Goal: Task Accomplishment & Management: Manage account settings

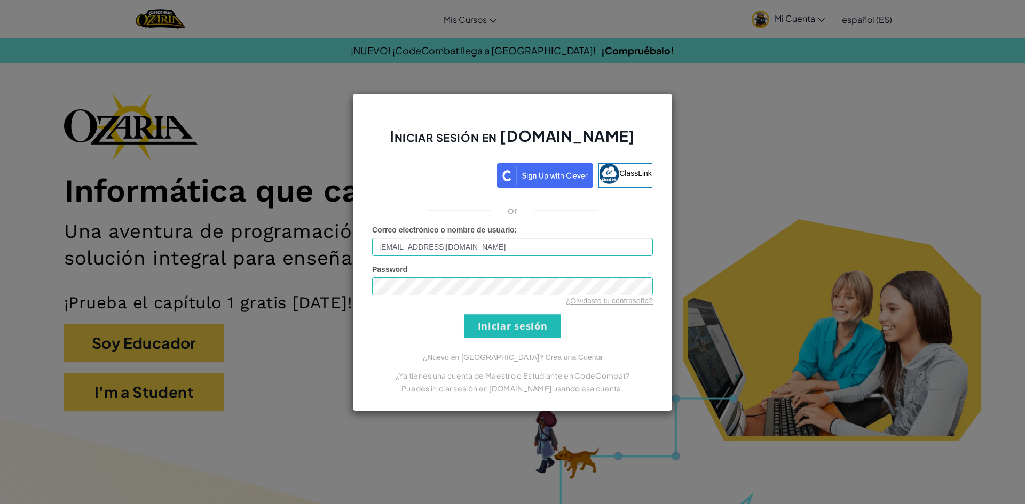
click at [536, 333] on input "Iniciar sesión" at bounding box center [512, 326] width 97 height 24
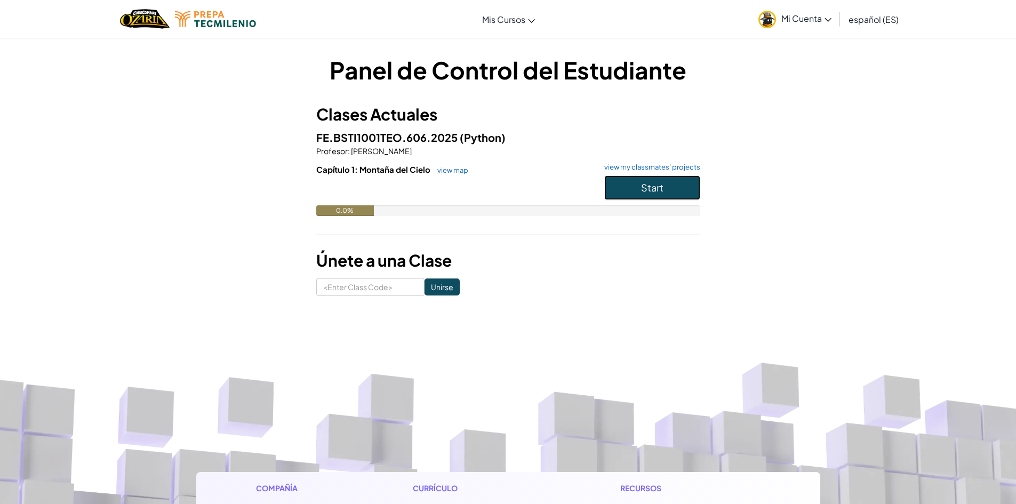
click at [640, 193] on button "Start" at bounding box center [653, 188] width 96 height 25
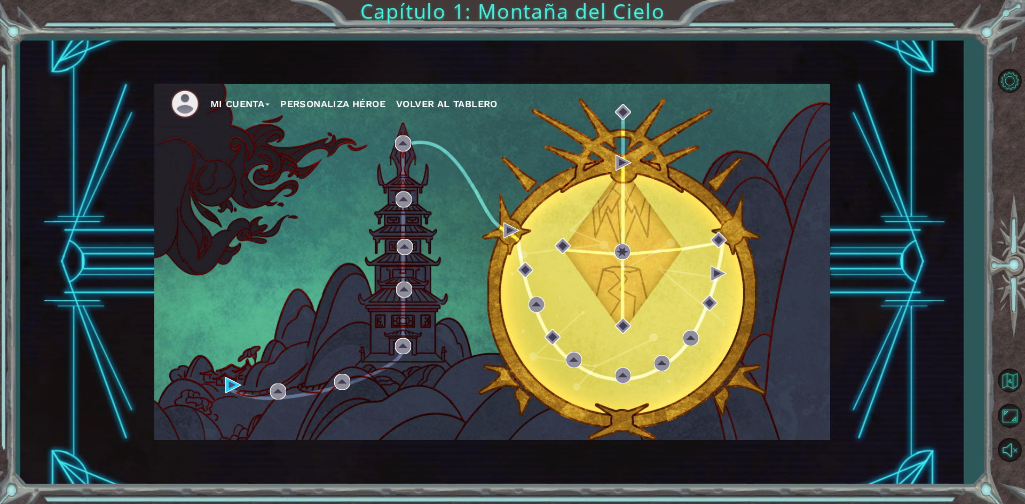
click at [223, 386] on div "Mi Cuenta Personaliza Héroe Volver al Tablero" at bounding box center [492, 262] width 676 height 356
click at [224, 386] on div "Mi Cuenta Personaliza Héroe Volver al Tablero" at bounding box center [492, 262] width 676 height 356
click at [234, 384] on img at bounding box center [233, 385] width 16 height 16
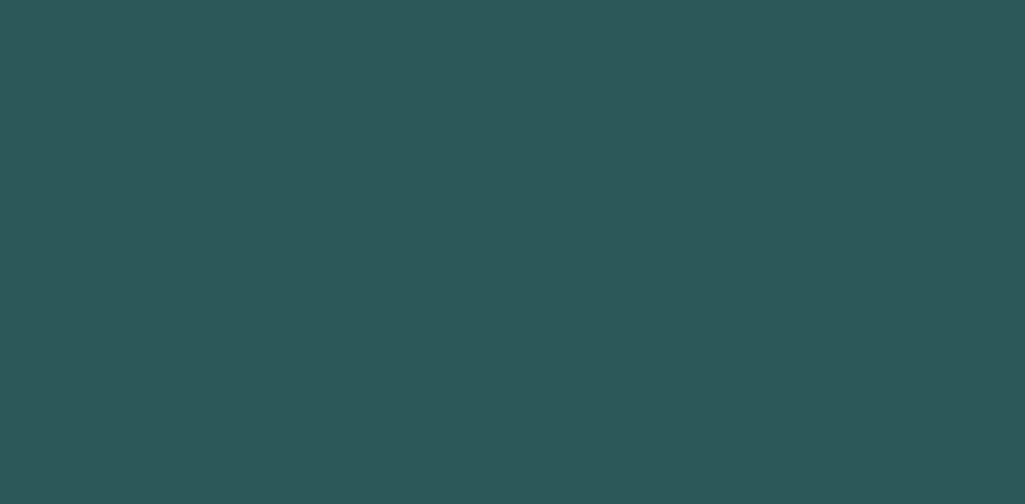
click at [234, 384] on body at bounding box center [512, 252] width 1025 height 504
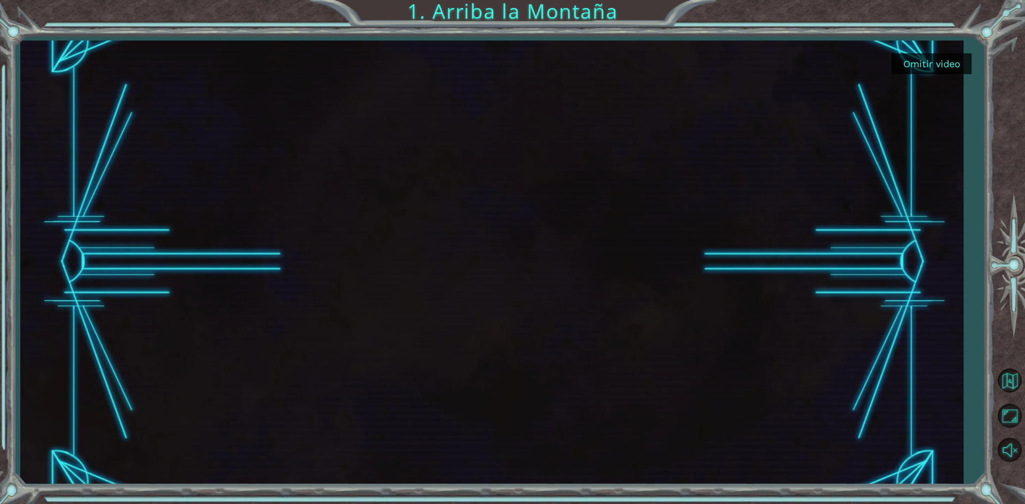
click at [589, 280] on div at bounding box center [491, 263] width 789 height 444
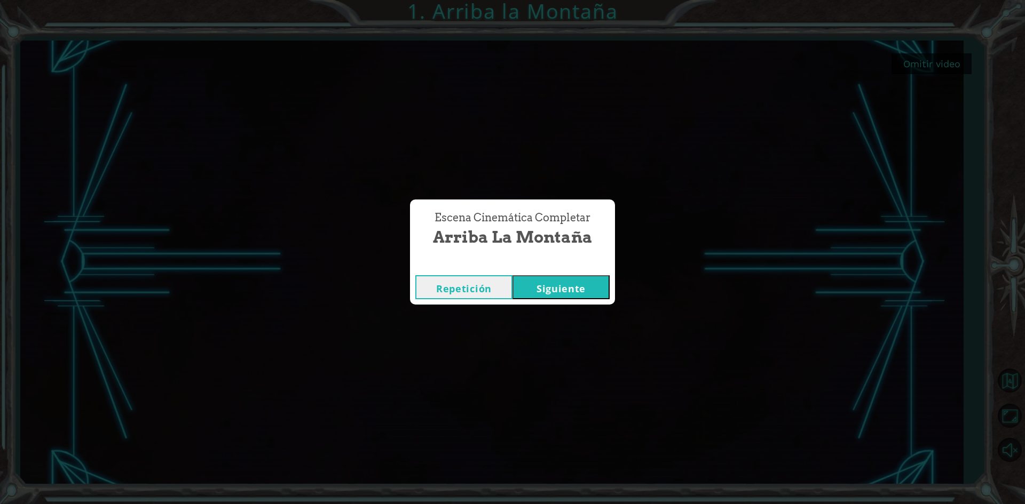
click at [569, 286] on button "Siguiente" at bounding box center [560, 287] width 97 height 24
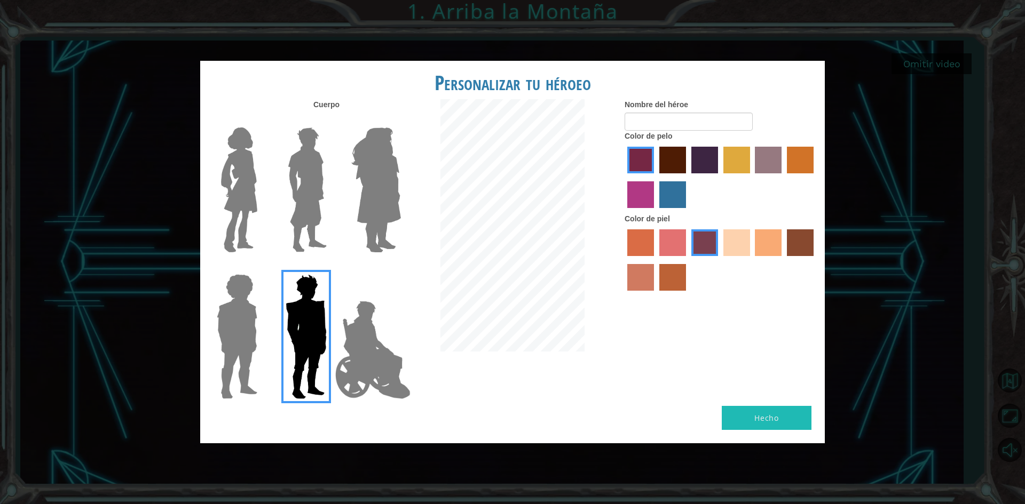
click at [726, 249] on label "sandy beach skin color" at bounding box center [736, 242] width 27 height 27
click at [719, 260] on input "sandy beach skin color" at bounding box center [719, 260] width 0 height 0
click at [275, 199] on div at bounding box center [303, 186] width 69 height 147
click at [311, 192] on img at bounding box center [306, 189] width 47 height 133
click at [331, 121] on input "Hero Lars" at bounding box center [331, 121] width 0 height 0
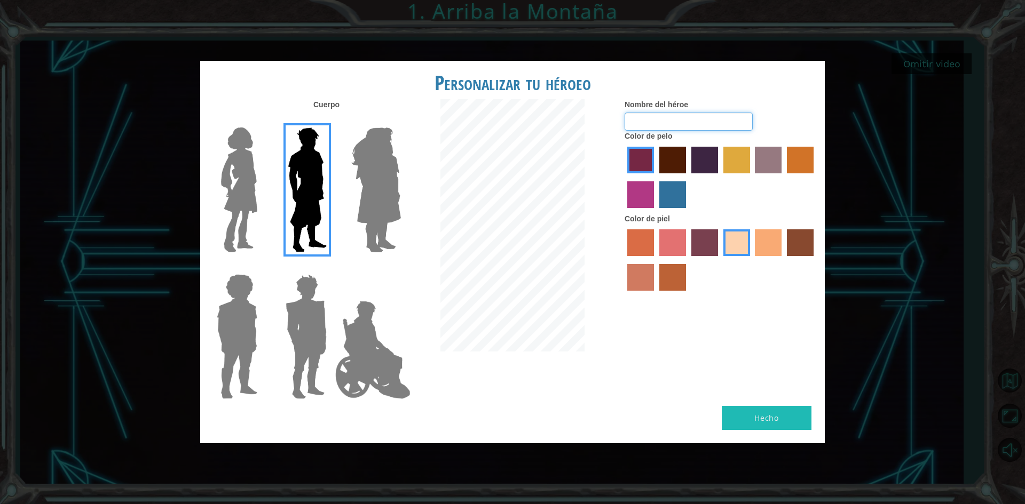
click at [719, 120] on input "Nombre del héroe" at bounding box center [688, 122] width 128 height 18
type input "m"
type input "p"
type input "m"
type input "memoaaaa"
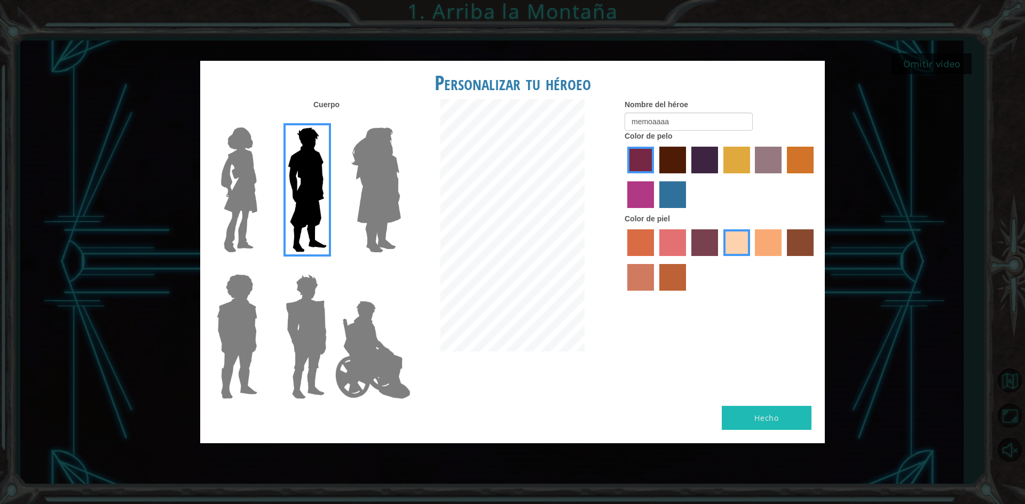
click at [783, 430] on button "Hecho" at bounding box center [766, 418] width 90 height 24
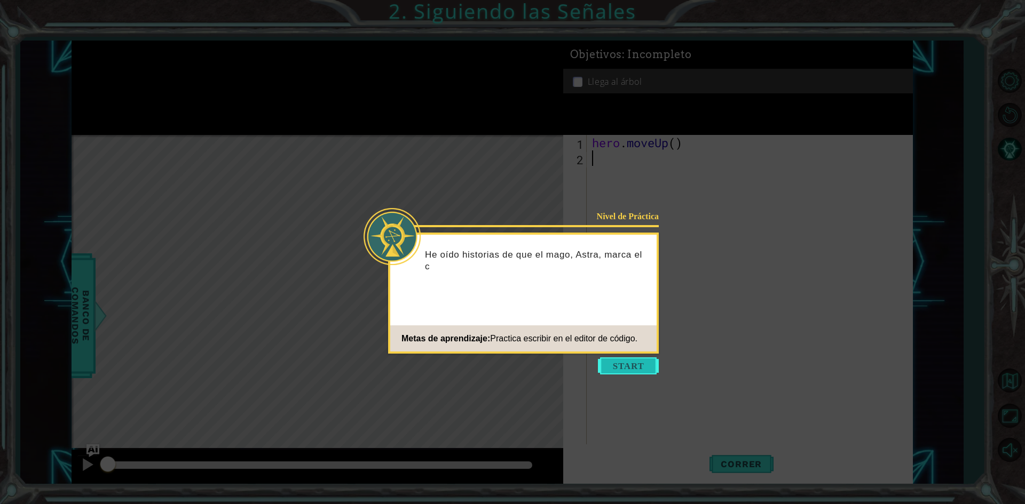
click at [627, 367] on button "Start" at bounding box center [628, 366] width 61 height 17
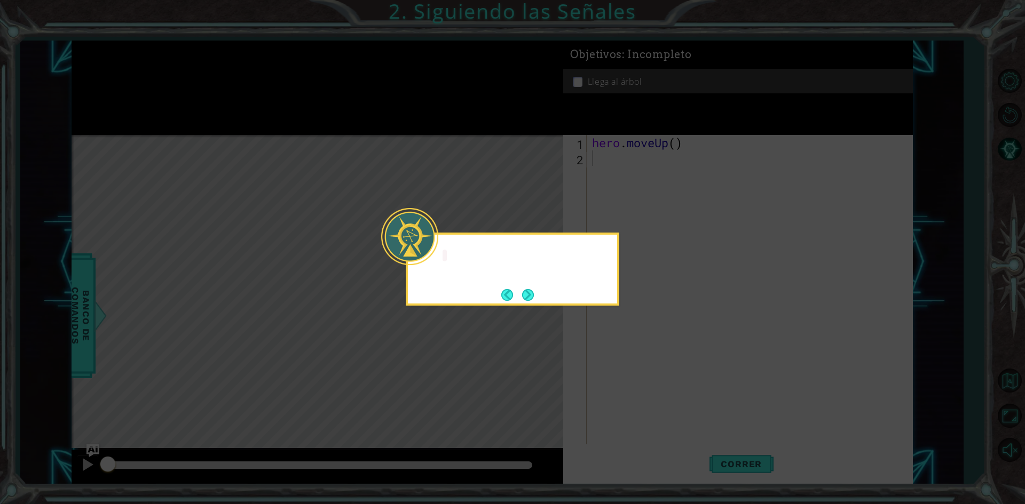
click at [627, 367] on icon at bounding box center [512, 252] width 1025 height 504
click at [533, 301] on button "Next" at bounding box center [528, 295] width 12 height 12
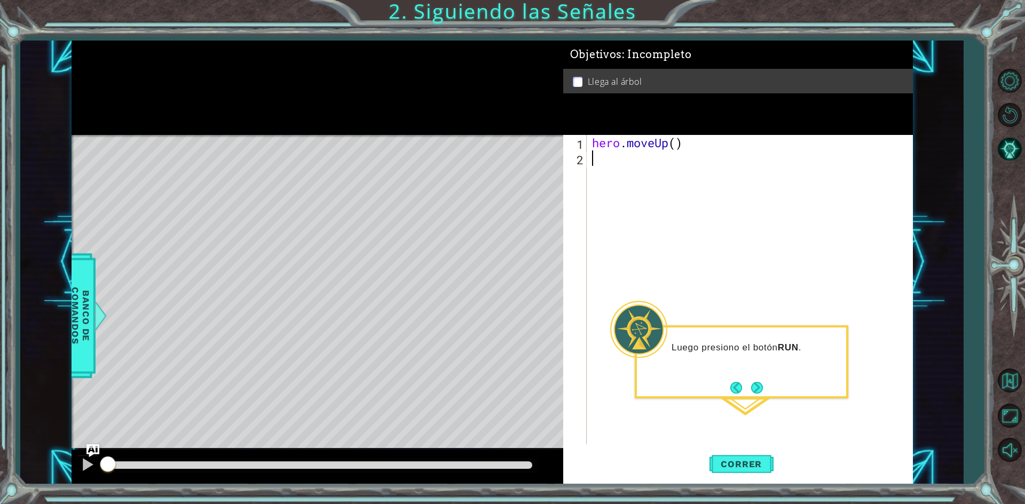
drag, startPoint x: 1024, startPoint y: 291, endPoint x: 1024, endPoint y: 315, distance: 23.5
click at [1024, 308] on div at bounding box center [1009, 264] width 31 height 197
click at [1024, 315] on div at bounding box center [1009, 264] width 31 height 197
drag, startPoint x: 1024, startPoint y: 316, endPoint x: 1024, endPoint y: 328, distance: 11.7
click at [1024, 318] on div at bounding box center [1009, 264] width 31 height 197
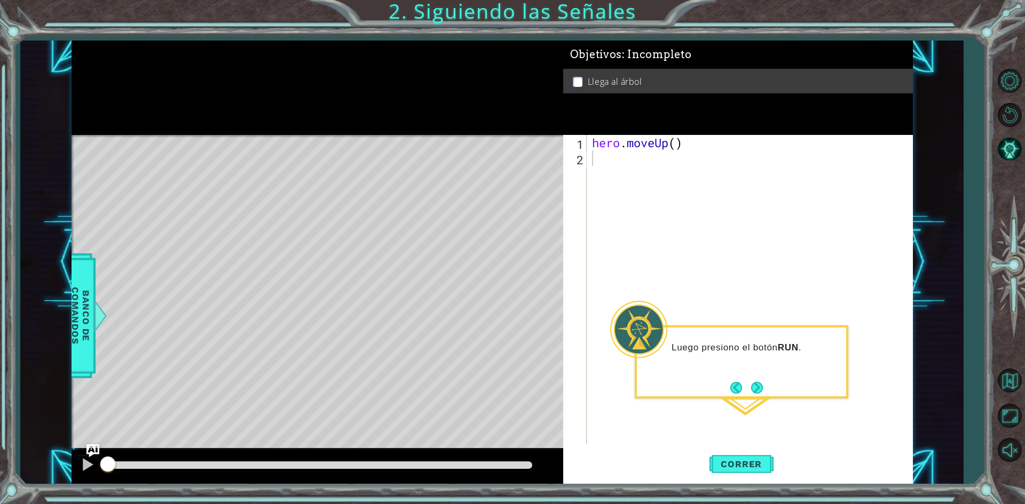
click at [638, 177] on div "hero . moveUp ( )" at bounding box center [752, 305] width 324 height 340
type textarea "hero."
click at [638, 177] on div "hero. moveUp Presiona intro" at bounding box center [685, 186] width 202 height 38
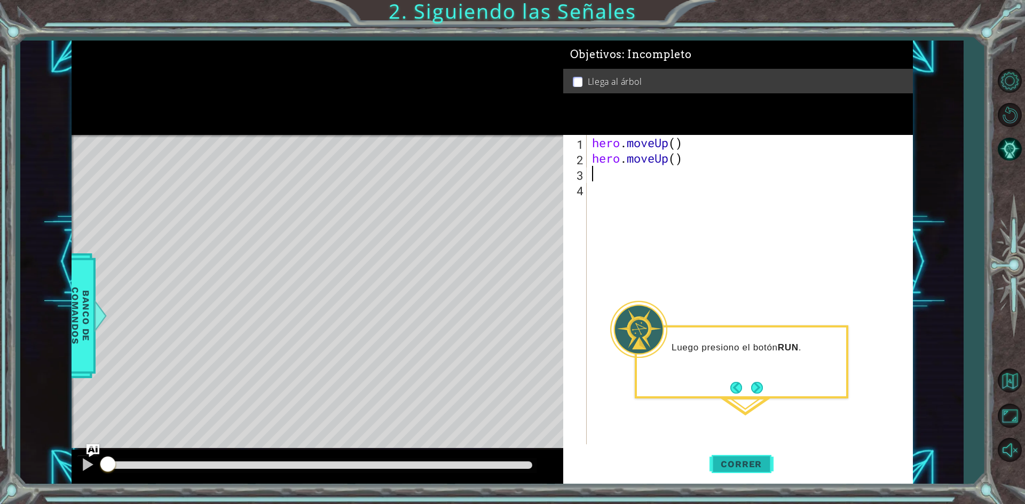
click at [770, 473] on button "Correr" at bounding box center [741, 464] width 64 height 35
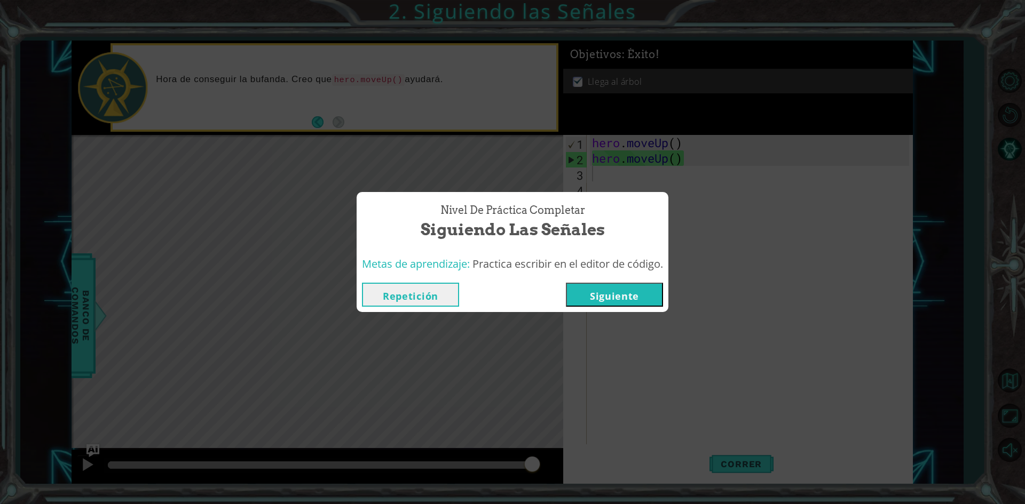
click at [608, 293] on button "Siguiente" at bounding box center [614, 295] width 97 height 24
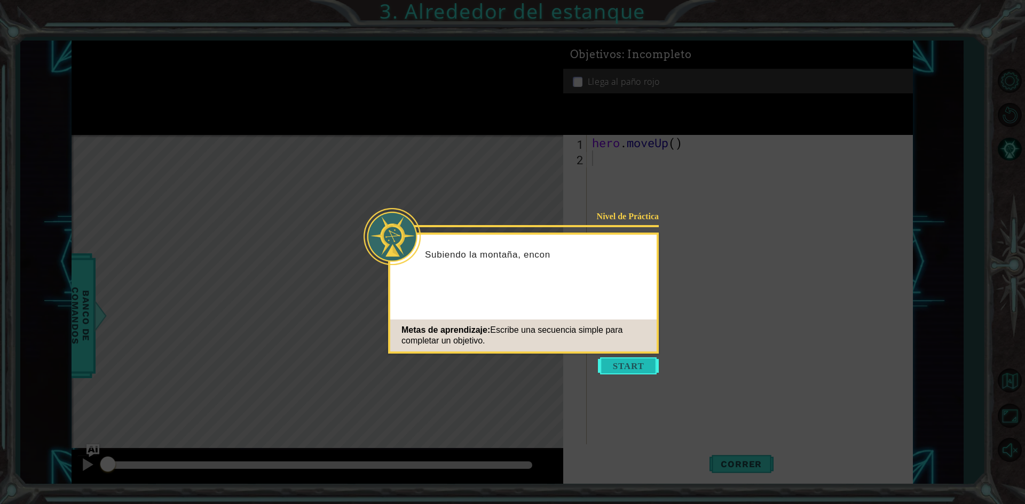
click at [647, 359] on button "Start" at bounding box center [628, 366] width 61 height 17
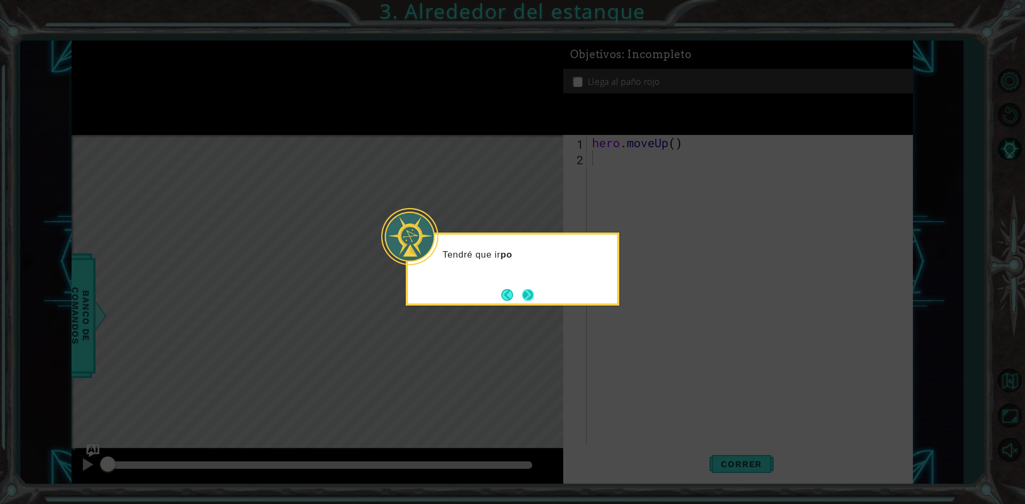
drag, startPoint x: 826, startPoint y: 296, endPoint x: 522, endPoint y: 296, distance: 303.6
click at [825, 296] on icon at bounding box center [512, 252] width 1025 height 504
click at [522, 290] on button "Next" at bounding box center [528, 295] width 12 height 12
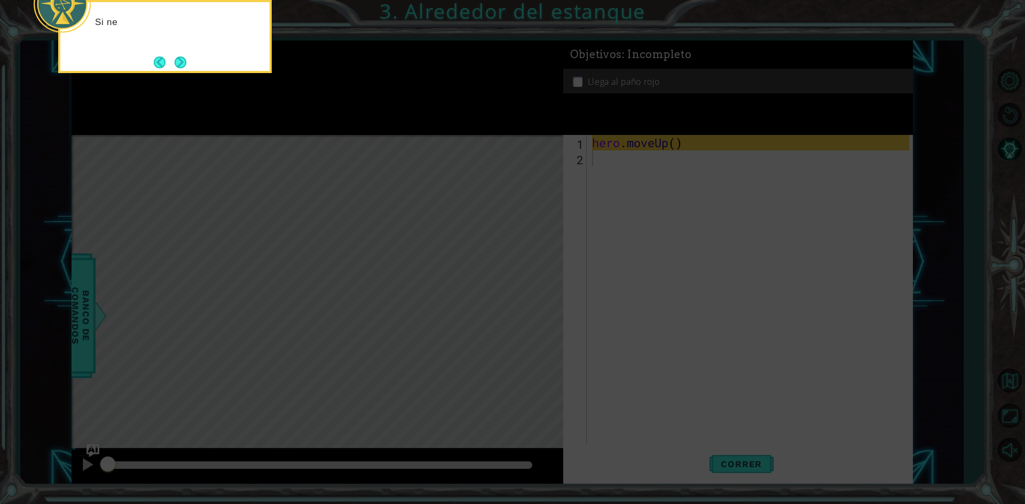
click at [509, 277] on icon at bounding box center [512, 75] width 1025 height 857
click at [509, 272] on icon at bounding box center [512, 75] width 1025 height 857
click at [184, 54] on footer at bounding box center [170, 62] width 33 height 16
click at [184, 57] on button "Next" at bounding box center [180, 63] width 12 height 12
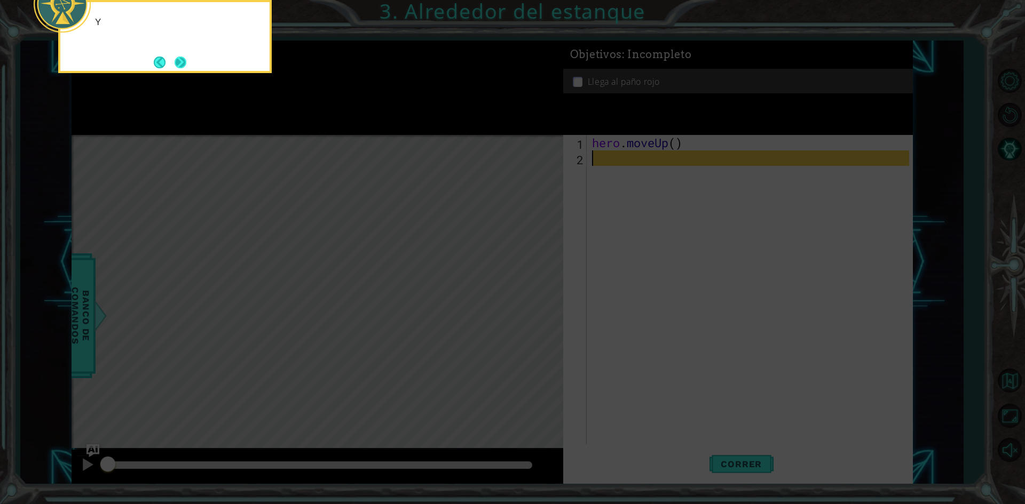
click at [184, 57] on button "Next" at bounding box center [180, 63] width 12 height 12
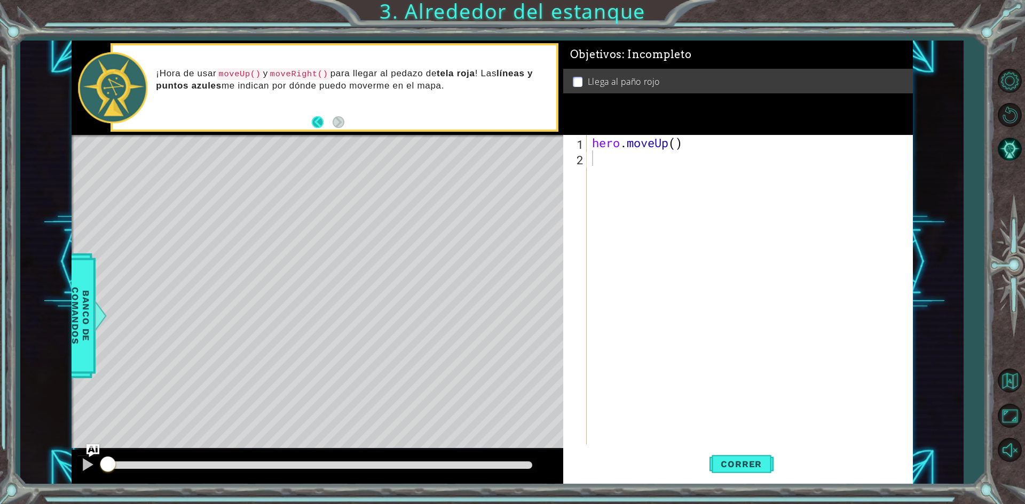
click at [328, 118] on button "Back" at bounding box center [322, 122] width 21 height 12
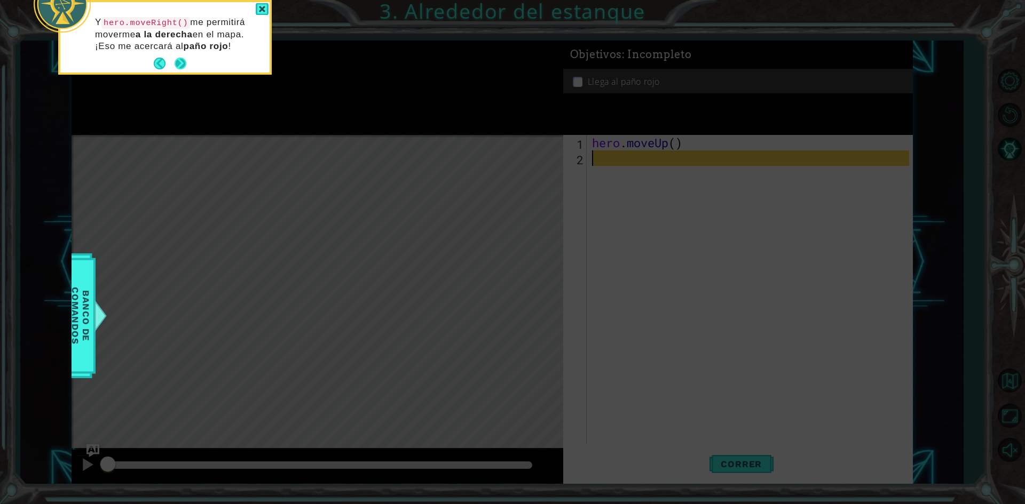
click at [183, 61] on button "Next" at bounding box center [180, 64] width 12 height 12
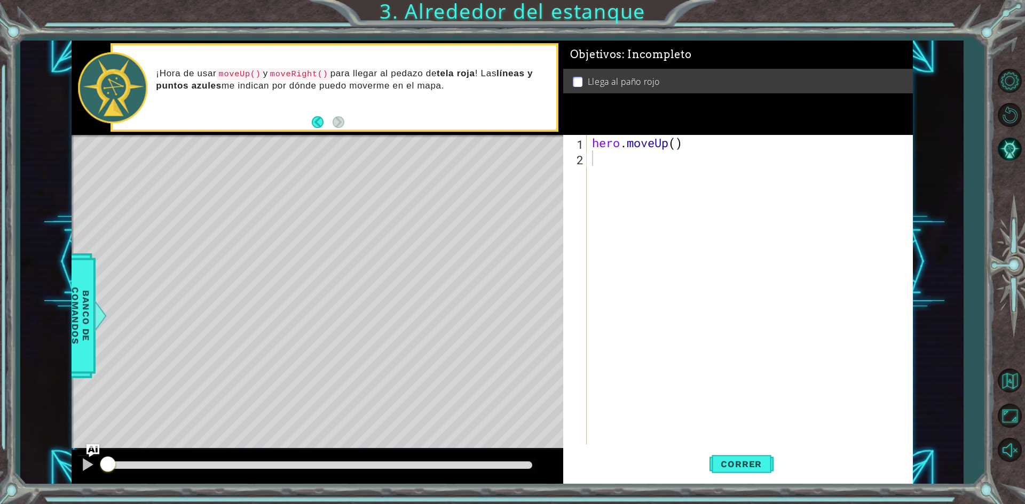
click at [620, 155] on div "hero . moveUp ( )" at bounding box center [752, 305] width 324 height 340
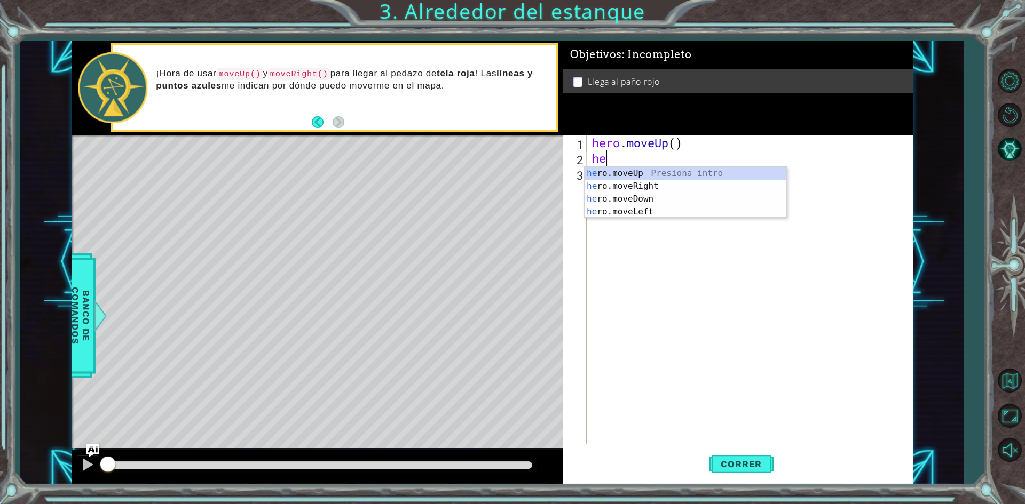
type textarea "her"
click at [626, 169] on div "her o.moveUp Presiona intro her o.moveRight Presiona intro her o.moveDown Presi…" at bounding box center [685, 205] width 202 height 77
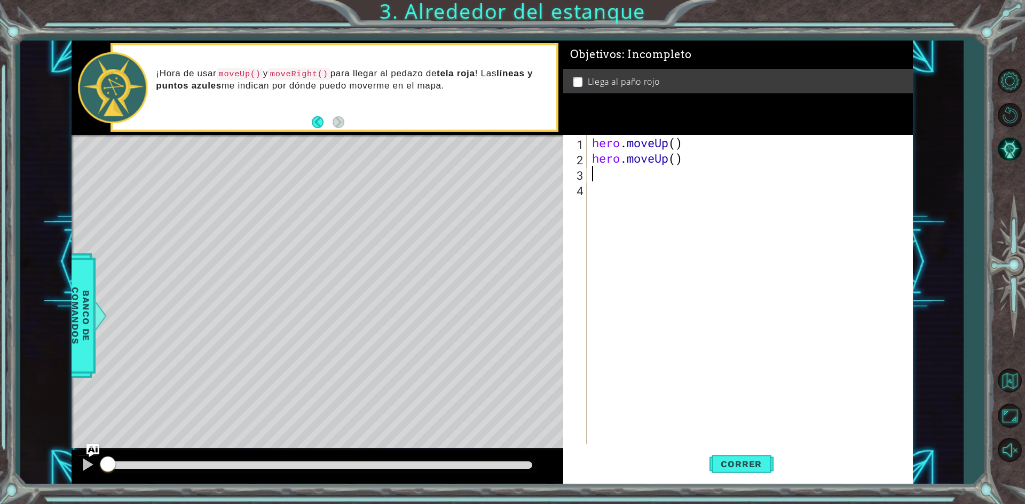
type textarea "h"
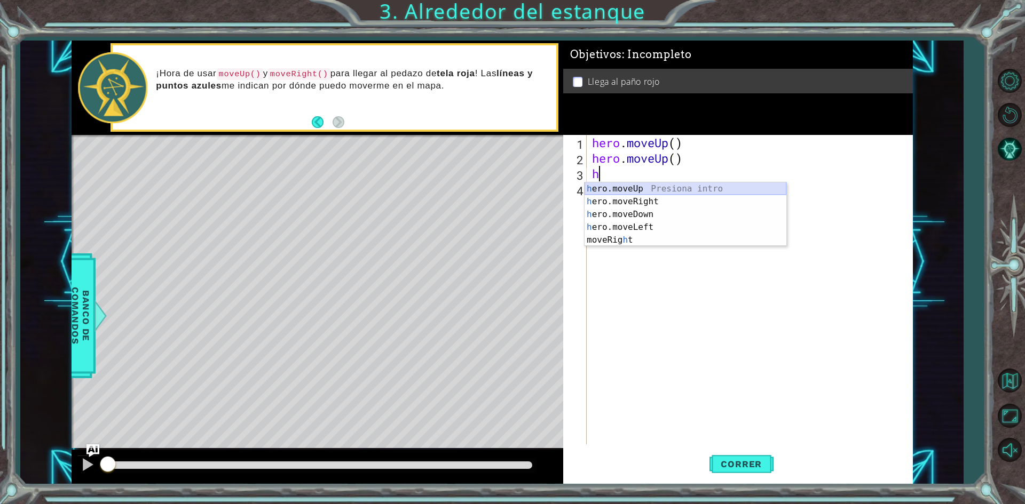
click at [630, 184] on div "h ero.moveUp Presiona intro h ero.moveRight Presiona intro h ero.moveDown Presi…" at bounding box center [685, 227] width 202 height 90
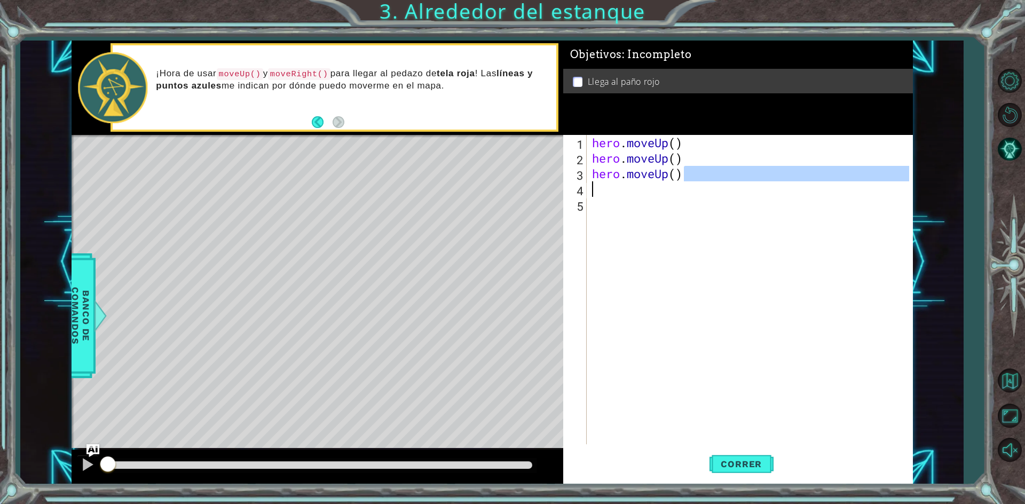
drag, startPoint x: 688, startPoint y: 181, endPoint x: 634, endPoint y: 181, distance: 53.4
click at [634, 181] on div "hero . moveUp ( ) hero . moveUp ( ) hero . moveUp ( )" at bounding box center [752, 305] width 324 height 340
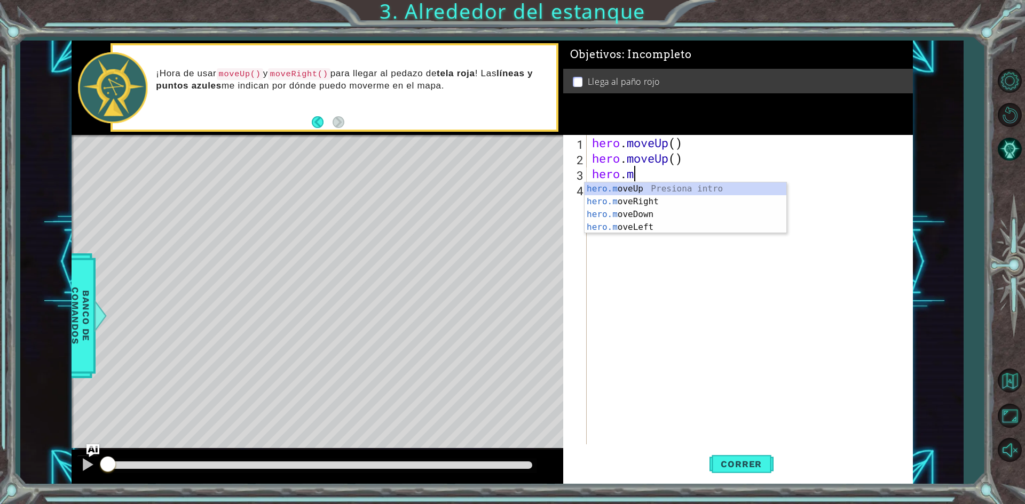
type textarea "hero."
click at [648, 196] on div "hero. moveUp Presiona intro hero. moveRight Presiona intro hero. moveDown Presi…" at bounding box center [685, 220] width 202 height 77
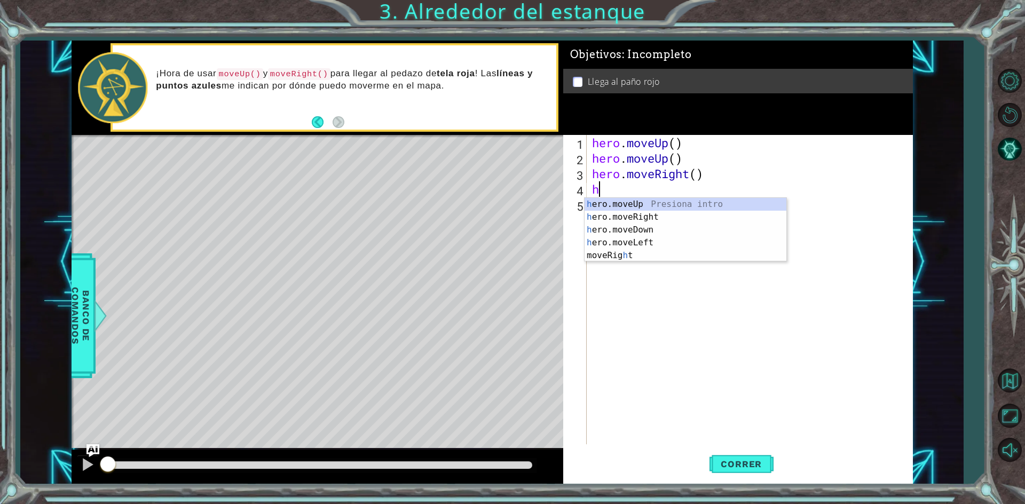
type textarea "he"
click at [652, 205] on div "he ro.moveUp Presiona intro he ro.moveRight Presiona intro he ro.moveDown Presi…" at bounding box center [685, 236] width 202 height 77
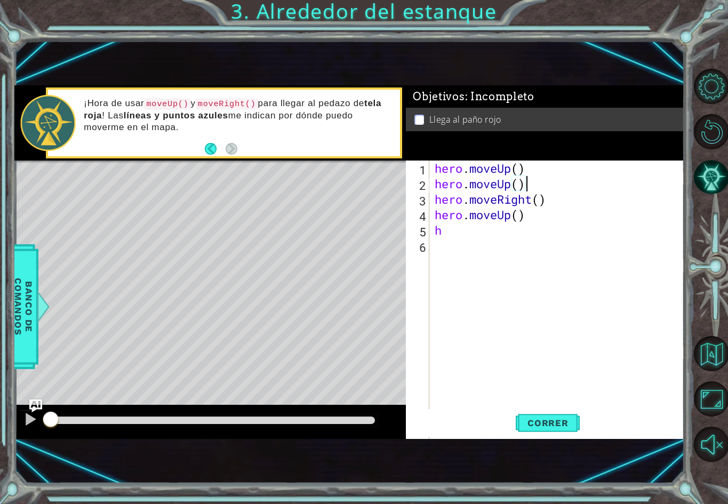
click at [637, 190] on div "hero . moveUp ( ) hero . moveUp ( ) hero . moveRight ( ) hero . moveUp ( ) h" at bounding box center [560, 331] width 255 height 340
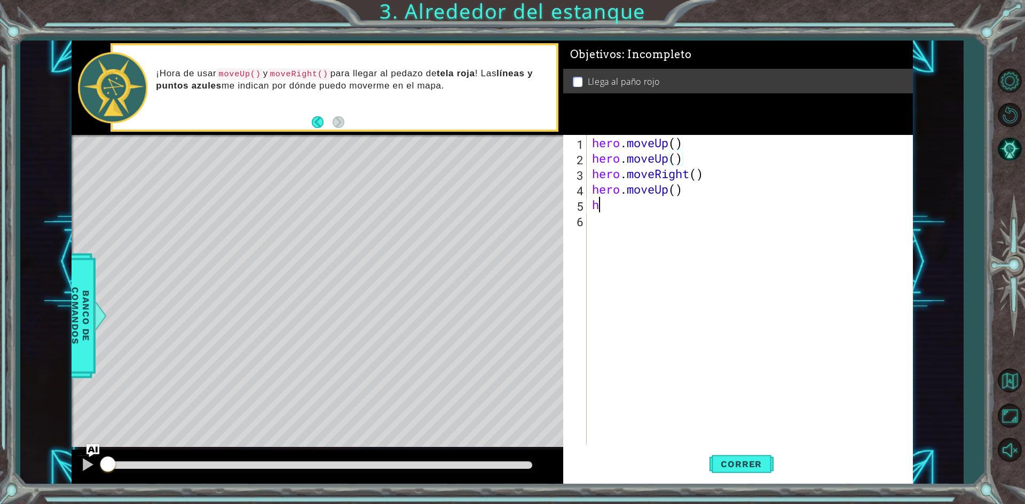
click at [611, 208] on div "hero . moveUp ( ) hero . moveUp ( ) hero . moveRight ( ) hero . moveUp ( ) h" at bounding box center [752, 305] width 324 height 340
type textarea "h"
click at [768, 466] on span "Correr" at bounding box center [741, 464] width 62 height 11
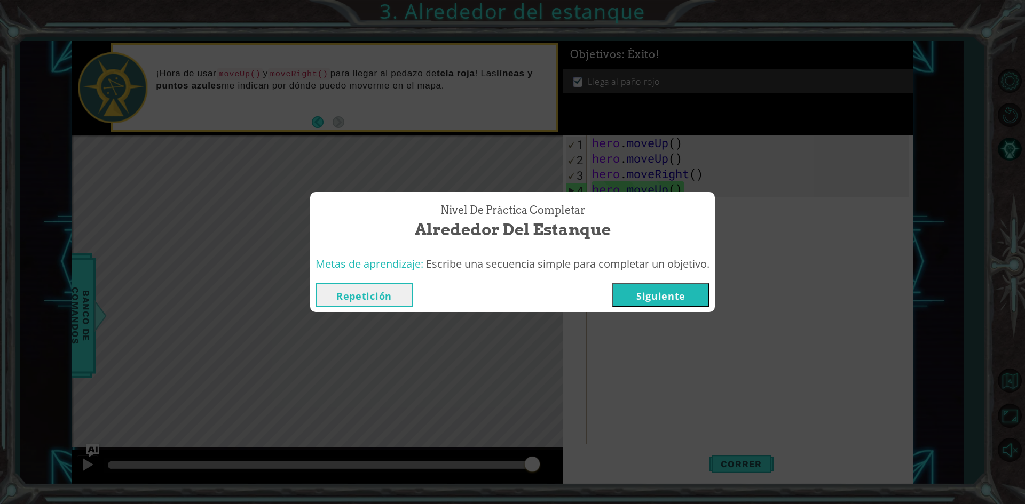
click at [690, 299] on button "Siguiente" at bounding box center [660, 295] width 97 height 24
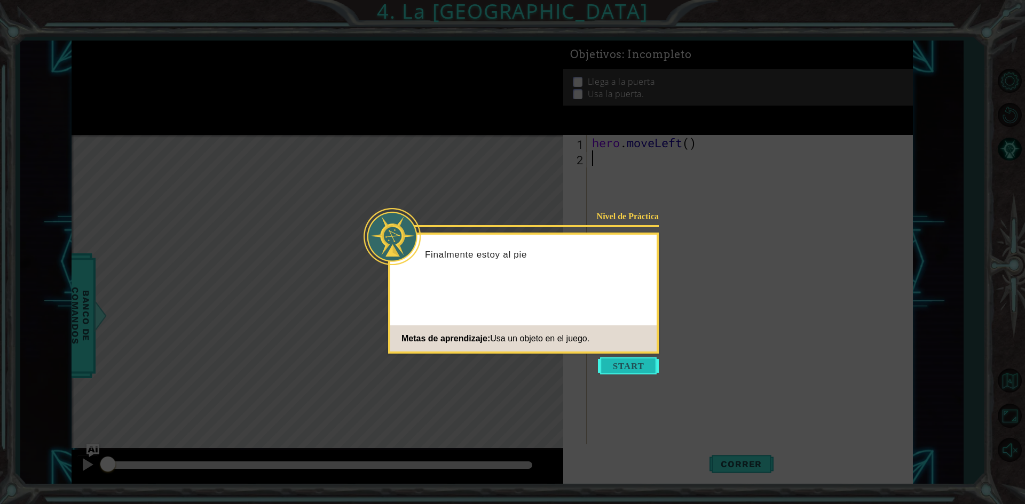
click at [627, 363] on button "Start" at bounding box center [628, 366] width 61 height 17
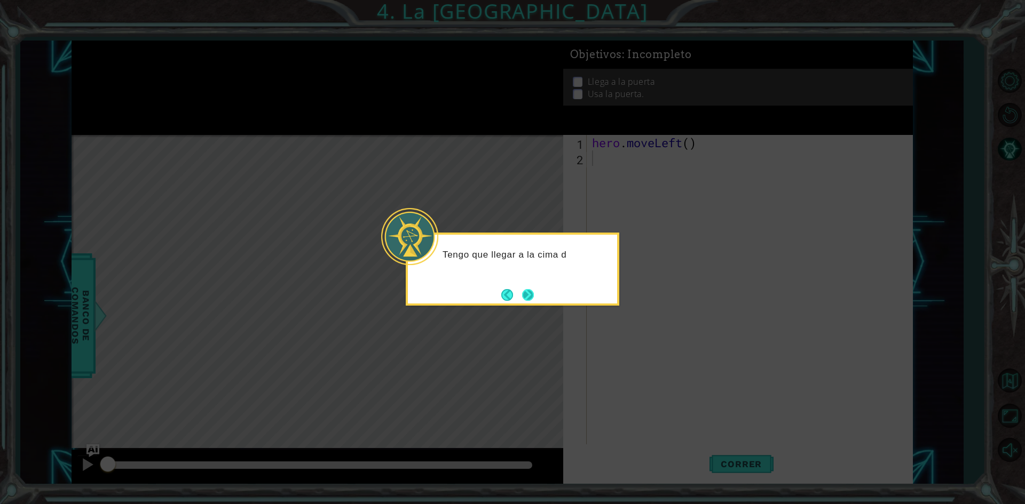
click at [533, 295] on button "Next" at bounding box center [527, 294] width 13 height 13
click at [533, 295] on button "Next" at bounding box center [528, 295] width 12 height 12
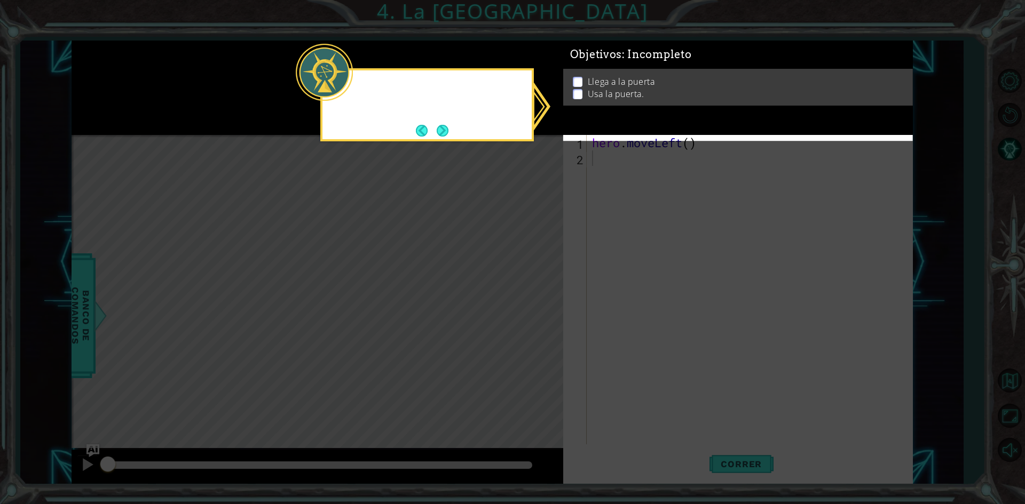
click at [533, 295] on icon at bounding box center [512, 252] width 1025 height 504
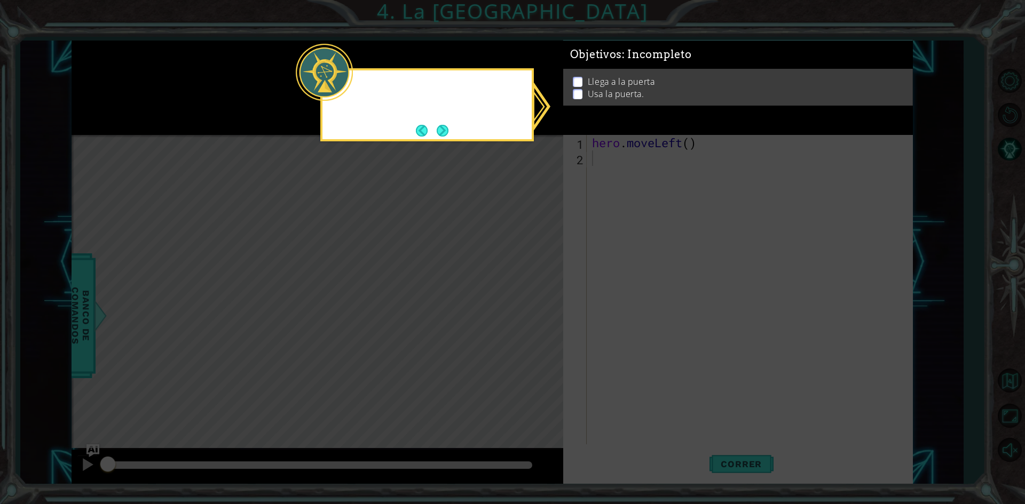
click at [533, 295] on icon at bounding box center [512, 252] width 1025 height 504
click at [442, 125] on button "Next" at bounding box center [442, 131] width 12 height 12
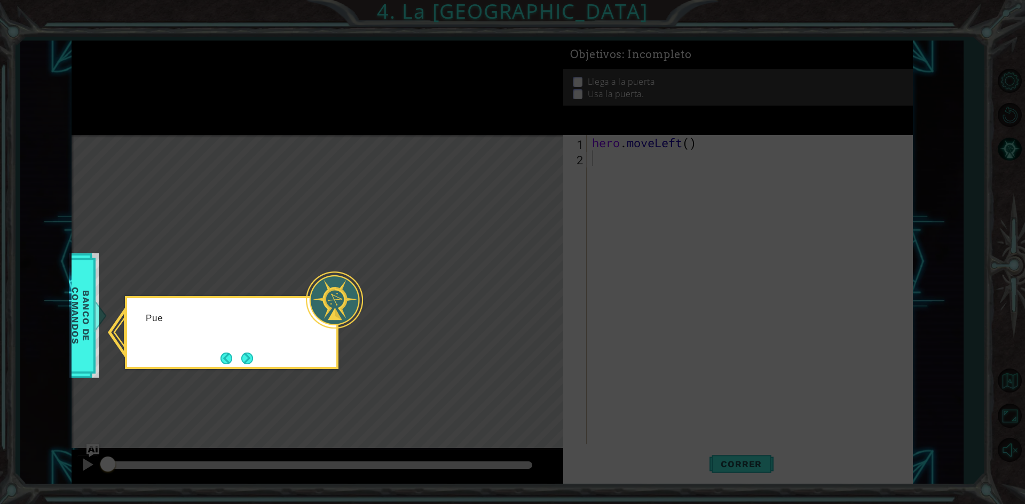
click at [442, 125] on icon at bounding box center [512, 252] width 1025 height 504
click at [259, 367] on div "Puedo revisar el Banco de Códigos para ver" at bounding box center [231, 332] width 213 height 73
click at [245, 350] on div "Puedo revisar el Banco de Códigos para ver todas l" at bounding box center [231, 330] width 209 height 54
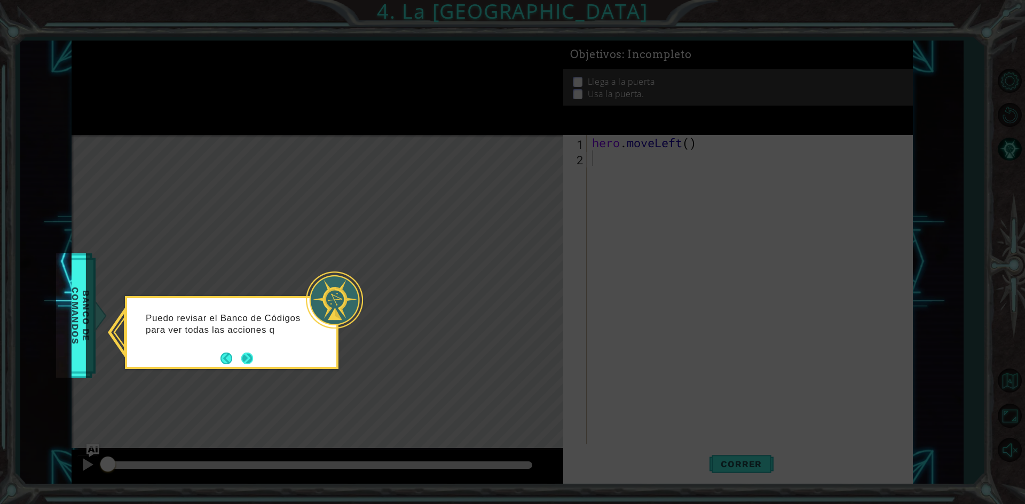
click at [250, 353] on button "Next" at bounding box center [247, 359] width 12 height 12
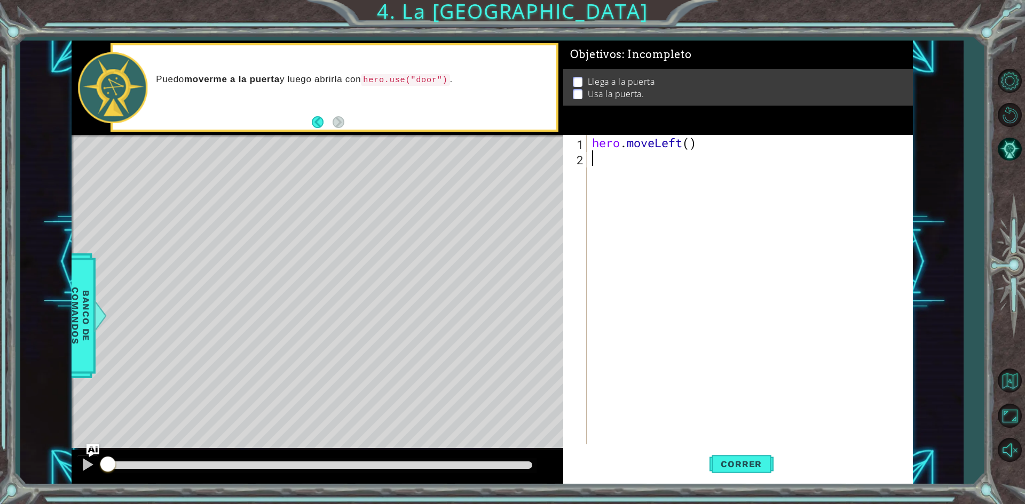
click at [593, 166] on div "hero . moveLeft ( )" at bounding box center [752, 305] width 324 height 340
type textarea "h"
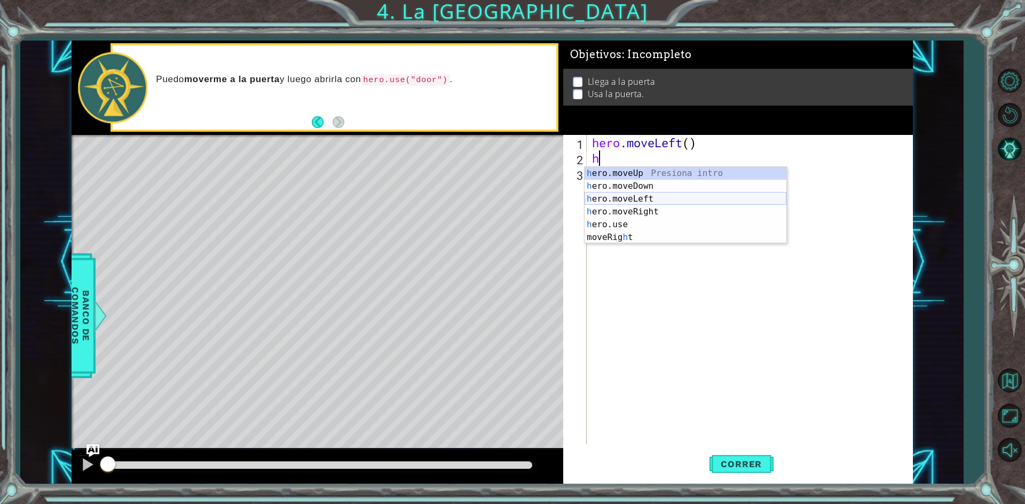
click at [634, 202] on div "h ero.moveUp Presiona intro h ero.moveDown Presiona intro h ero.moveLeft Presio…" at bounding box center [685, 218] width 202 height 102
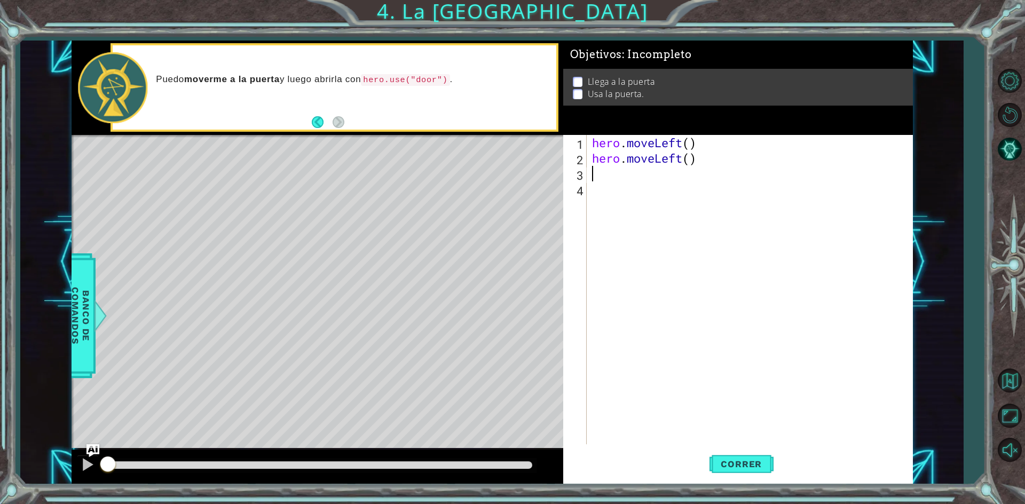
type textarea "h"
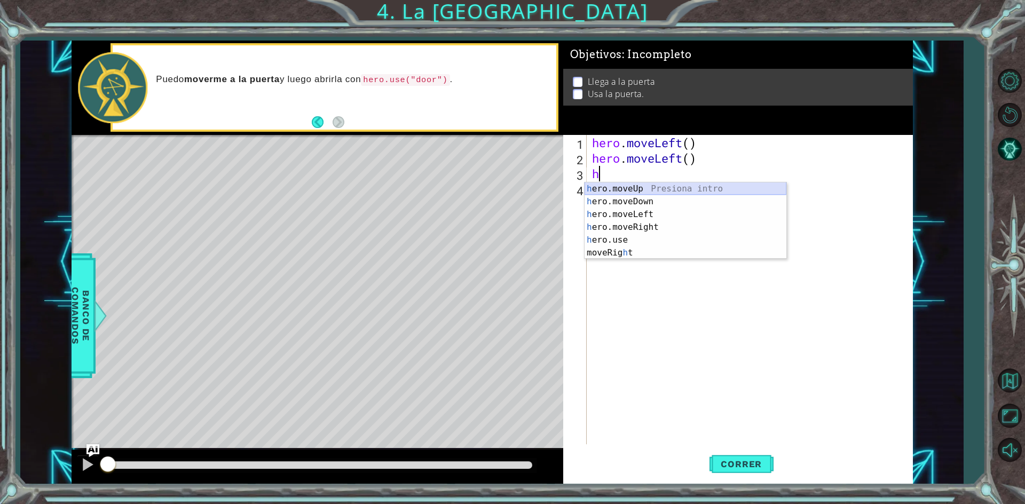
click at [629, 193] on div "h ero.moveUp Presiona intro h ero.moveDown Presiona intro h ero.moveLeft Presio…" at bounding box center [685, 233] width 202 height 102
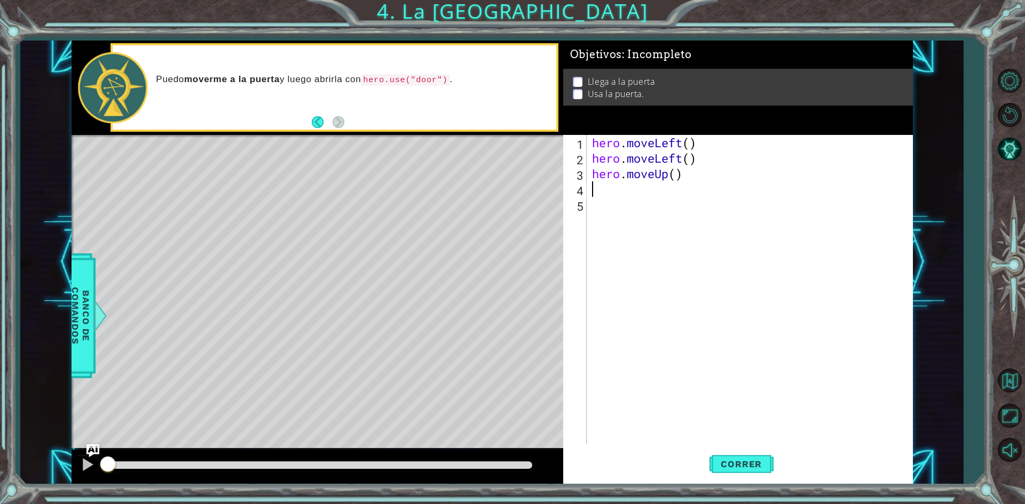
type textarea "j"
type textarea "h"
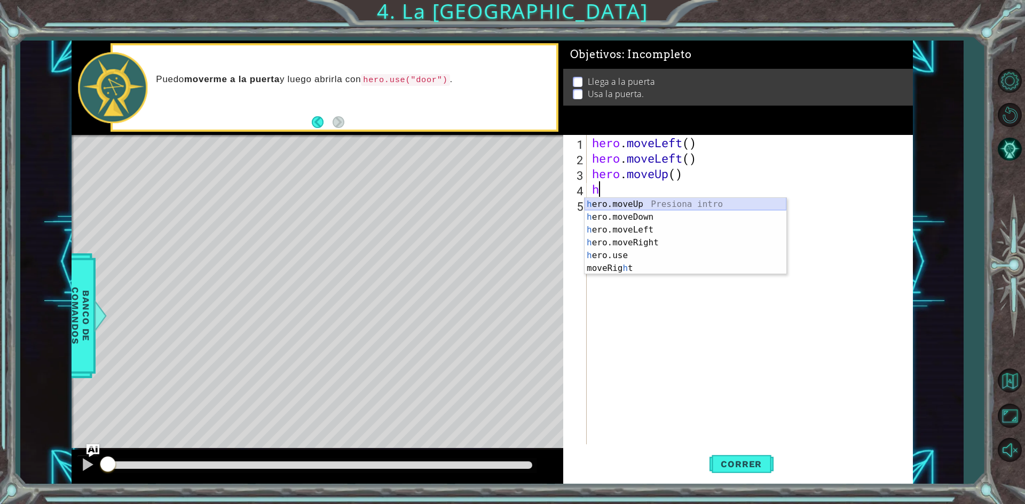
click at [636, 198] on div "h ero.moveUp Presiona intro h ero.moveDown Presiona intro h ero.moveLeft Presio…" at bounding box center [685, 249] width 202 height 102
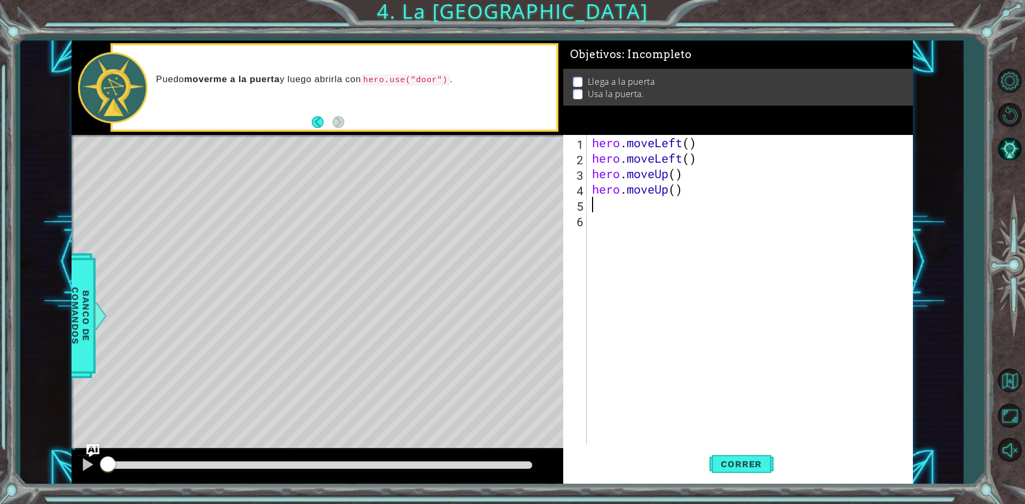
type textarea "h"
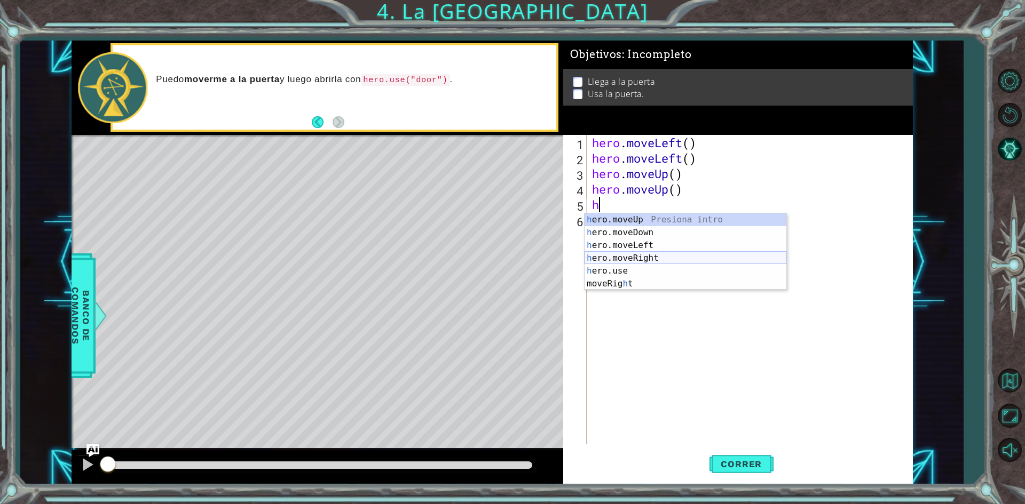
click at [648, 256] on div "h ero.moveUp Presiona intro h ero.moveDown Presiona intro h ero.moveLeft Presio…" at bounding box center [685, 264] width 202 height 102
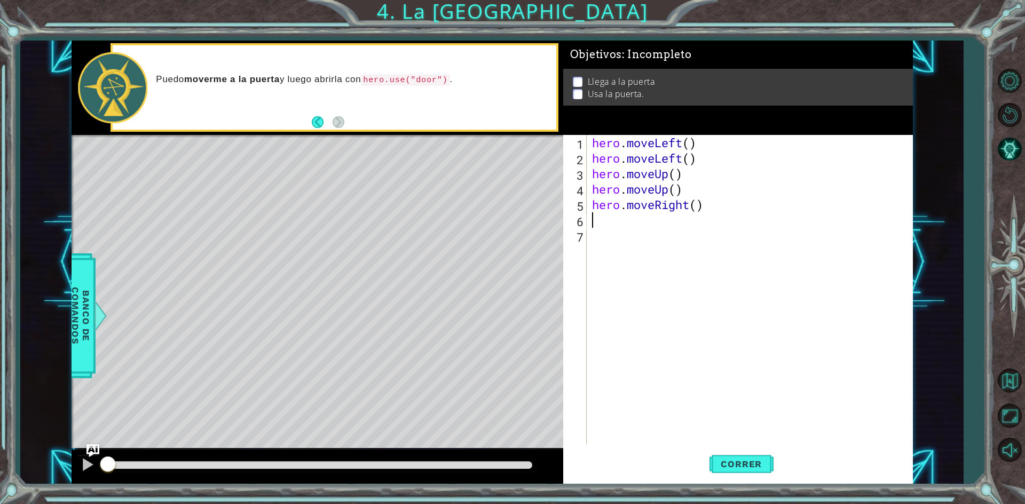
type textarea "h"
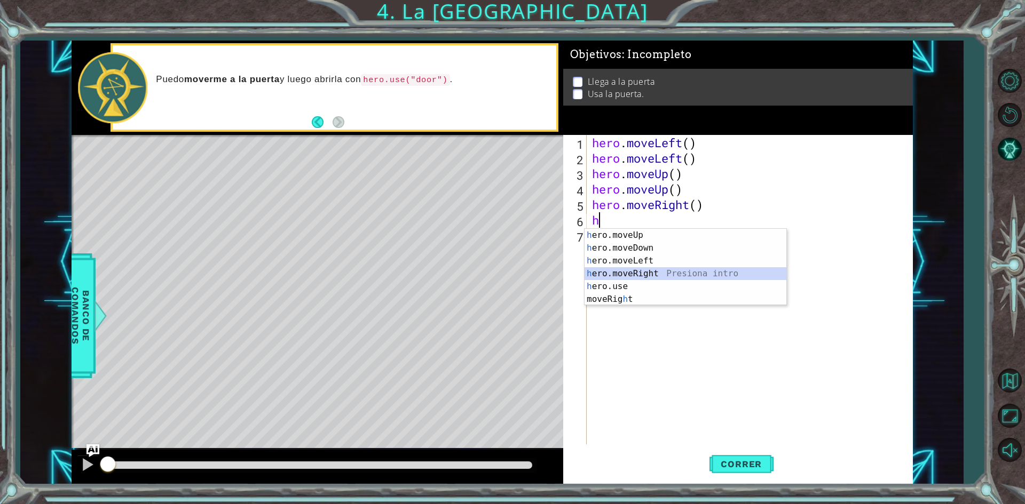
click at [647, 280] on div "h ero.moveUp Presiona intro h ero.moveDown Presiona intro h ero.moveLeft Presio…" at bounding box center [685, 280] width 202 height 102
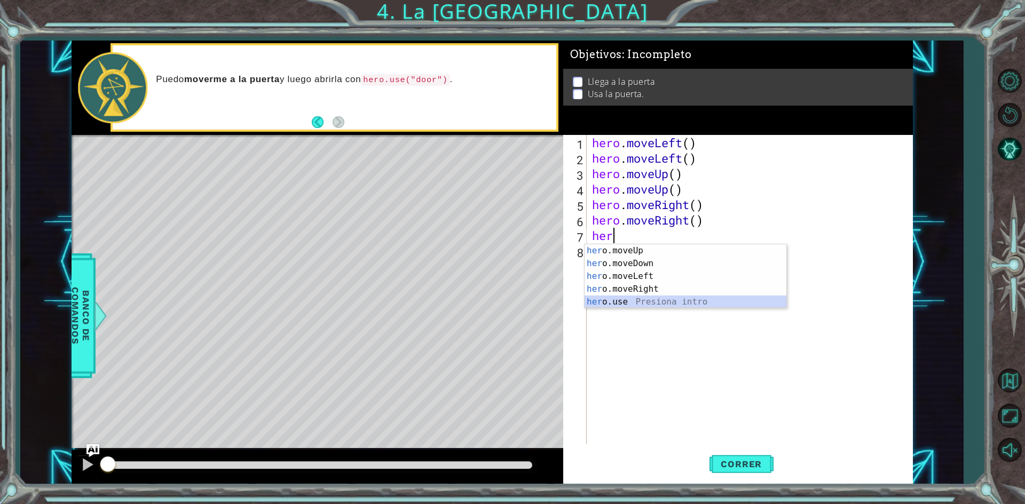
click at [655, 300] on div "her o.moveUp Presiona intro her o.moveDown Presiona intro her o.moveLeft Presio…" at bounding box center [685, 289] width 202 height 90
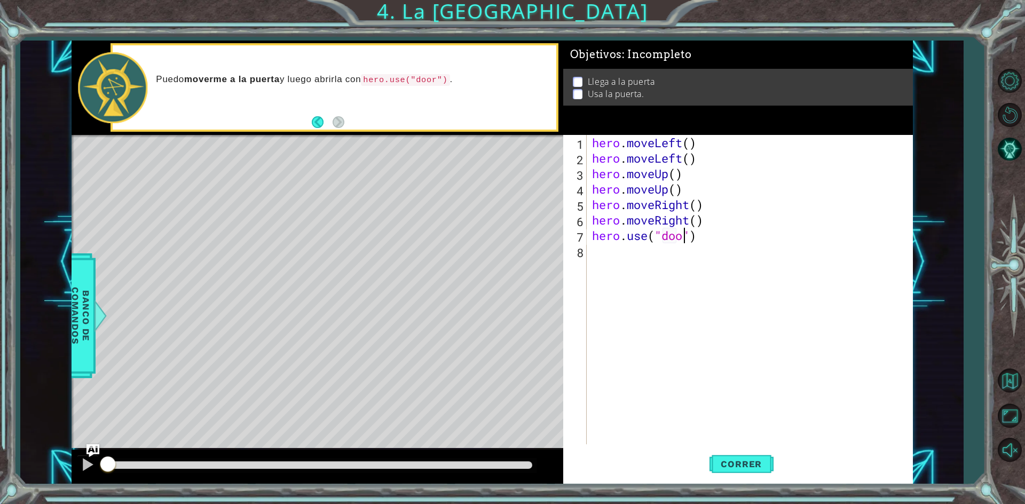
scroll to position [0, 4]
type textarea "hero.use("door")"
click at [760, 468] on span "Correr" at bounding box center [741, 464] width 62 height 11
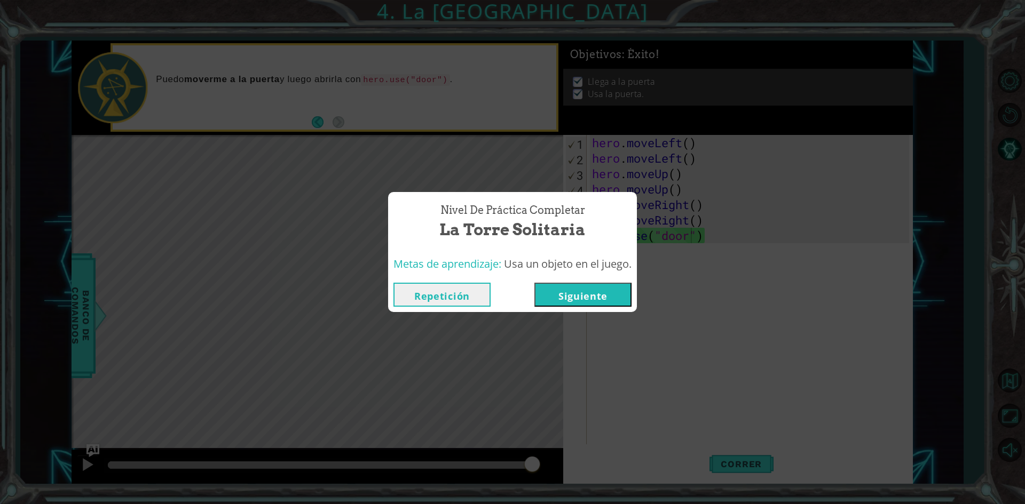
click at [587, 287] on button "Siguiente" at bounding box center [582, 295] width 97 height 24
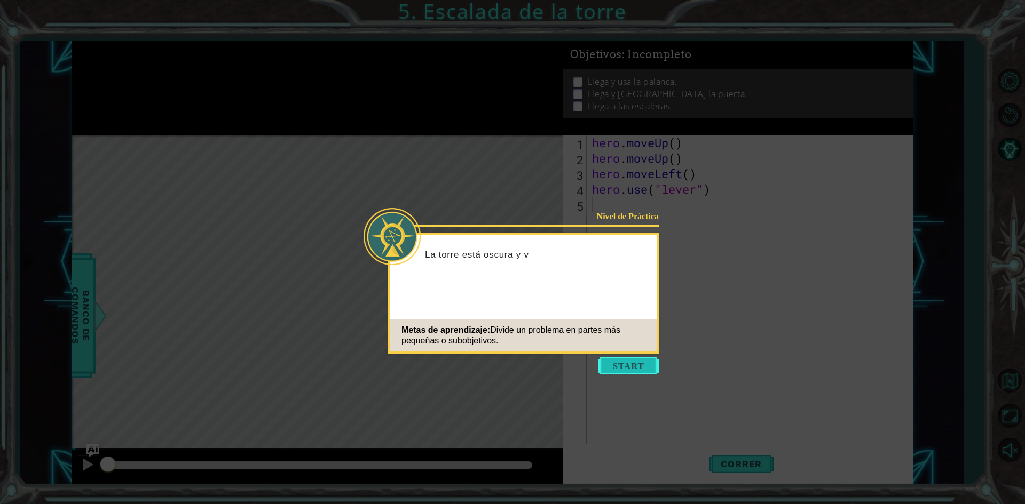
click at [654, 364] on button "Start" at bounding box center [628, 366] width 61 height 17
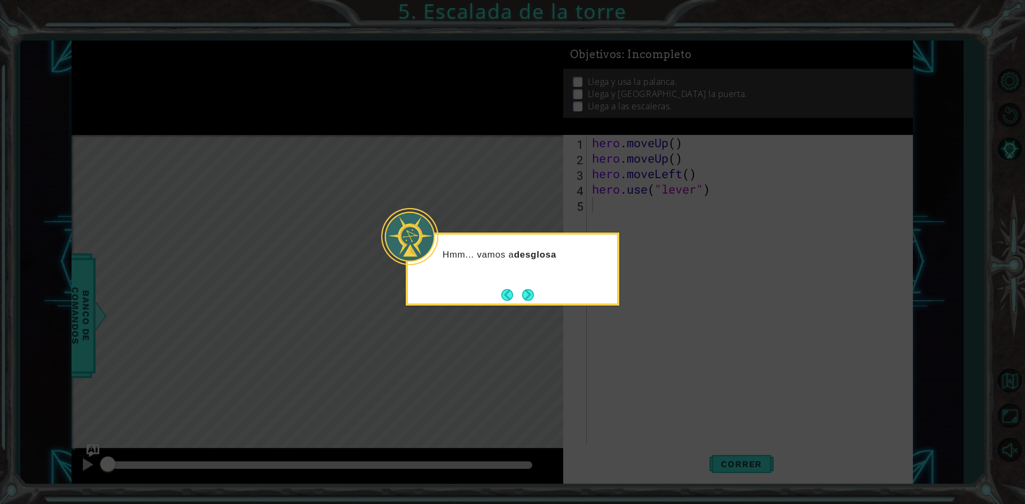
click at [526, 284] on div "Hmm... vamos a desglosa" at bounding box center [512, 269] width 213 height 73
drag, startPoint x: 526, startPoint y: 284, endPoint x: 526, endPoint y: 292, distance: 8.0
click at [526, 285] on div "Hmm... vamos a desglosar este problema e" at bounding box center [512, 264] width 209 height 58
click at [526, 293] on button "Next" at bounding box center [528, 295] width 12 height 12
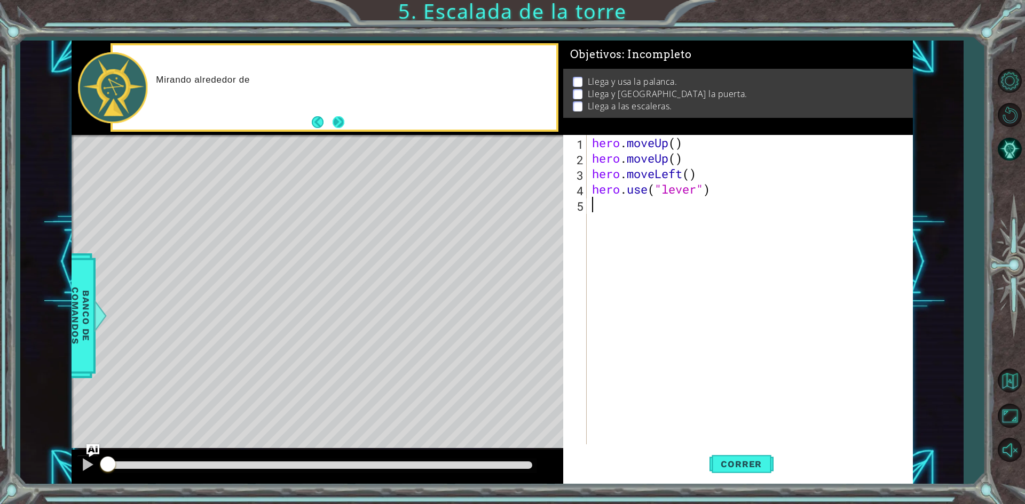
click at [336, 128] on button "Next" at bounding box center [338, 122] width 12 height 12
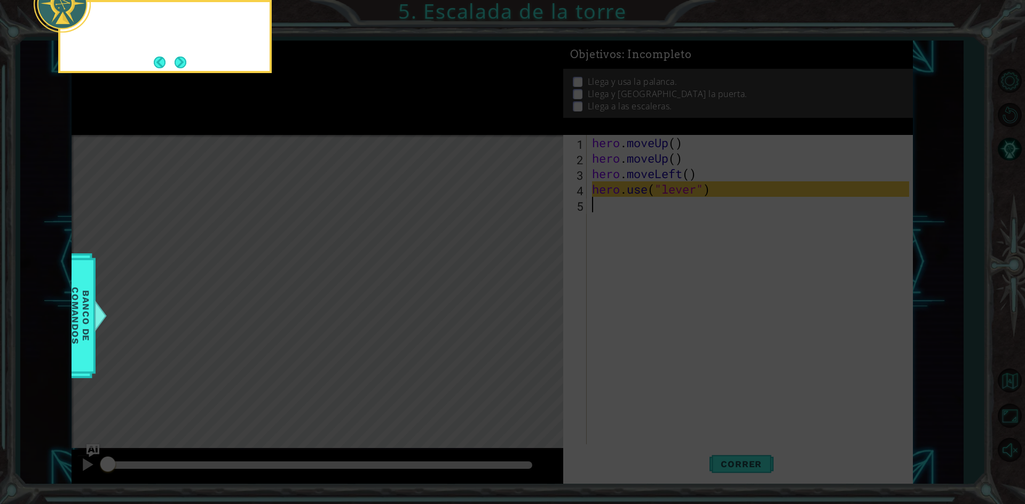
click at [336, 132] on icon at bounding box center [512, 75] width 1025 height 857
drag, startPoint x: 165, startPoint y: 123, endPoint x: 172, endPoint y: 84, distance: 40.2
click at [163, 106] on icon at bounding box center [512, 75] width 1025 height 857
click at [171, 86] on icon at bounding box center [512, 75] width 1025 height 857
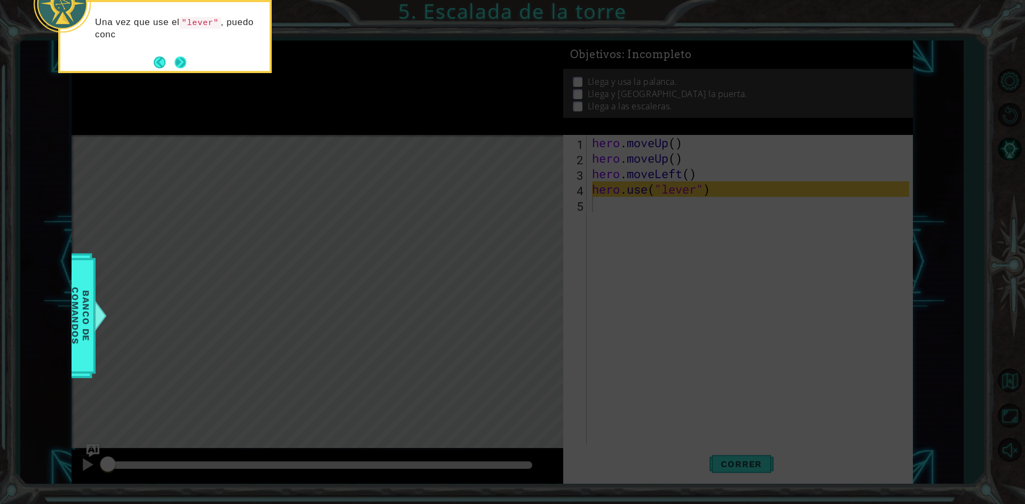
click at [179, 60] on button "Next" at bounding box center [180, 63] width 12 height 12
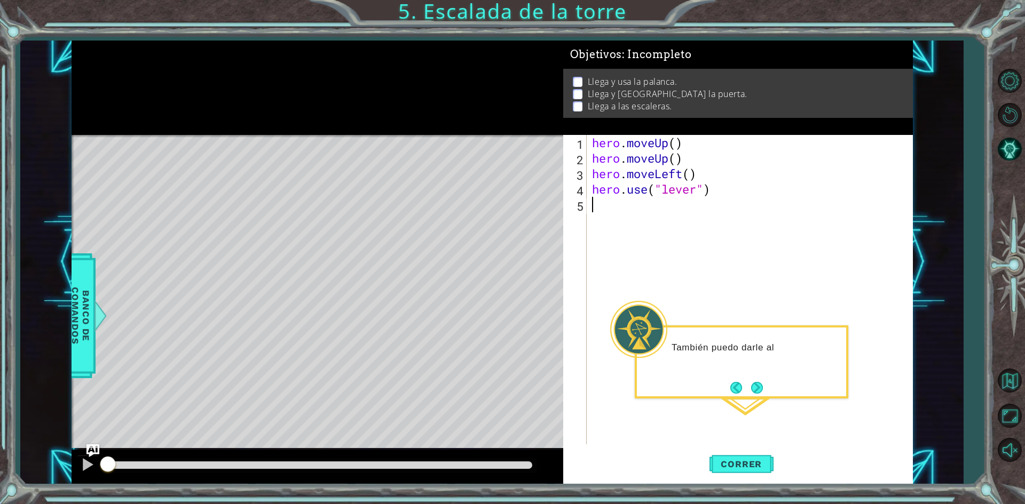
click at [587, 245] on div "1 2 3 4 5 hero . moveUp ( ) hero . moveUp ( ) hero . moveLeft ( ) hero . use ( …" at bounding box center [736, 289] width 346 height 309
click at [761, 384] on button "Next" at bounding box center [757, 389] width 12 height 12
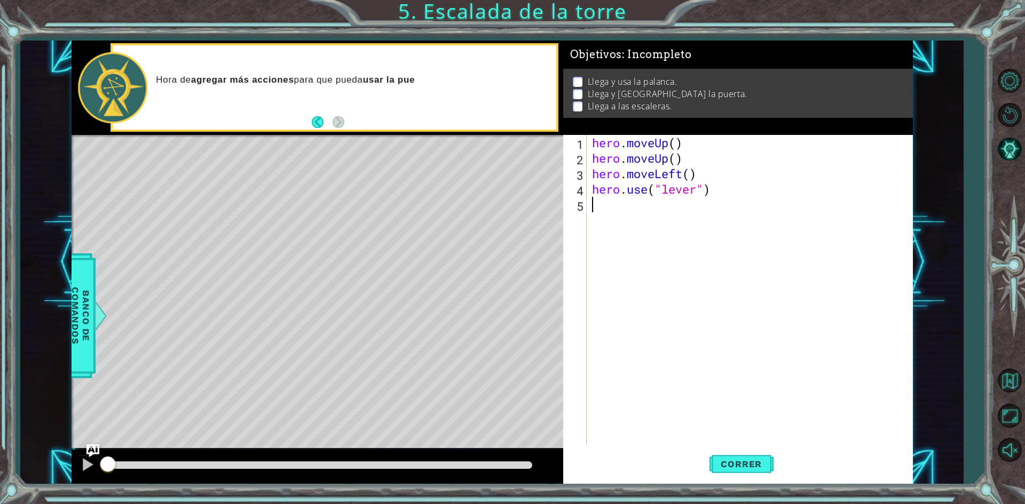
click at [594, 216] on div "hero . moveUp ( ) hero . moveUp ( ) hero . moveLeft ( ) hero . use ( "lever" )" at bounding box center [752, 305] width 324 height 340
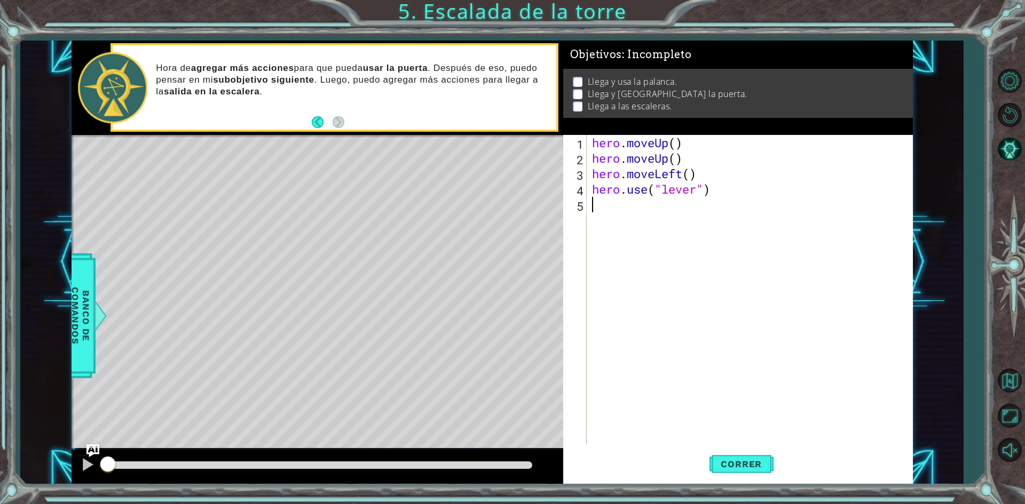
click at [638, 204] on div "hero . moveUp ( ) hero . moveUp ( ) hero . moveLeft ( ) hero . use ( "lever" )" at bounding box center [752, 305] width 324 height 340
click at [758, 468] on span "Correr" at bounding box center [741, 464] width 62 height 11
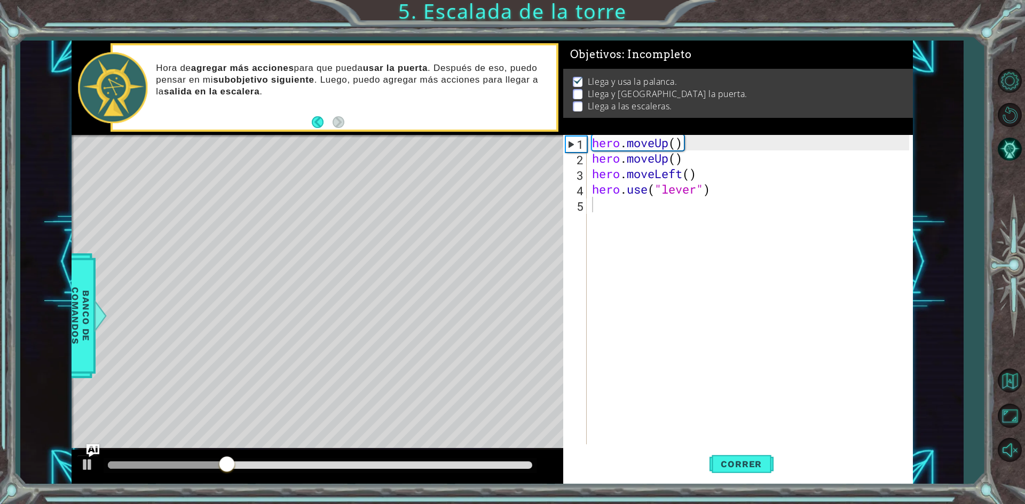
click at [481, 470] on div at bounding box center [320, 465] width 433 height 15
drag, startPoint x: 478, startPoint y: 464, endPoint x: 586, endPoint y: 474, distance: 108.3
click at [584, 474] on div "1 ההההההההההההההההההההההההההההההההההההההההההההההההההההההההההההההההההההההההההההה…" at bounding box center [492, 263] width 841 height 444
click at [745, 458] on button "Correr" at bounding box center [741, 464] width 64 height 35
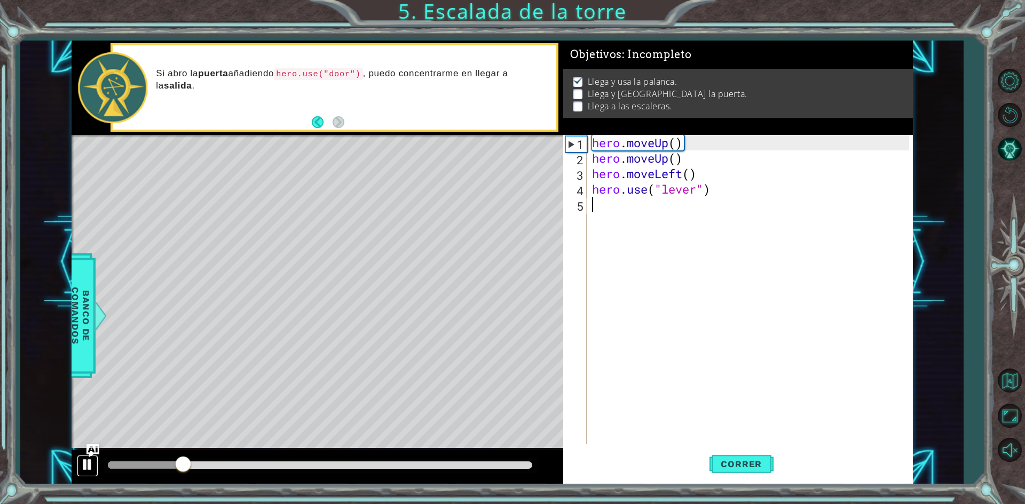
click at [85, 465] on div at bounding box center [88, 465] width 14 height 14
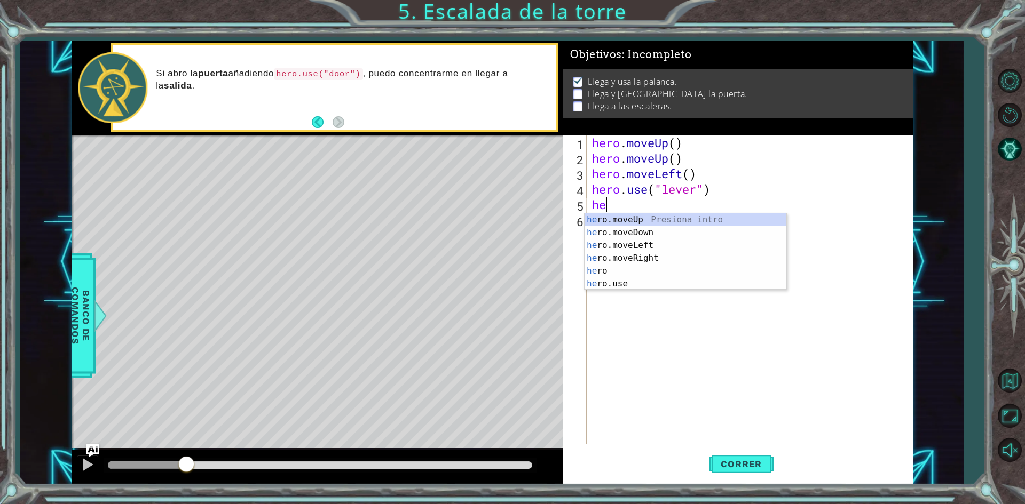
type textarea "her"
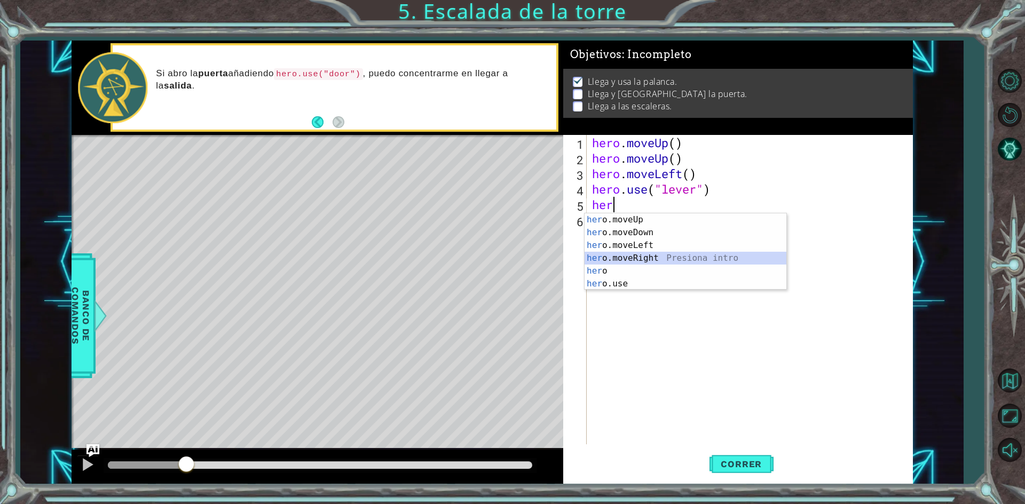
click at [652, 257] on div "her o.moveUp Presiona intro her o.moveDown Presiona intro her o.moveLeft Presio…" at bounding box center [685, 264] width 202 height 102
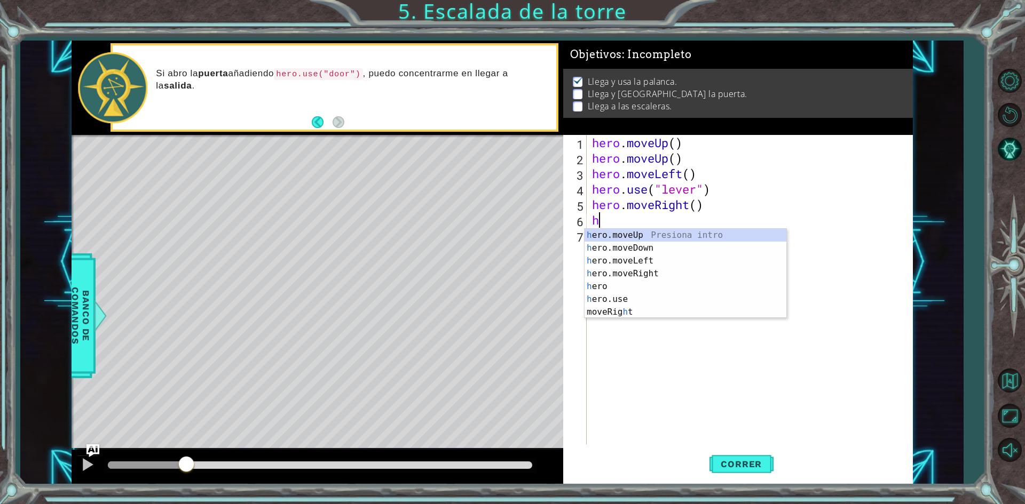
type textarea "he"
click at [653, 269] on div "he ro.moveUp Presiona intro he ro.moveDown Presiona intro he ro.moveLeft Presio…" at bounding box center [685, 280] width 202 height 102
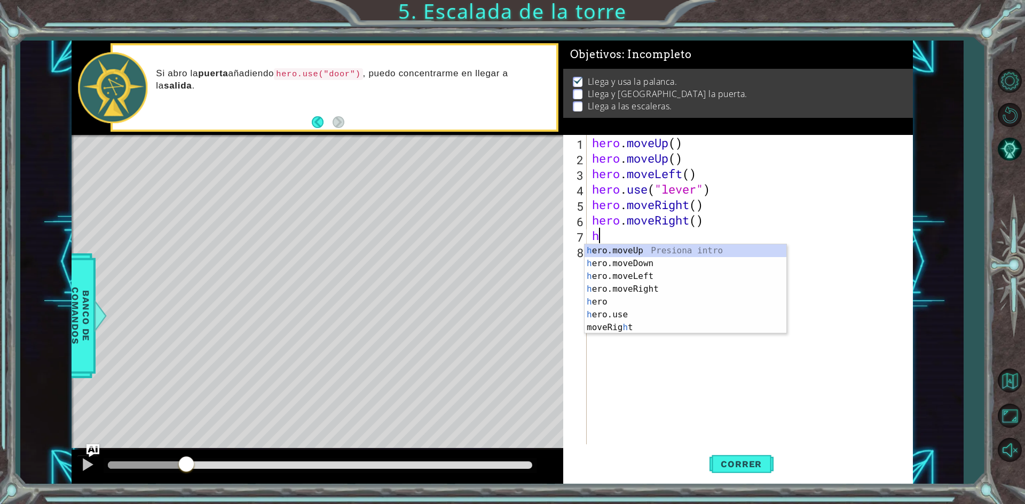
type textarea "he"
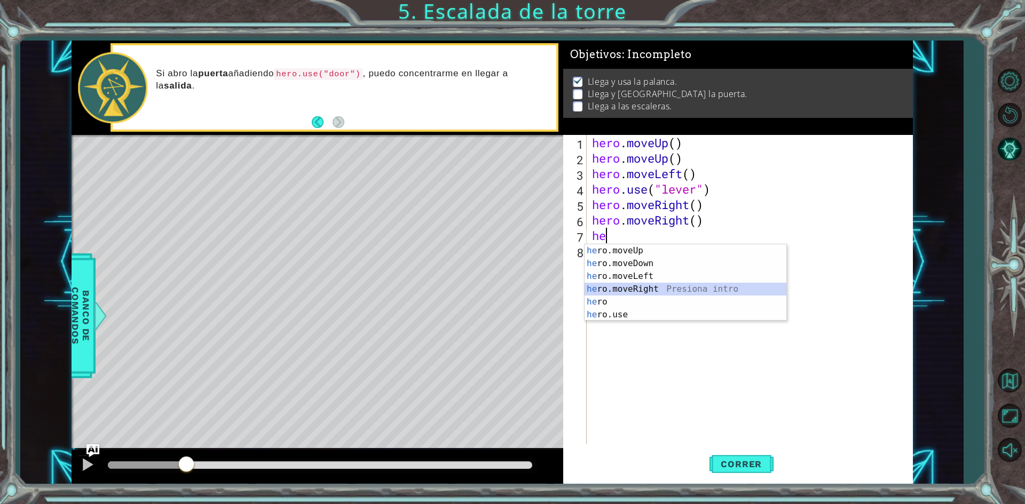
click at [665, 290] on div "he ro.moveUp Presiona intro he ro.moveDown Presiona intro he ro.moveLeft Presio…" at bounding box center [685, 295] width 202 height 102
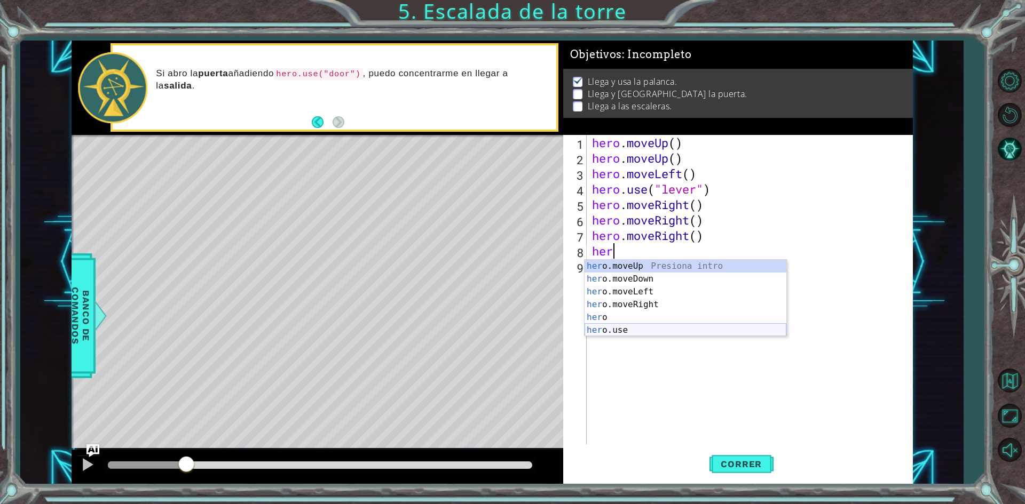
click at [660, 325] on div "her o.moveUp Presiona intro her o.moveDown Presiona intro her o.moveLeft Presio…" at bounding box center [685, 311] width 202 height 102
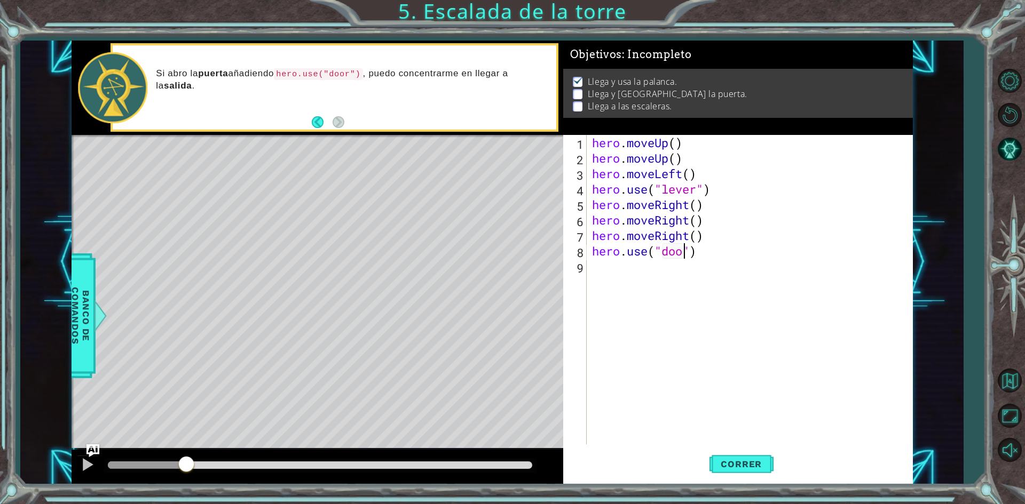
type textarea "hero.use("door")"
click at [669, 283] on div "hero . moveUp ( ) hero . moveUp ( ) hero . moveLeft ( ) hero . use ( "lever" ) …" at bounding box center [752, 305] width 324 height 340
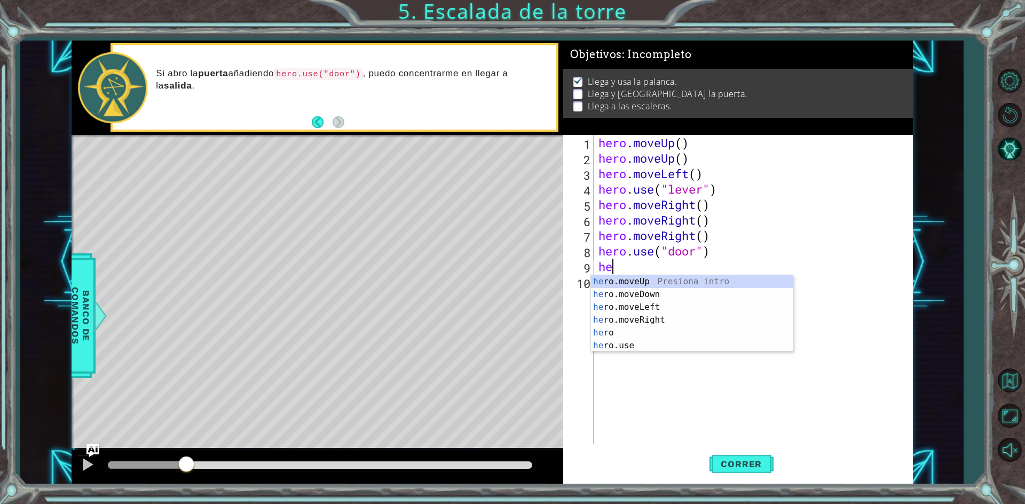
type textarea "her"
click at [623, 280] on div "her o.moveUp Presiona intro her o.moveDown Presiona intro her o.moveLeft Presio…" at bounding box center [692, 326] width 202 height 102
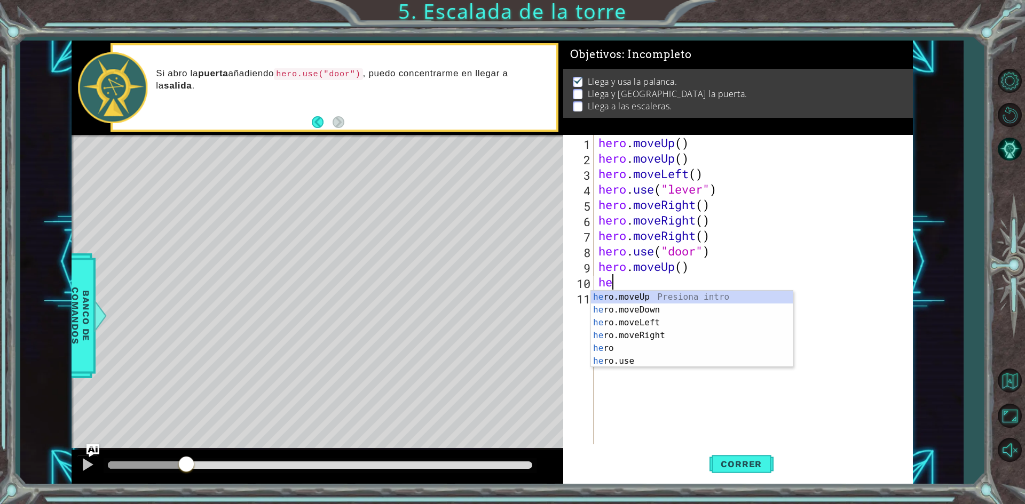
type textarea "her"
click at [643, 322] on div "her o.moveUp Presiona intro her o.moveDown Presiona intro her o.moveLeft Presio…" at bounding box center [692, 342] width 202 height 102
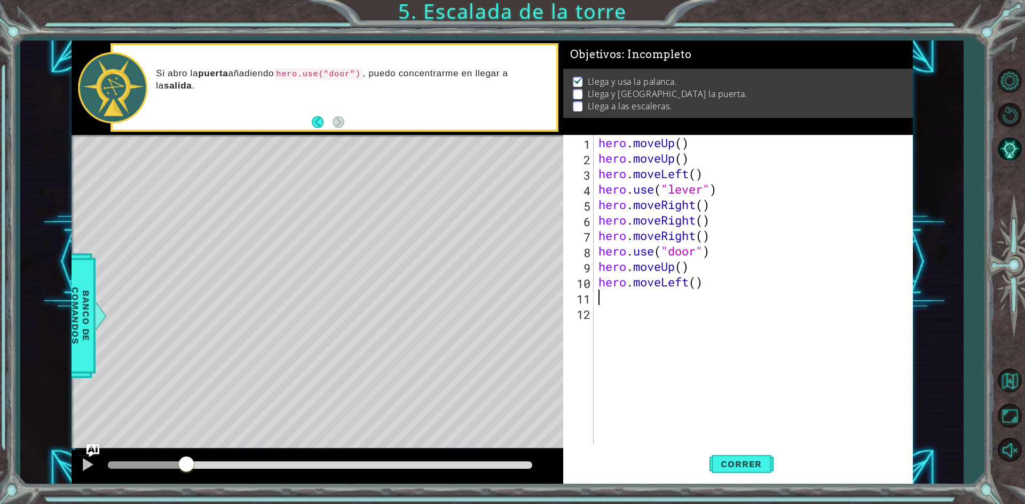
type textarea "h"
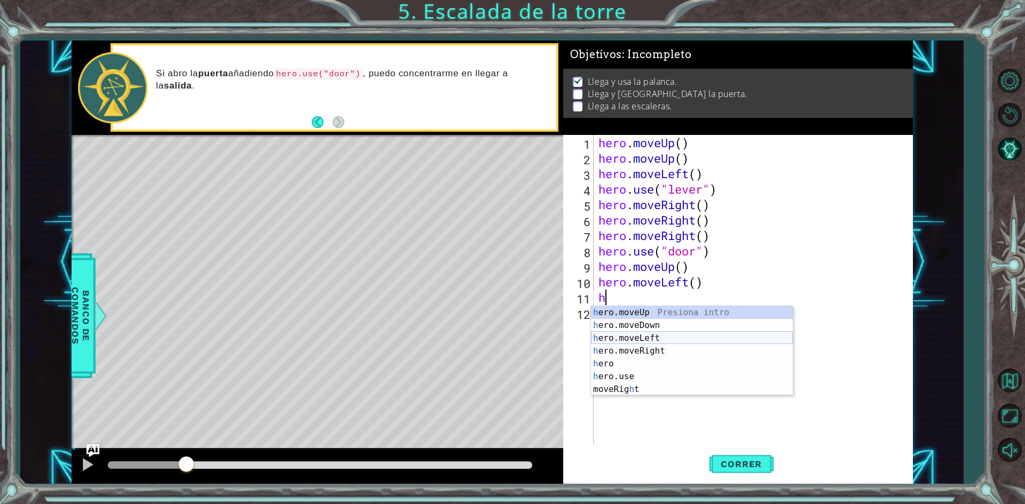
click at [653, 332] on div "h ero.moveUp Presiona intro h ero.moveDown Presiona intro h ero.moveLeft Presio…" at bounding box center [692, 363] width 202 height 115
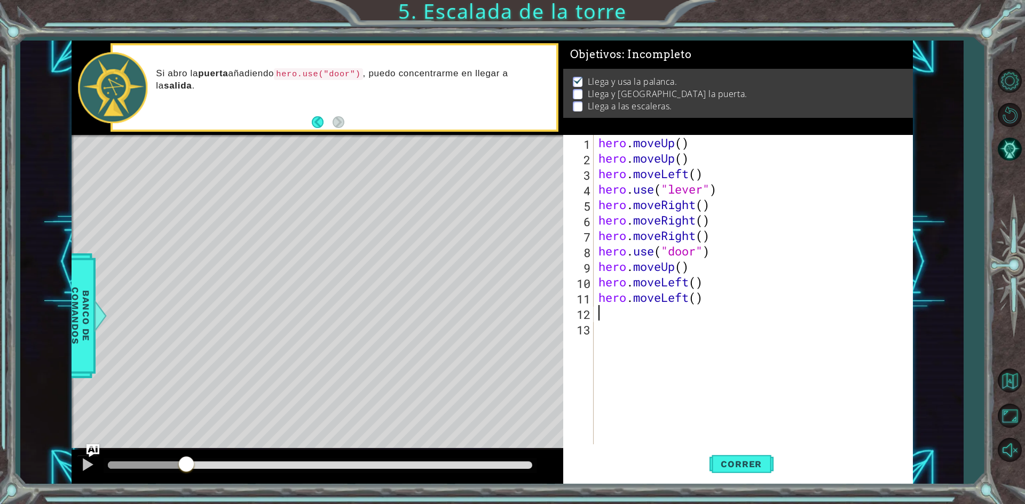
type textarea "h"
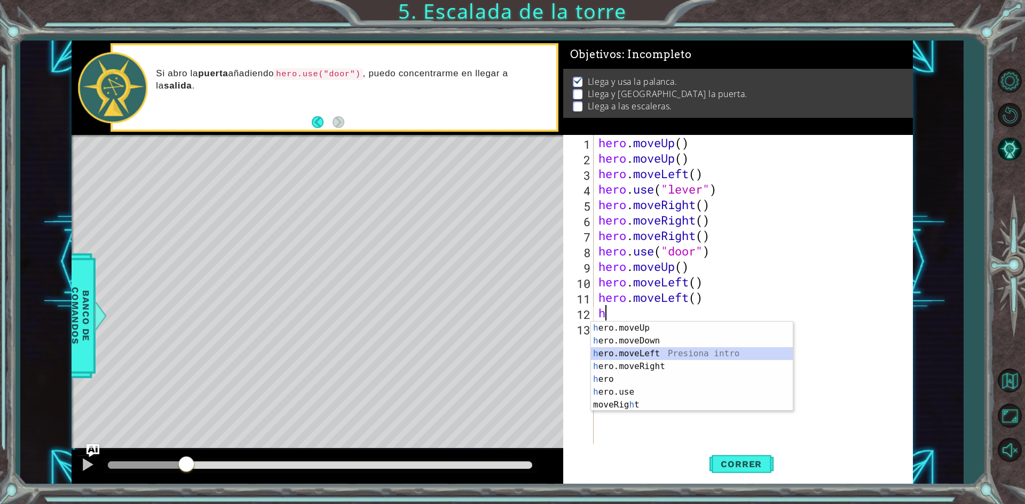
click at [683, 355] on div "h ero.moveUp Presiona intro h ero.moveDown Presiona intro h ero.moveLeft Presio…" at bounding box center [692, 379] width 202 height 115
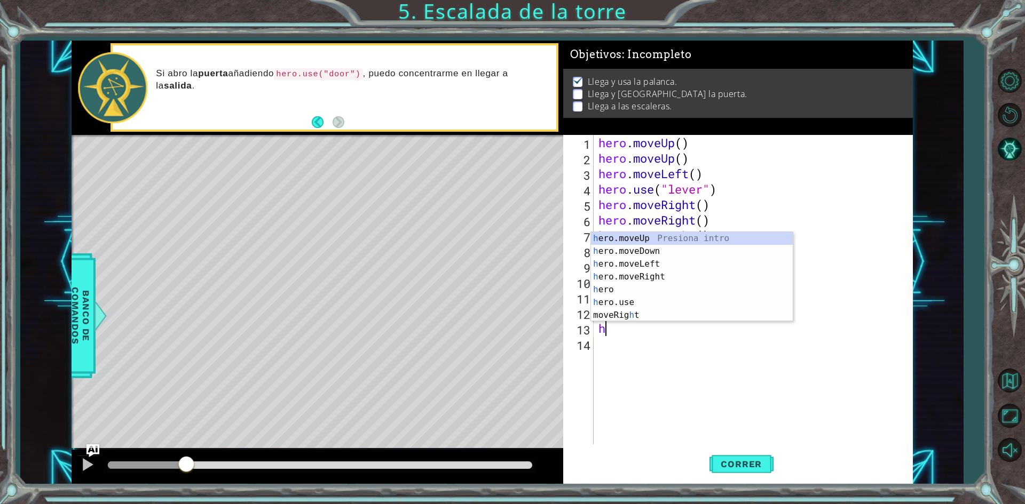
type textarea "he"
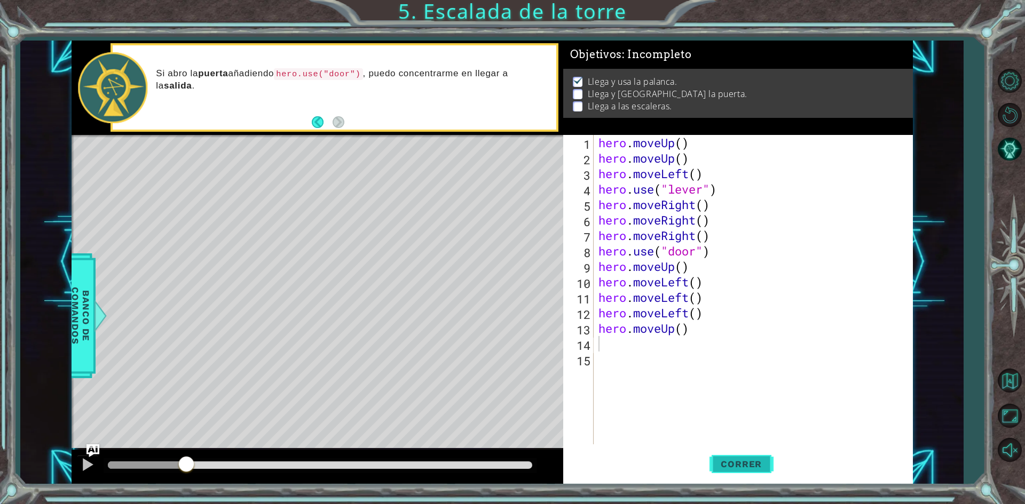
click at [736, 451] on button "Correr" at bounding box center [741, 464] width 64 height 35
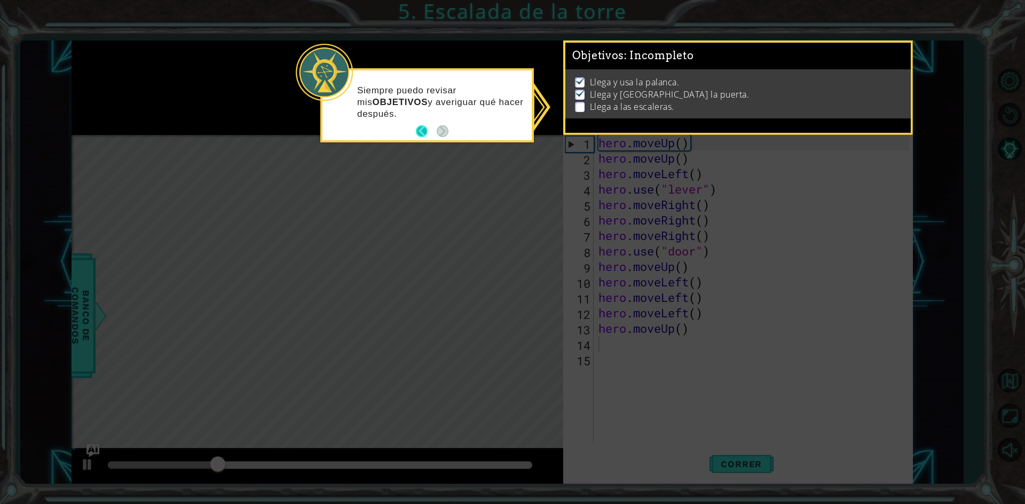
click at [429, 128] on button "Back" at bounding box center [426, 131] width 21 height 12
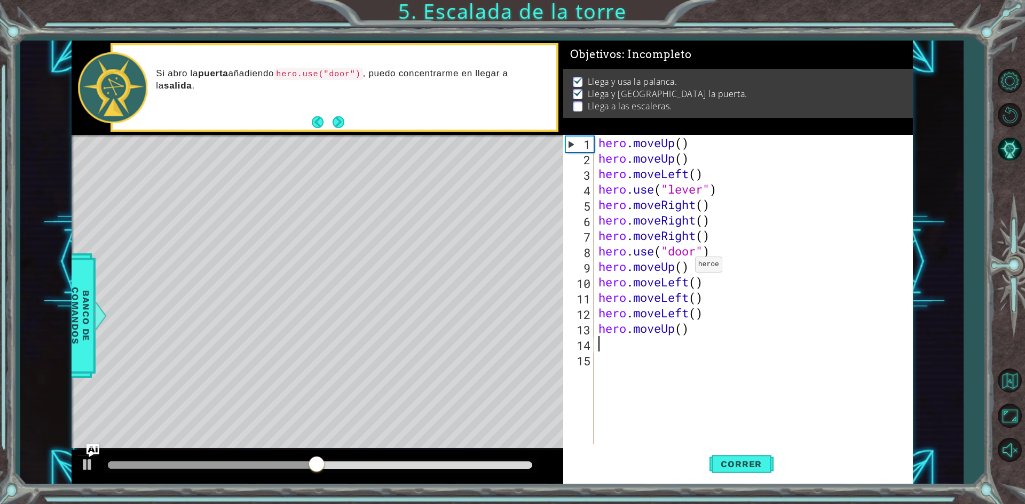
click at [685, 267] on div "hero . moveUp ( ) hero . moveUp ( ) hero . moveLeft ( ) hero . use ( "lever" ) …" at bounding box center [755, 305] width 318 height 340
type textarea "hero.moveUp()"
click at [693, 265] on div "hero . moveUp ( ) hero . moveUp ( ) hero . moveLeft ( ) hero . use ( "lever" ) …" at bounding box center [755, 305] width 318 height 340
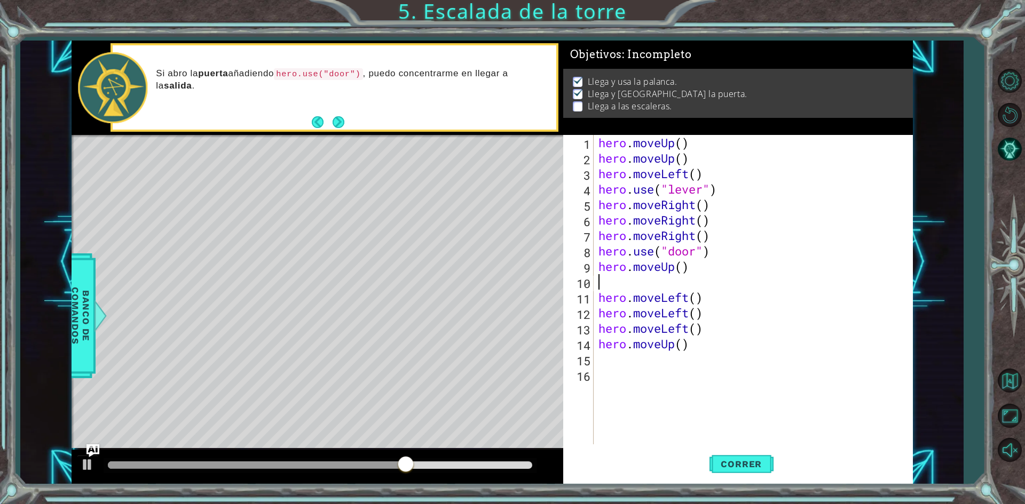
type textarea "he"
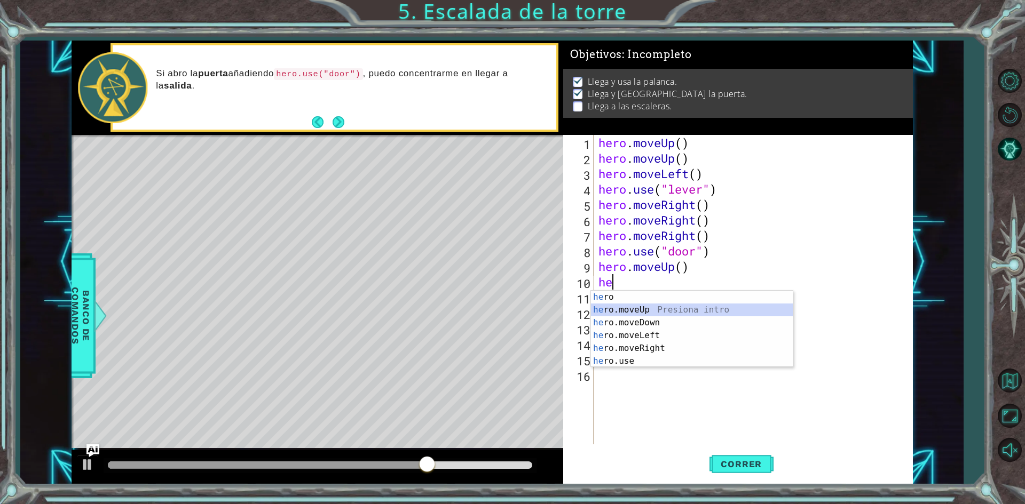
click at [726, 305] on div "he ro Presiona intro he ro.moveUp Presiona intro he ro.moveDown Presiona intro …" at bounding box center [692, 342] width 202 height 102
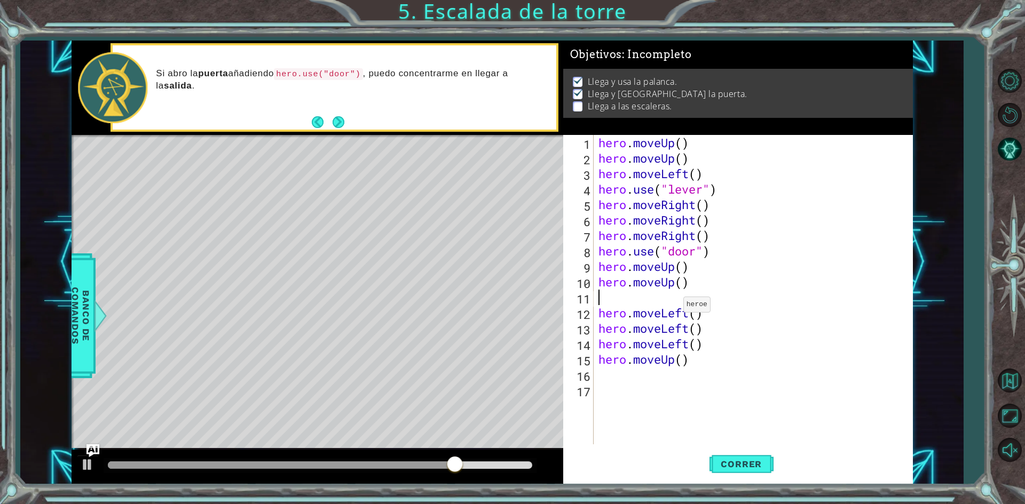
type textarea "hero.moveUp()"
click at [690, 368] on div "hero . moveUp ( ) hero . moveUp ( ) hero . moveLeft ( ) hero . use ( "lever" ) …" at bounding box center [755, 305] width 318 height 340
click at [699, 354] on div "hero . moveUp ( ) hero . moveUp ( ) hero . moveLeft ( ) hero . use ( "lever" ) …" at bounding box center [755, 305] width 318 height 340
click at [699, 349] on div "hero . moveUp ( ) hero . moveUp ( ) hero . moveLeft ( ) hero . use ( "lever" ) …" at bounding box center [755, 305] width 318 height 340
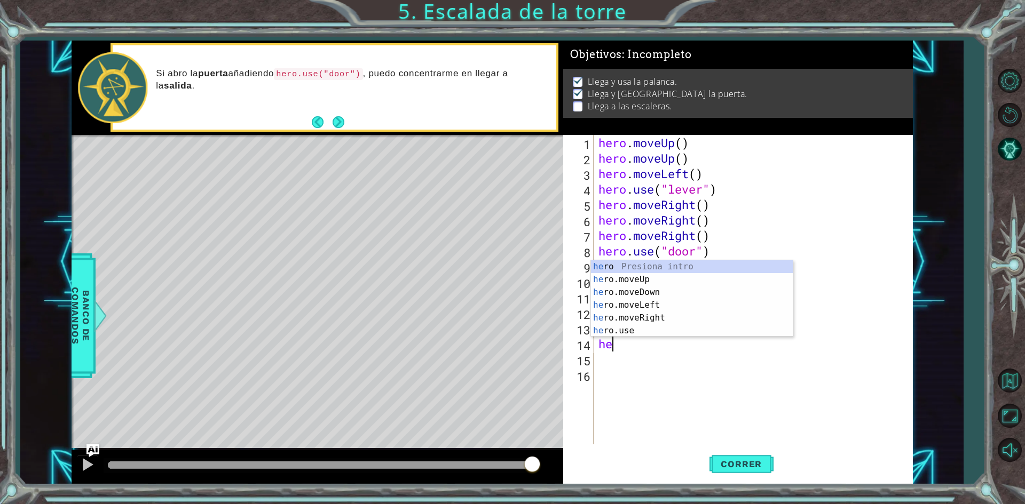
type textarea "h"
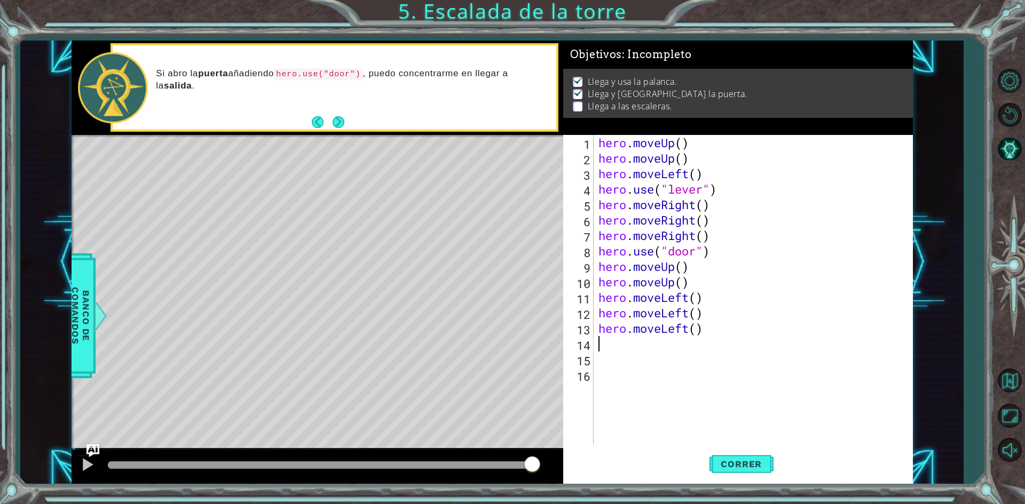
click at [699, 349] on div "hero . moveUp ( ) hero . moveUp ( ) hero . moveLeft ( ) hero . use ( "lever" ) …" at bounding box center [755, 305] width 318 height 340
type textarea "h"
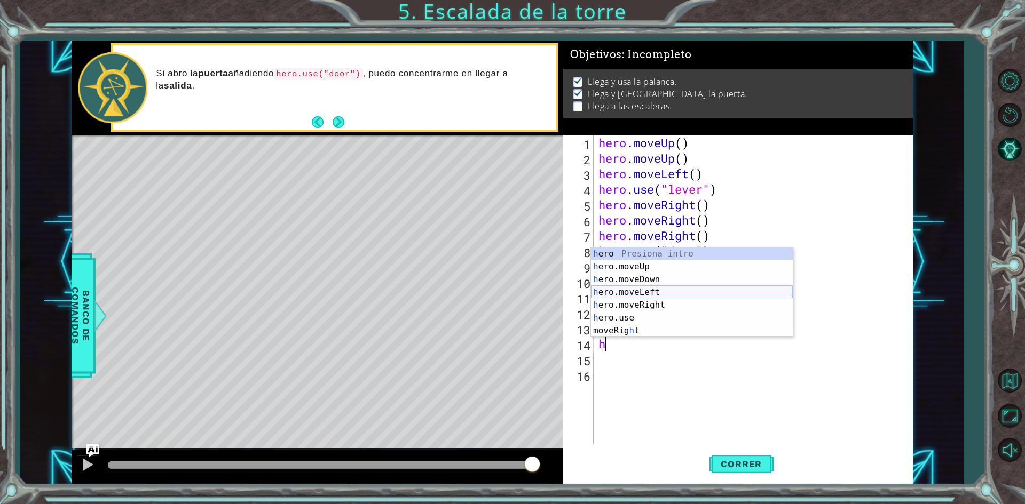
click at [691, 295] on div "h ero Presiona intro h ero.moveUp Presiona intro h ero.moveDown Presiona intro …" at bounding box center [692, 305] width 202 height 115
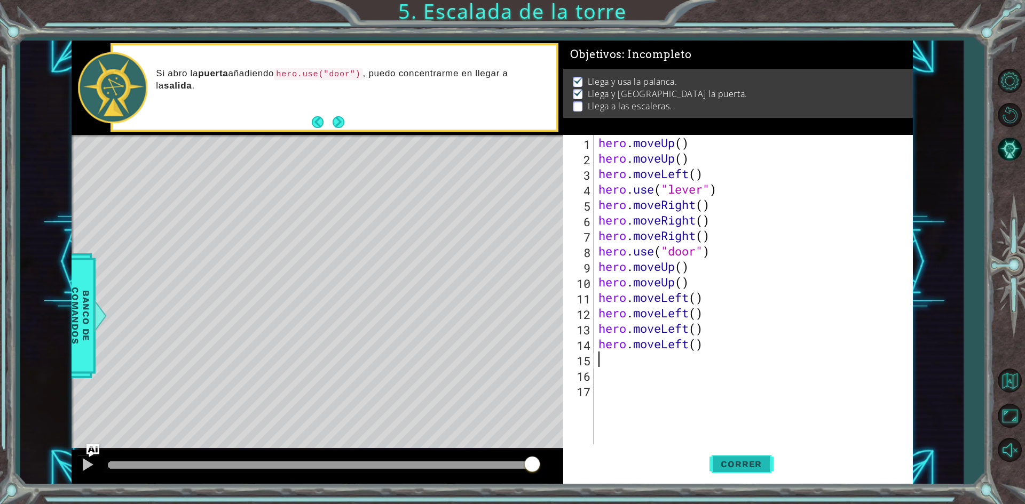
click at [751, 455] on button "Correr" at bounding box center [741, 464] width 64 height 35
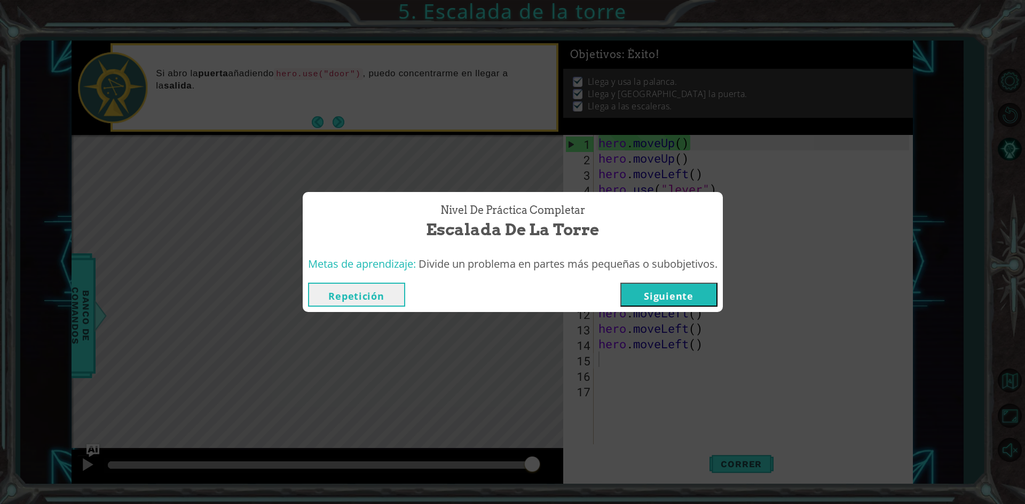
click at [674, 290] on button "Siguiente" at bounding box center [668, 295] width 97 height 24
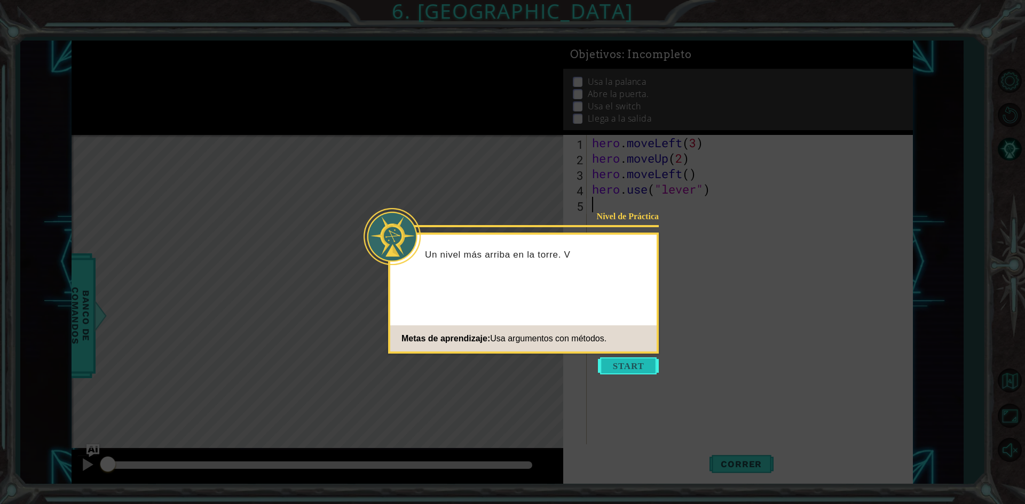
click at [623, 364] on button "Start" at bounding box center [628, 366] width 61 height 17
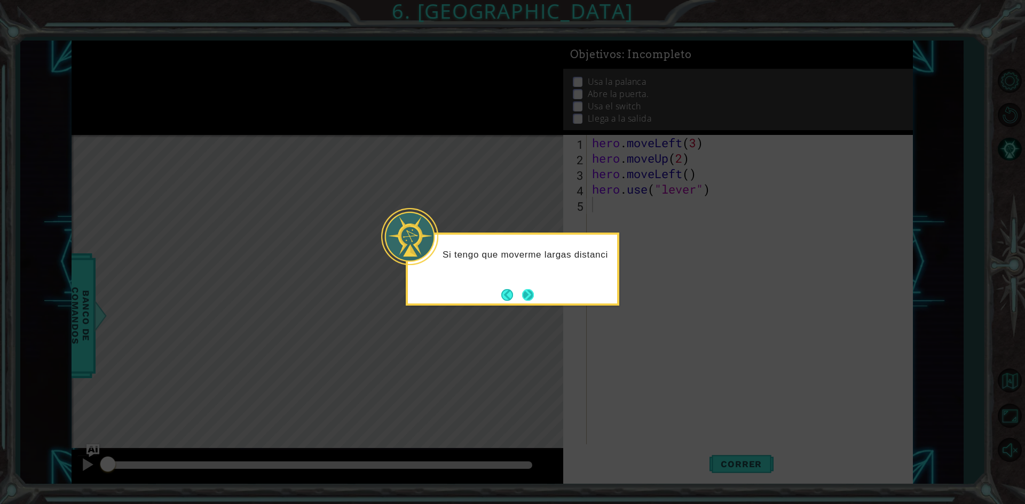
click at [524, 299] on button "Next" at bounding box center [528, 295] width 12 height 12
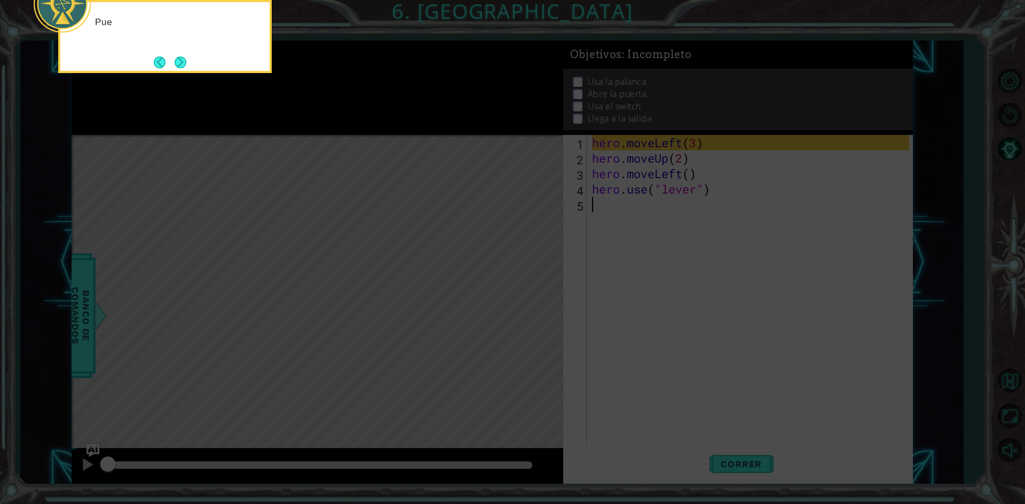
click at [524, 299] on icon at bounding box center [512, 75] width 1025 height 857
click at [172, 72] on div "Puedo poner un número 3 en hero.moveLeft(3) . Esto me dirá cuántos pasos n" at bounding box center [164, 39] width 209 height 66
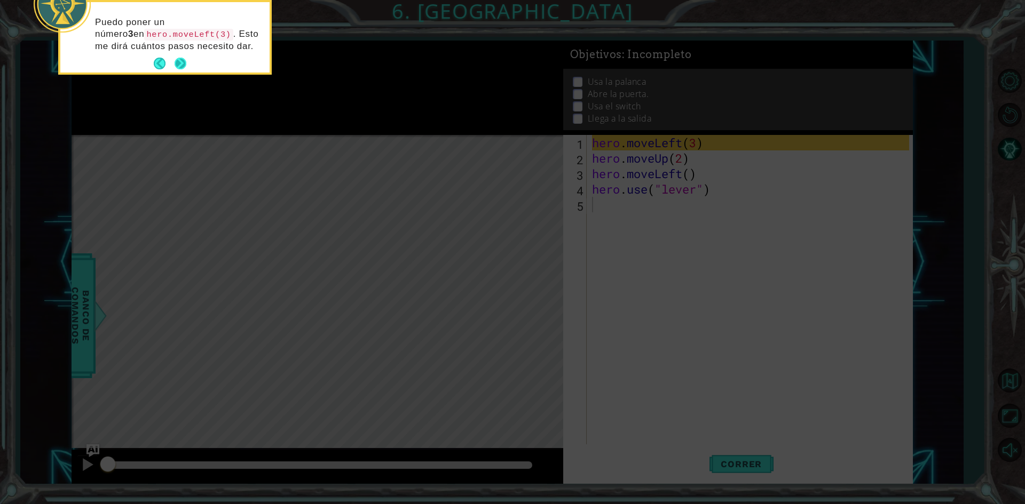
click at [177, 64] on button "Next" at bounding box center [180, 63] width 13 height 13
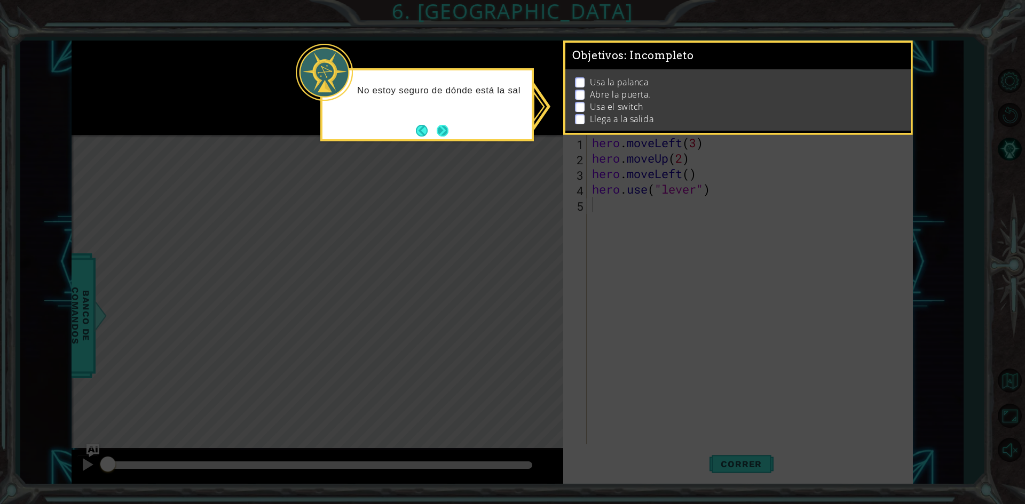
click at [441, 126] on button "Next" at bounding box center [442, 131] width 12 height 12
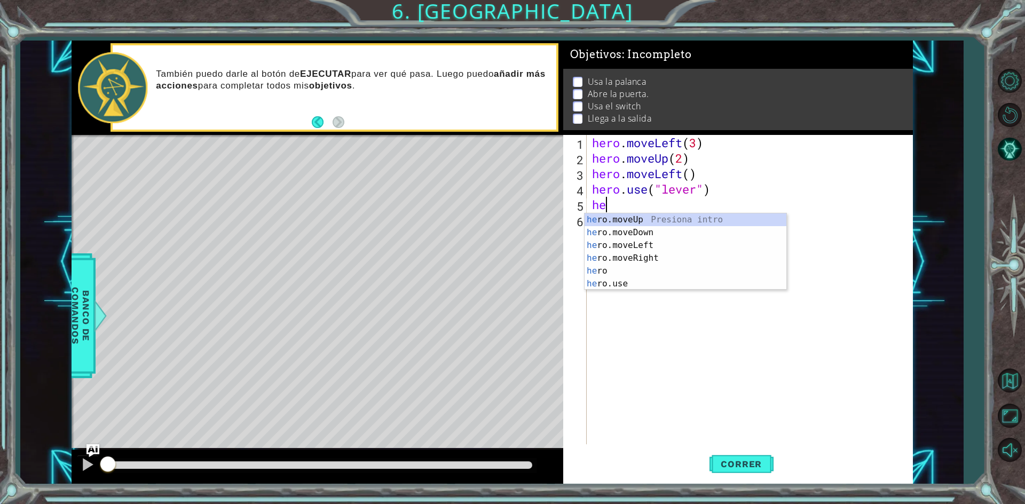
type textarea "h"
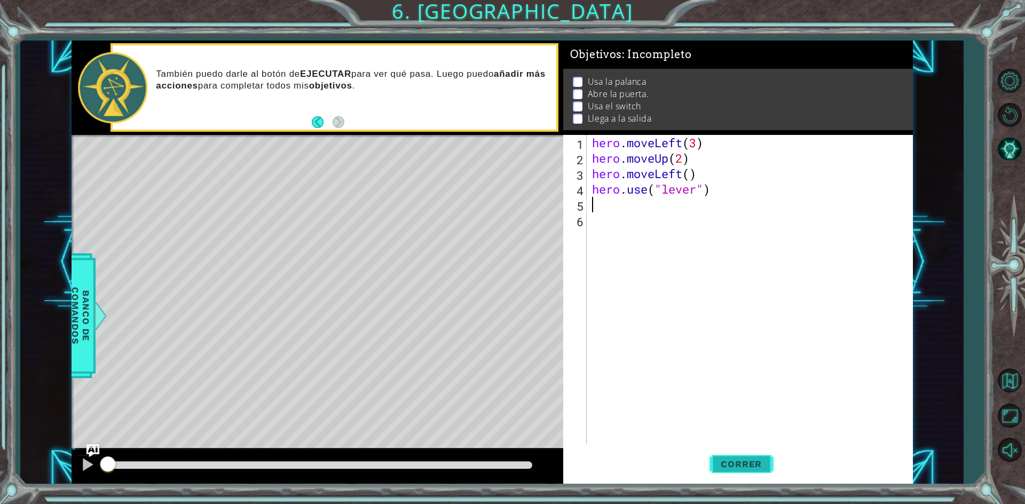
click at [753, 461] on span "Correr" at bounding box center [741, 464] width 62 height 11
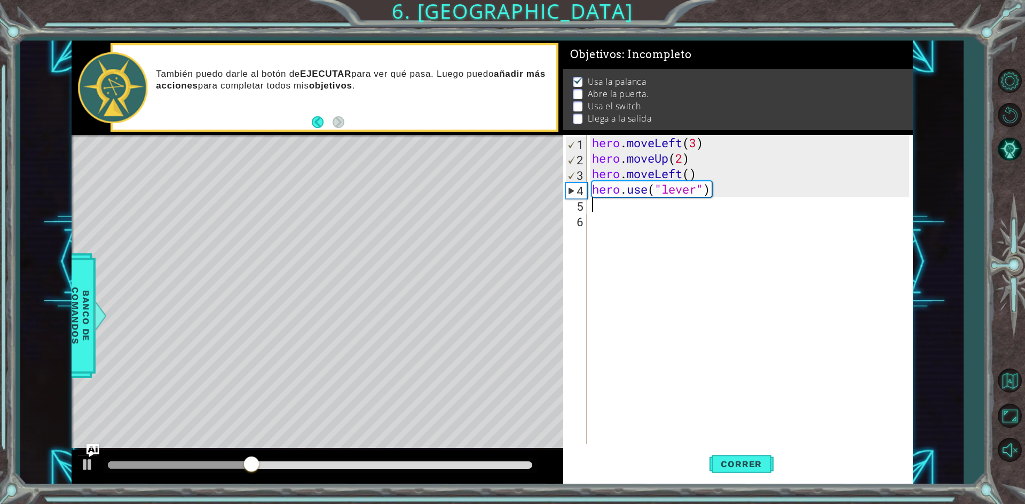
click at [602, 197] on div "hero . moveLeft ( 3 ) hero . moveUp ( 2 ) hero . moveLeft ( ) hero . use ( "lev…" at bounding box center [752, 305] width 324 height 340
click at [604, 203] on div "hero . moveLeft ( 3 ) hero . moveUp ( 2 ) hero . moveLeft ( ) hero . use ( "lev…" at bounding box center [752, 305] width 324 height 340
click at [605, 208] on div "hero . moveLeft ( 3 ) hero . moveUp ( 2 ) hero . moveLeft ( ) hero . use ( "lev…" at bounding box center [752, 305] width 324 height 340
click at [753, 465] on span "Correr" at bounding box center [741, 464] width 62 height 11
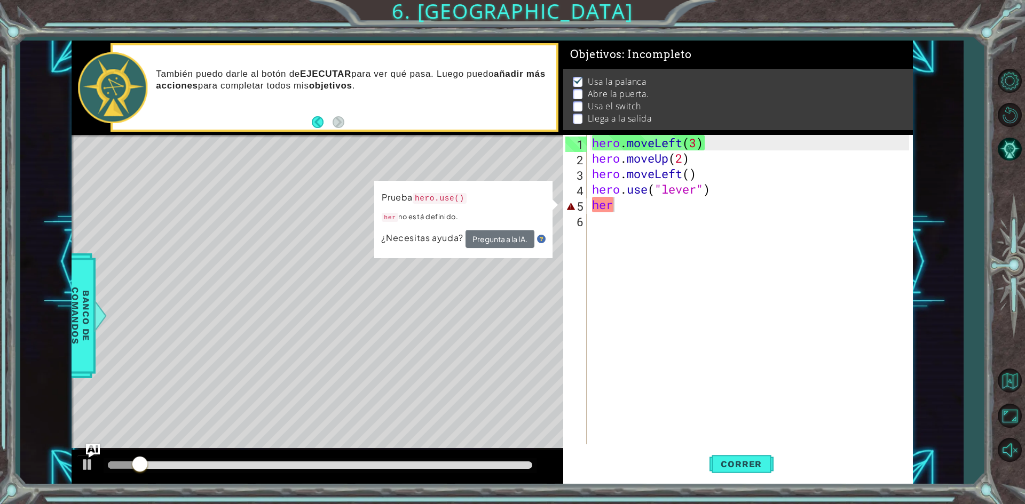
click at [92, 457] on img "Ask AI" at bounding box center [92, 451] width 14 height 14
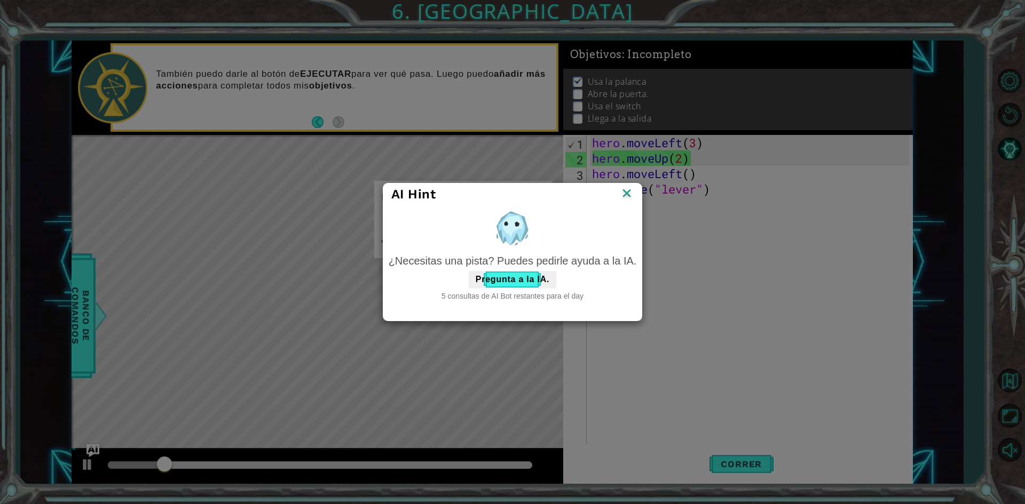
click at [632, 194] on img at bounding box center [627, 194] width 14 height 16
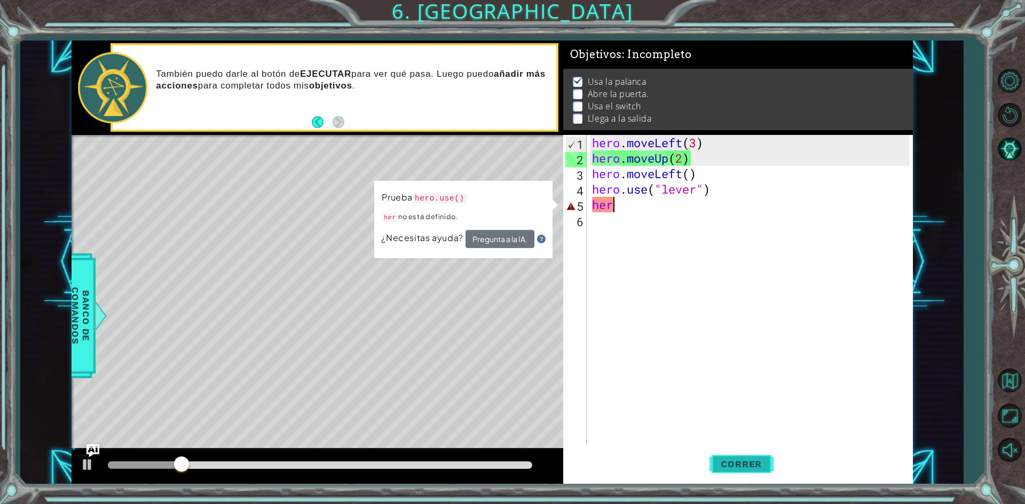
click at [735, 463] on span "Correr" at bounding box center [741, 464] width 62 height 11
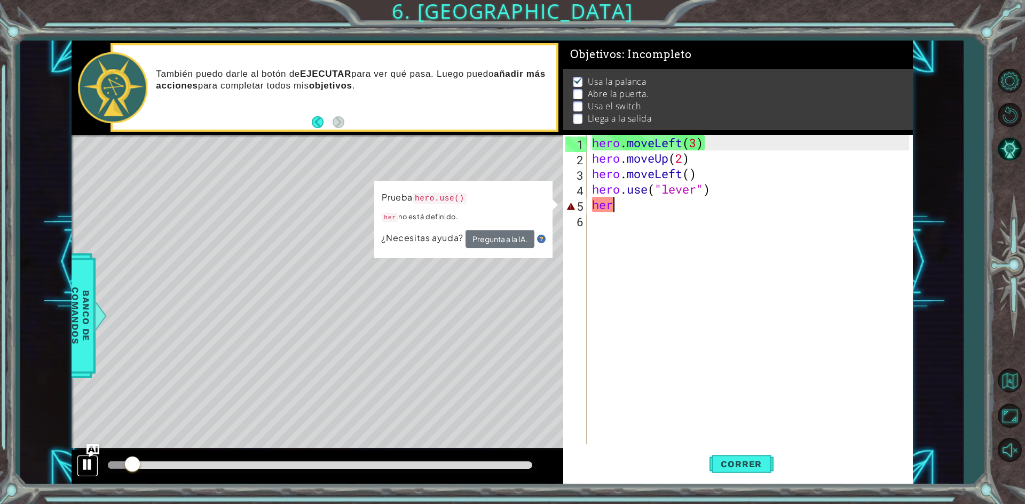
click at [92, 466] on div at bounding box center [88, 465] width 14 height 14
click at [661, 208] on div "hero . moveLeft ( 3 ) hero . moveUp ( 2 ) hero . moveLeft ( ) hero . use ( "lev…" at bounding box center [752, 305] width 324 height 340
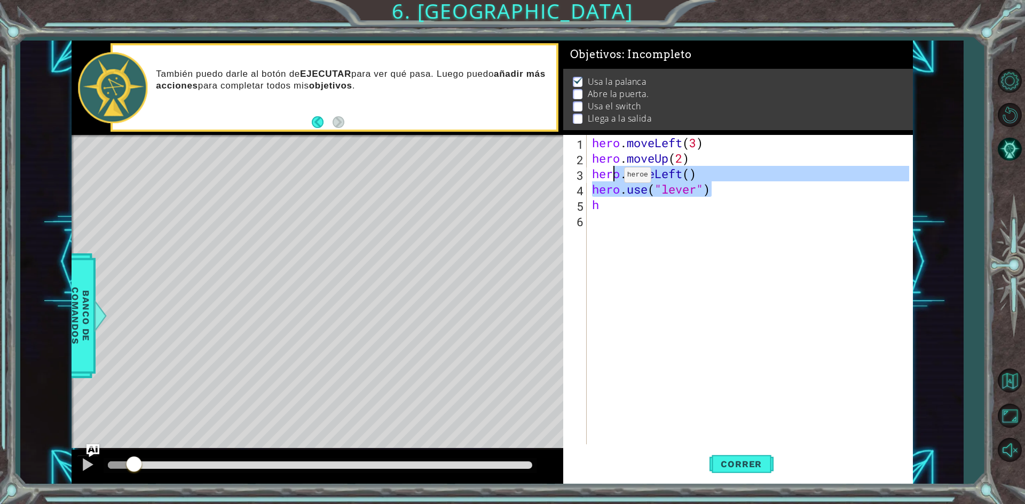
drag, startPoint x: 717, startPoint y: 191, endPoint x: 595, endPoint y: 181, distance: 122.0
click at [596, 181] on div "hero . moveLeft ( 3 ) hero . moveUp ( 2 ) hero . moveLeft ( ) hero . use ( "lev…" at bounding box center [752, 305] width 324 height 340
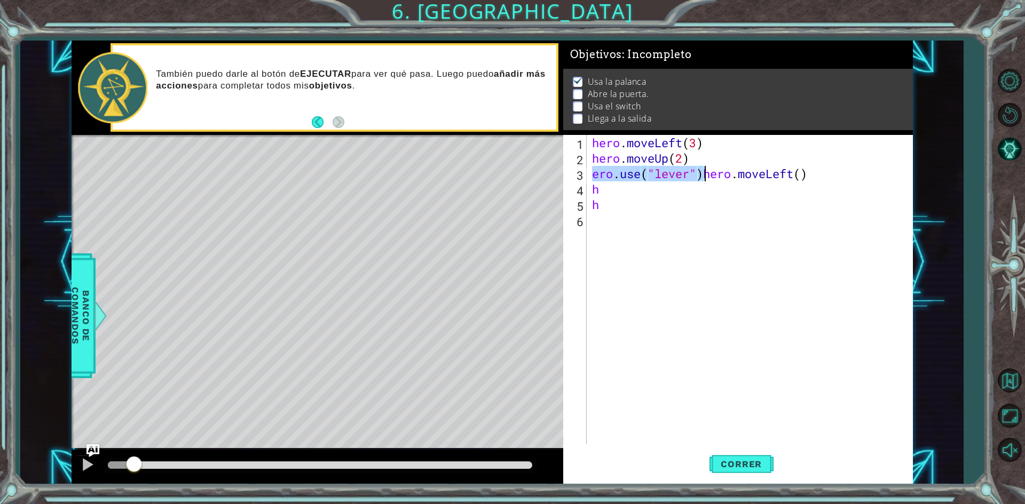
type textarea "hero.moveLeft()"
drag, startPoint x: 593, startPoint y: 176, endPoint x: 695, endPoint y: 170, distance: 101.5
click at [695, 170] on div "hero . moveLeft ( 3 ) hero . moveUp ( 2 ) hero . moveLeft ( ) h h" at bounding box center [752, 305] width 324 height 340
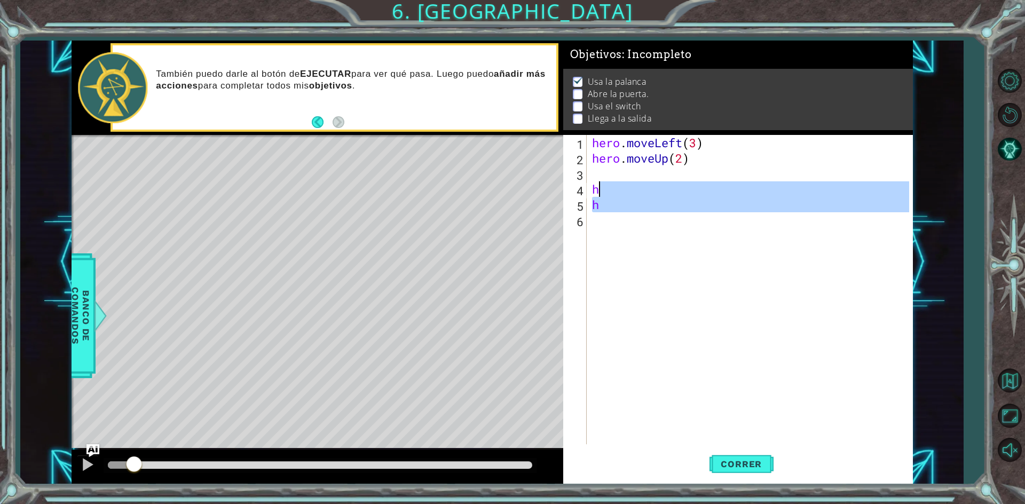
drag, startPoint x: 615, startPoint y: 216, endPoint x: 601, endPoint y: 192, distance: 27.7
click at [601, 192] on div "hero . moveLeft ( 3 ) hero . moveUp ( 2 ) h h" at bounding box center [752, 305] width 324 height 340
type textarea "h"
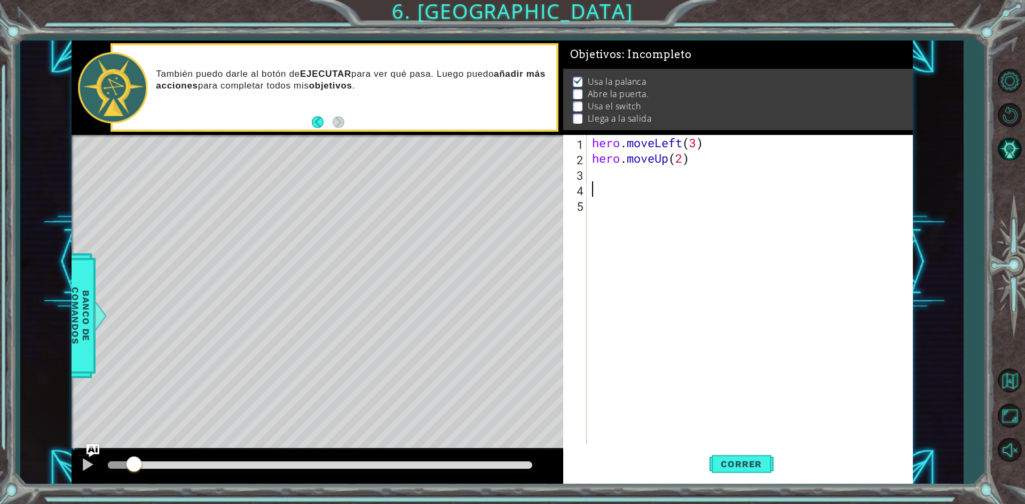
click at [597, 174] on div "hero . moveLeft ( 3 ) hero . moveUp ( 2 )" at bounding box center [752, 305] width 324 height 340
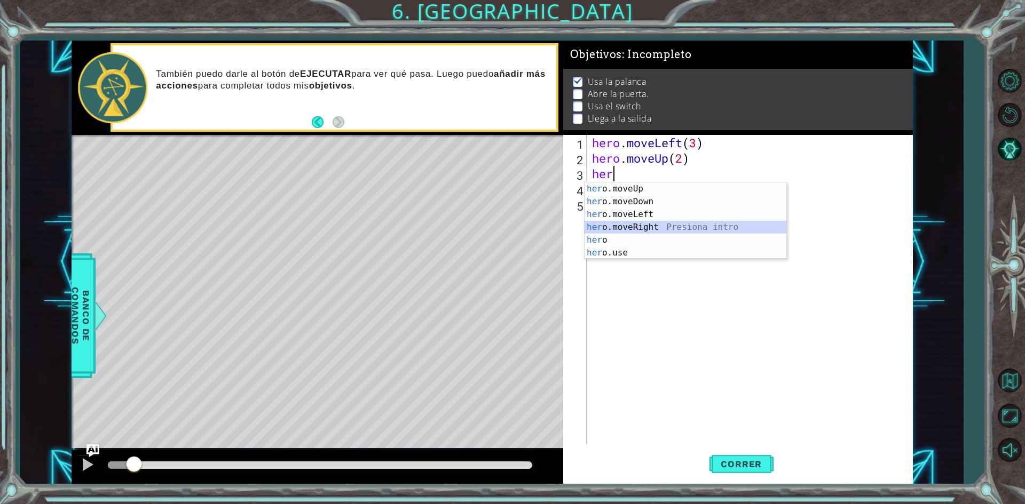
click at [659, 225] on div "her o.moveUp Presiona intro her o.moveDown Presiona intro her o.moveLeft Presio…" at bounding box center [685, 233] width 202 height 102
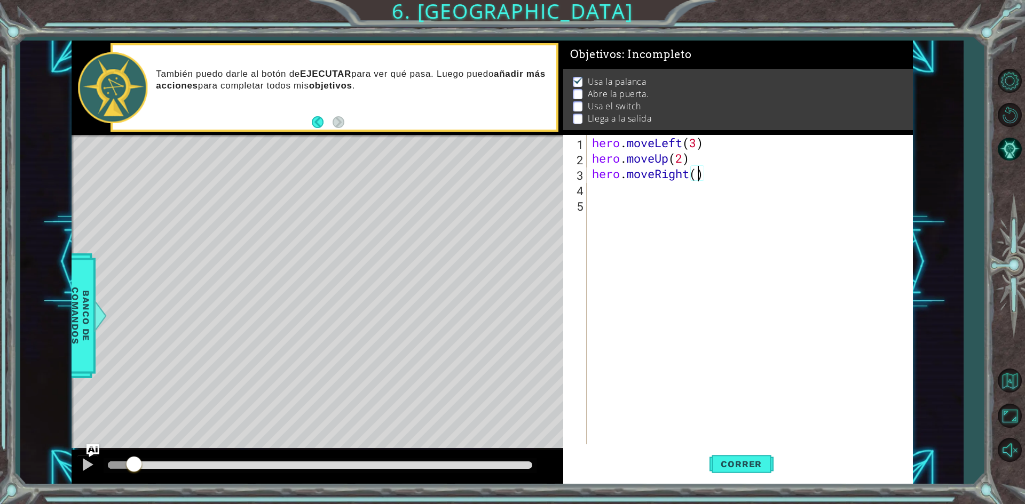
type textarea "hero.moveRight(2)"
click at [679, 193] on div "hero . moveLeft ( 3 ) hero . moveUp ( 2 ) hero . moveRight ( 2 )" at bounding box center [752, 305] width 324 height 340
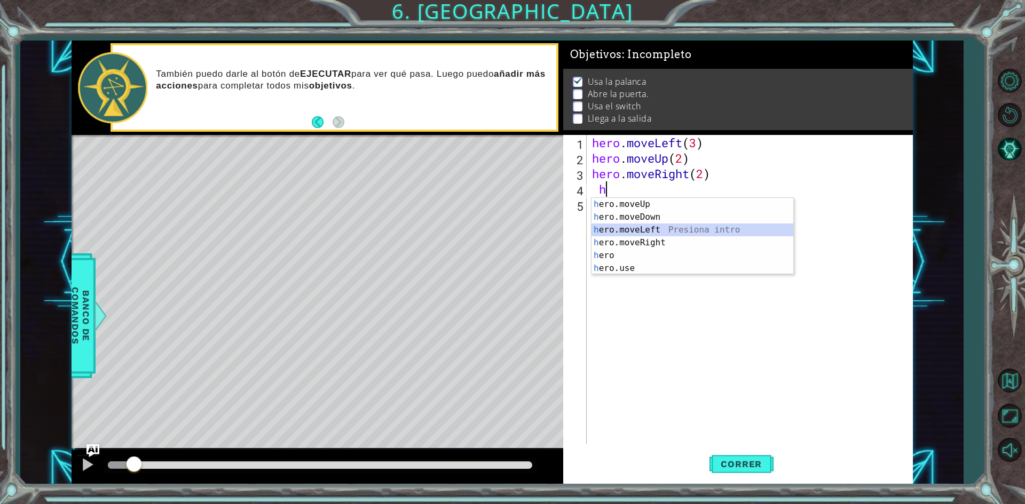
click at [674, 226] on div "h ero.moveUp Presiona intro h ero.moveDown Presiona intro h ero.moveLeft Presio…" at bounding box center [692, 249] width 202 height 102
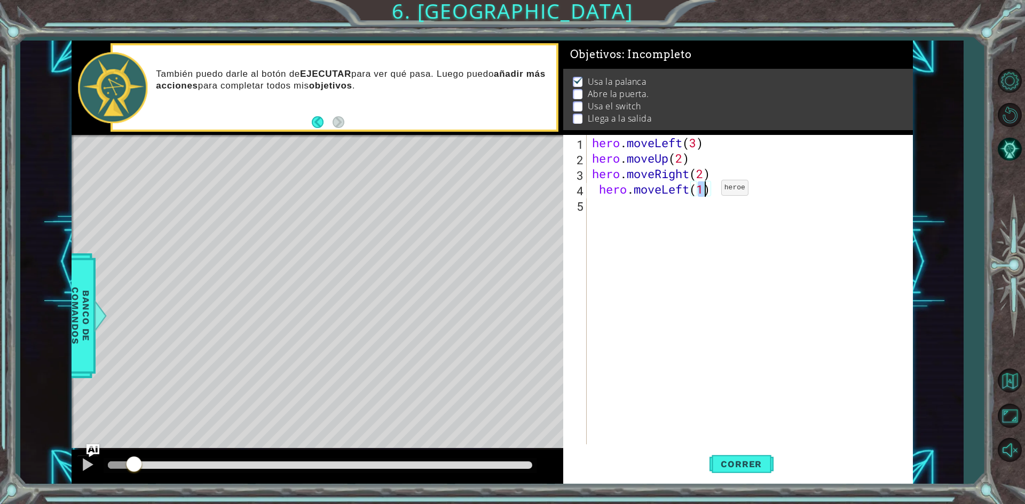
type textarea "hero.moveLeft(3)"
click at [695, 204] on div "hero . moveLeft ( 3 ) hero . moveUp ( 2 ) hero . moveRight ( 2 ) hero . moveLef…" at bounding box center [752, 305] width 324 height 340
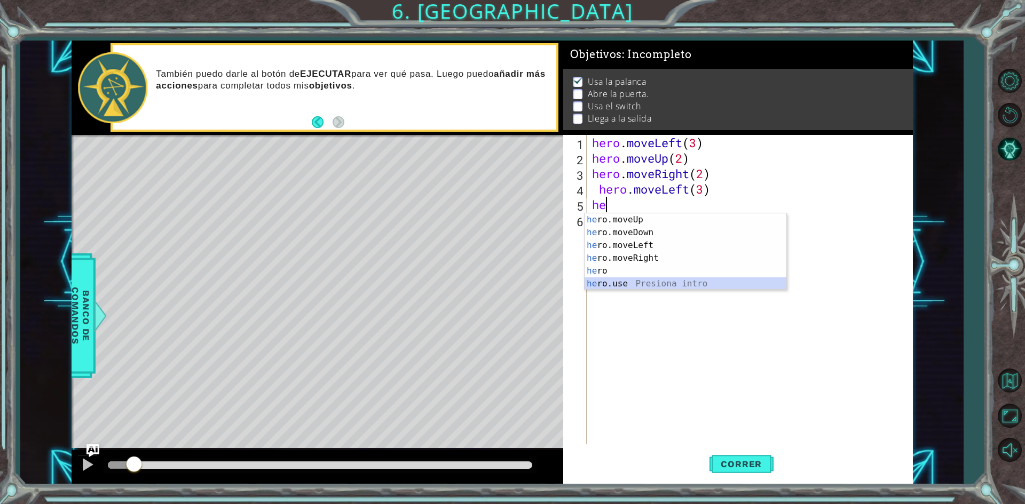
click at [658, 279] on div "he ro.moveUp Presiona intro he ro.moveDown Presiona intro he ro.moveLeft Presio…" at bounding box center [685, 264] width 202 height 102
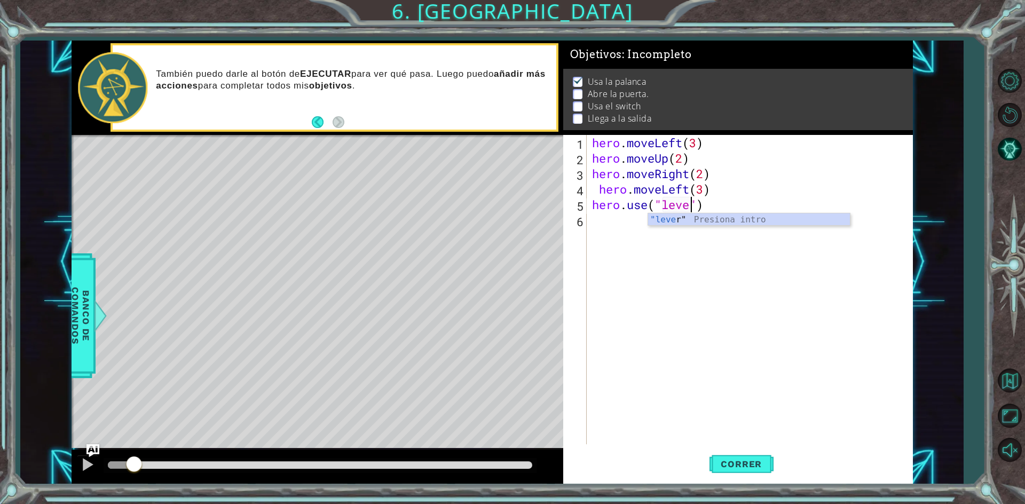
scroll to position [0, 5]
click at [755, 460] on span "Correr" at bounding box center [741, 464] width 62 height 11
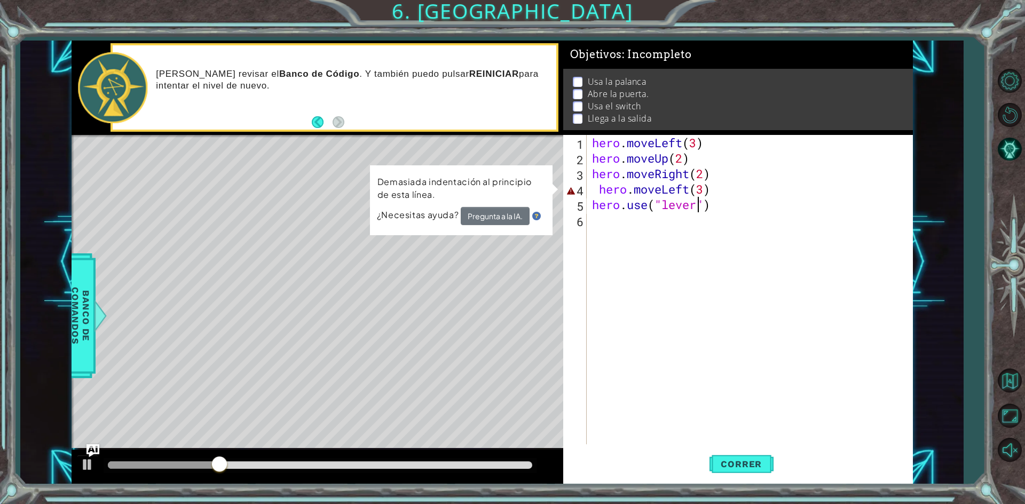
click at [727, 207] on div "hero . moveLeft ( 3 ) hero . moveUp ( 2 ) hero . moveRight ( 2 ) hero . moveLef…" at bounding box center [752, 305] width 324 height 340
drag, startPoint x: 727, startPoint y: 207, endPoint x: 598, endPoint y: 179, distance: 132.7
click at [714, 203] on div "hero . moveLeft ( 3 ) hero . moveUp ( 2 ) hero . moveRight ( 2 ) hero . moveLef…" at bounding box center [752, 305] width 324 height 340
drag, startPoint x: 598, startPoint y: 179, endPoint x: 608, endPoint y: 184, distance: 11.5
click at [606, 183] on div "hero . moveLeft ( 3 ) hero . moveUp ( 2 ) hero . moveRight ( 2 ) hero . moveLef…" at bounding box center [752, 305] width 324 height 340
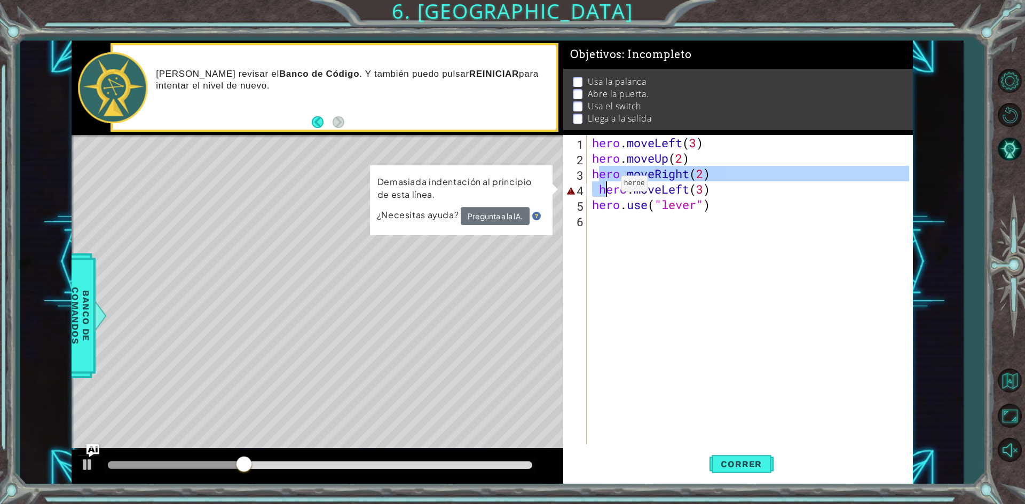
click at [605, 186] on div "hero . moveLeft ( 3 ) hero . moveUp ( 2 ) hero . moveRight ( 2 ) hero . moveLef…" at bounding box center [749, 289] width 319 height 309
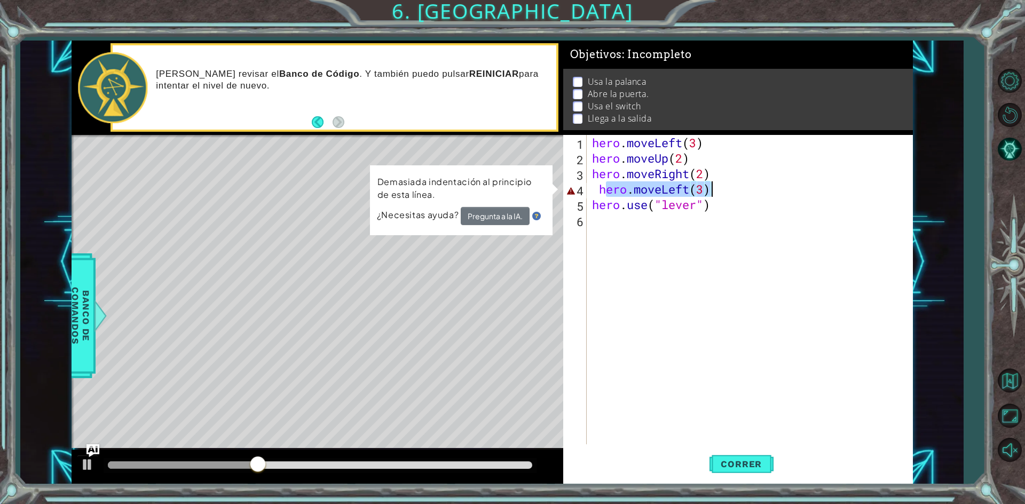
drag, startPoint x: 605, startPoint y: 186, endPoint x: 708, endPoint y: 186, distance: 103.5
click at [708, 186] on div "hero . moveLeft ( 3 ) hero . moveUp ( 2 ) hero . moveRight ( 2 ) hero . moveLef…" at bounding box center [752, 305] width 324 height 340
type textarea "h"
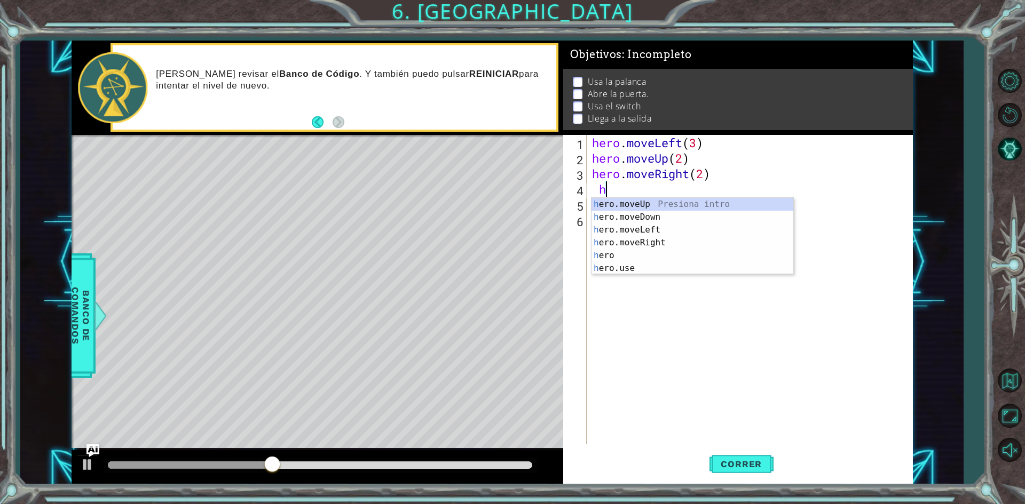
scroll to position [0, 0]
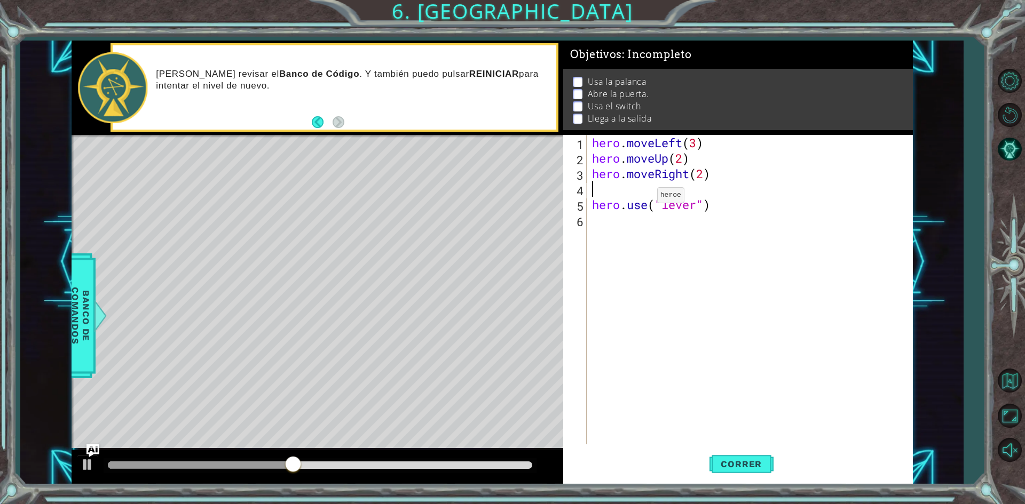
type textarea "hero.moveRight(2)"
click at [730, 464] on span "Correr" at bounding box center [741, 464] width 62 height 11
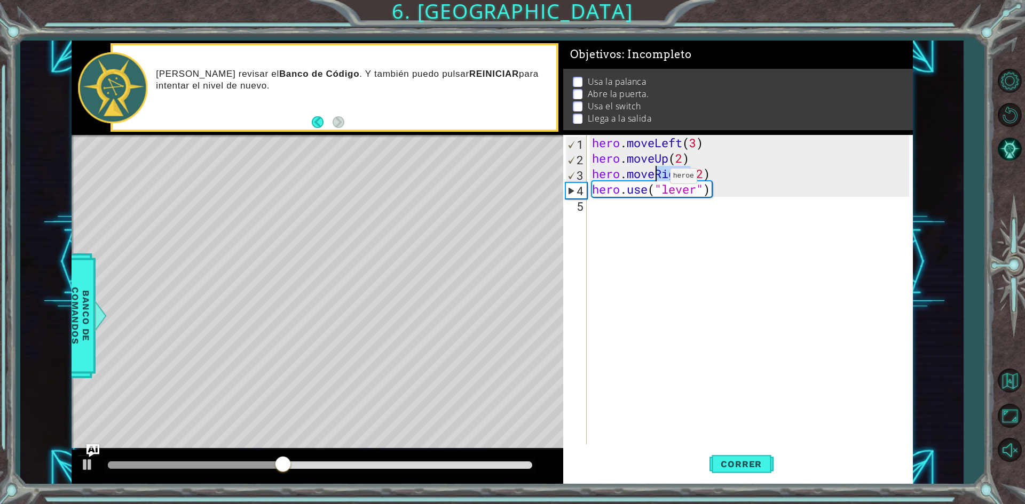
drag, startPoint x: 692, startPoint y: 174, endPoint x: 654, endPoint y: 179, distance: 38.2
click at [654, 179] on div "hero . moveLeft ( 3 ) hero . moveUp ( 2 ) hero . moveRight ( 2 ) hero . use ( "…" at bounding box center [752, 305] width 324 height 340
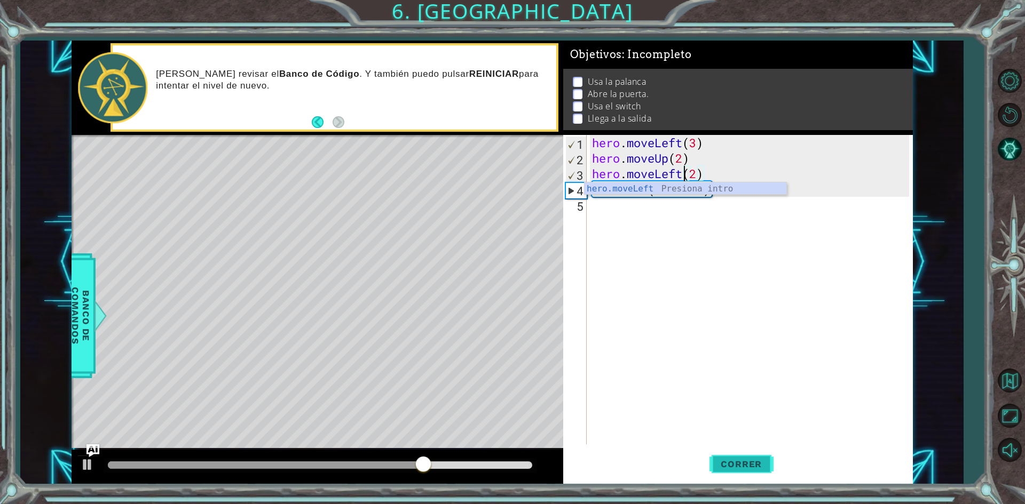
click at [747, 464] on span "Correr" at bounding box center [741, 464] width 62 height 11
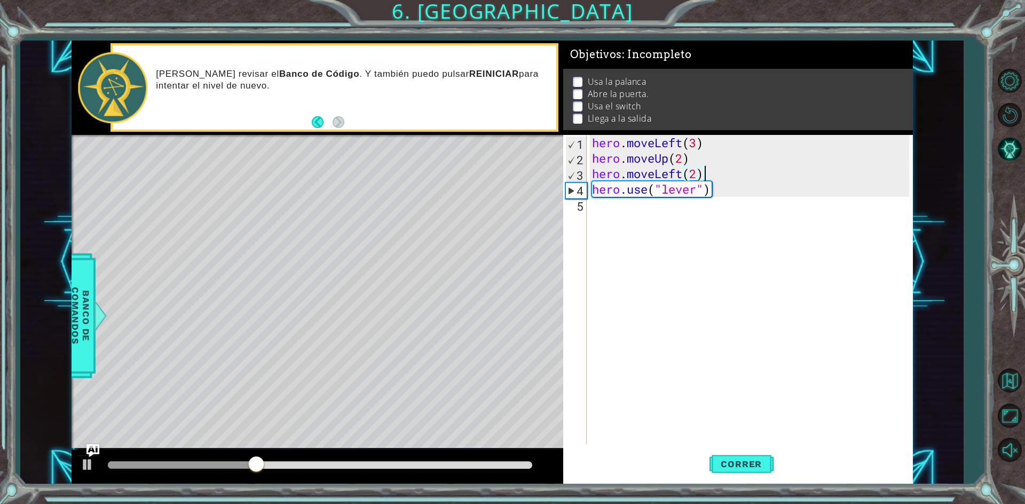
click at [701, 176] on div "hero . moveLeft ( 3 ) hero . moveUp ( 2 ) hero . moveLeft ( 2 ) hero . use ( "l…" at bounding box center [752, 305] width 324 height 340
click at [692, 176] on div "hero . moveLeft ( 3 ) hero . moveUp ( 2 ) hero . moveLeft ( 2 ) hero . use ( "l…" at bounding box center [752, 305] width 324 height 340
type textarea "hero.moveLeft(1)"
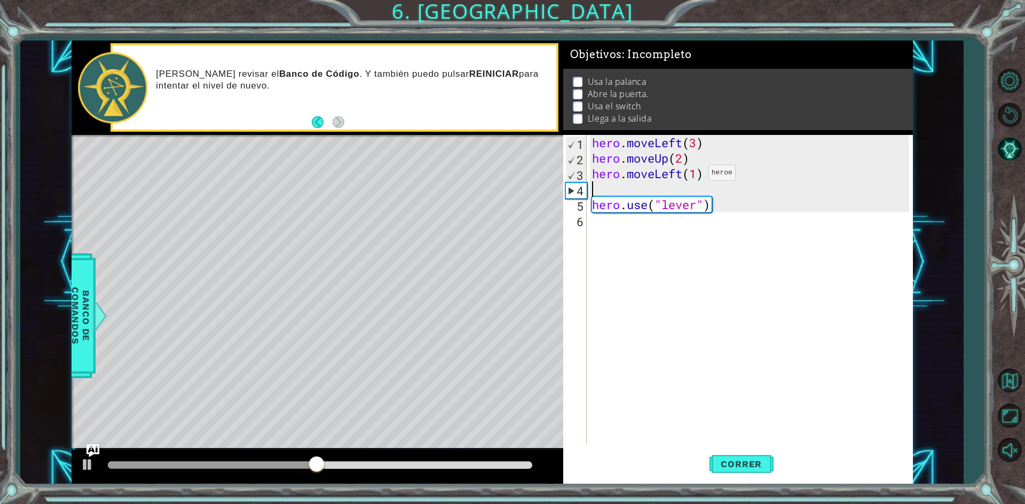
scroll to position [0, 0]
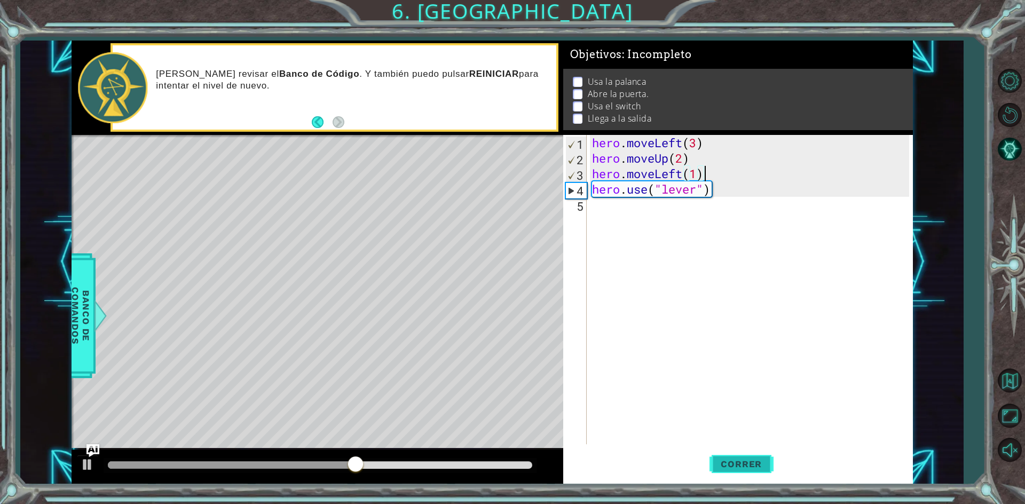
type textarea "hero.moveLeft(1)"
click at [727, 472] on button "Correr" at bounding box center [741, 464] width 64 height 35
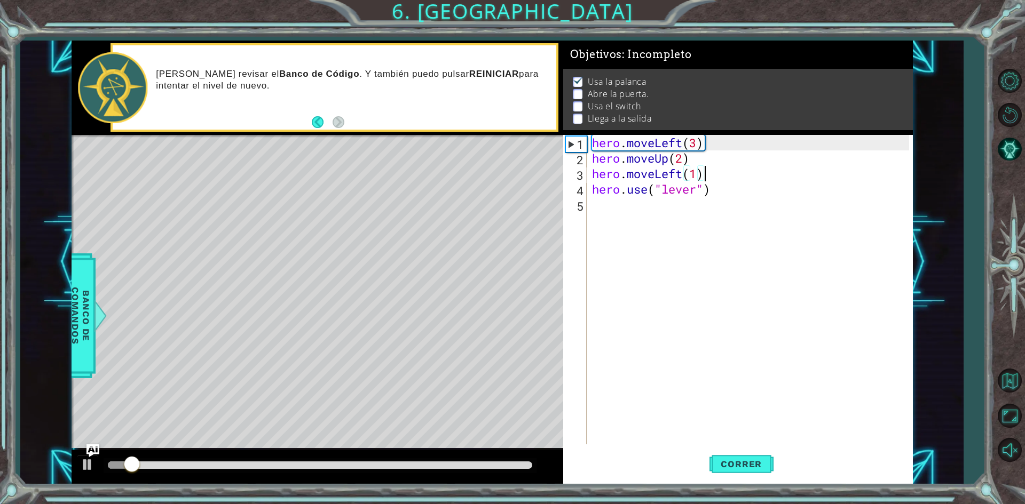
click at [652, 216] on div "hero . moveLeft ( 3 ) hero . moveUp ( 2 ) hero . moveLeft ( 1 ) hero . use ( "l…" at bounding box center [752, 305] width 324 height 340
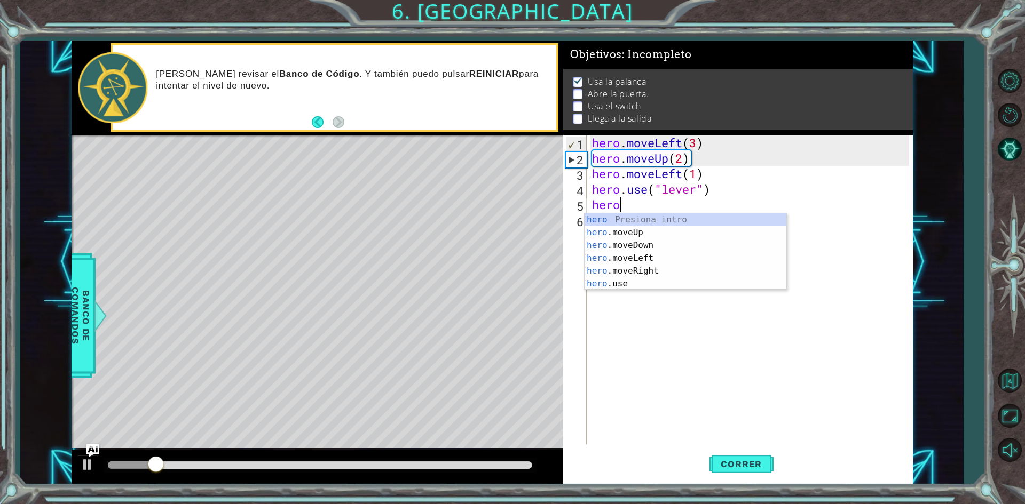
scroll to position [0, 1]
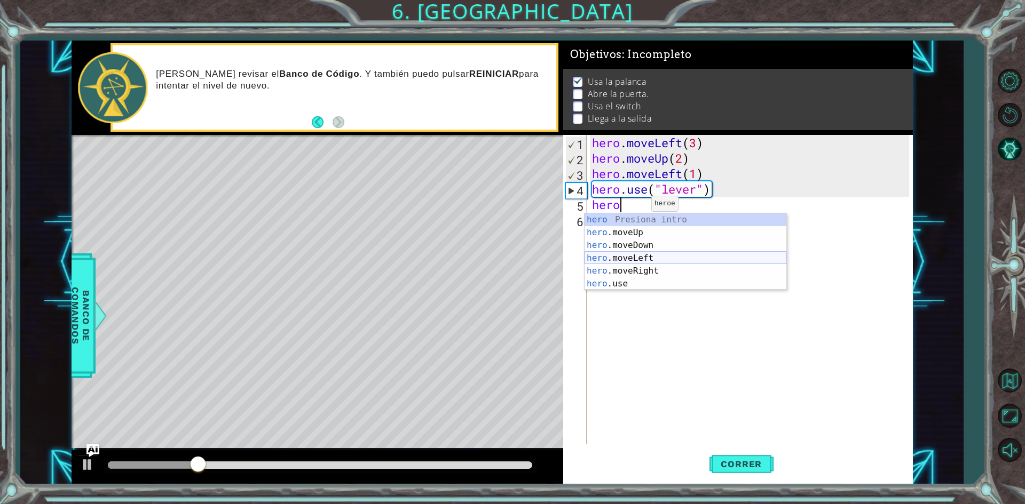
click at [687, 255] on div "hero Presiona intro hero .moveUp Presiona intro hero .moveDown Presiona intro h…" at bounding box center [685, 264] width 202 height 102
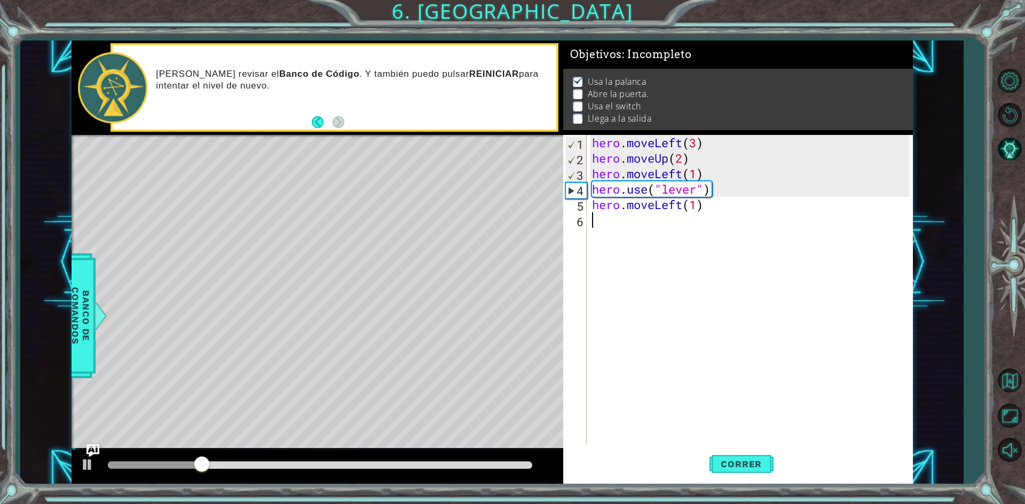
click at [687, 255] on div "hero . moveLeft ( 3 ) hero . moveUp ( 2 ) hero . moveLeft ( 1 ) hero . use ( "l…" at bounding box center [752, 305] width 324 height 340
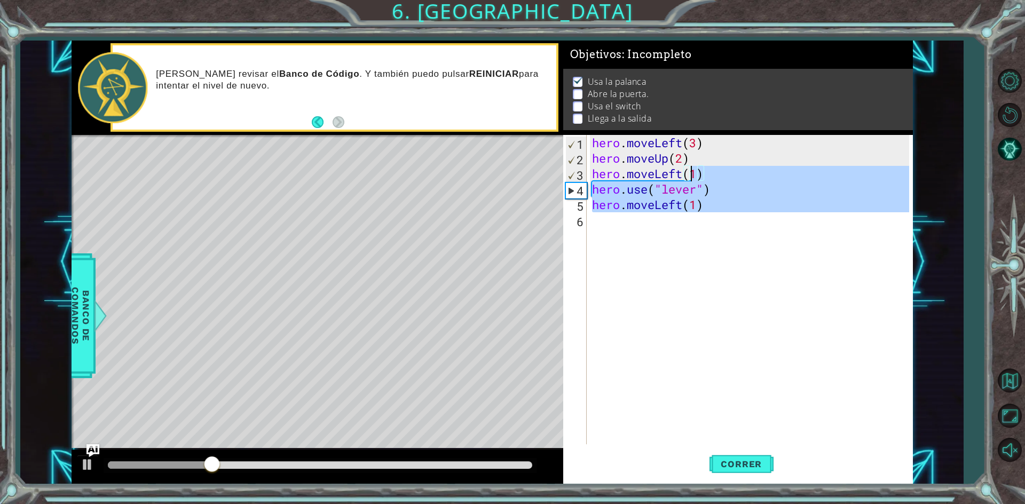
type textarea "hero.moveLeft(1) hero.use("lever")"
click at [685, 236] on div "hero . moveLeft ( 3 ) hero . moveUp ( 2 ) hero . moveLeft ( 1 ) hero . use ( "l…" at bounding box center [749, 289] width 319 height 309
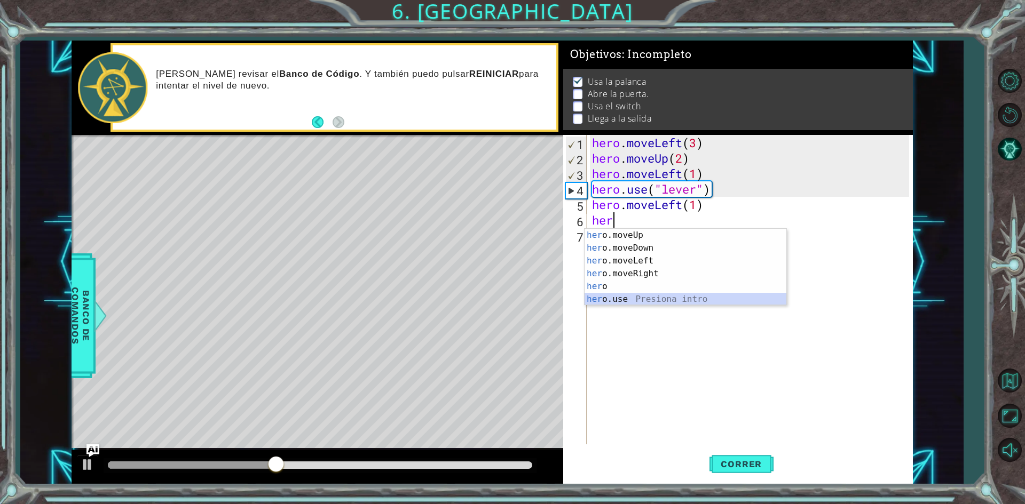
click at [697, 304] on div "her o.moveUp Presiona intro her o.moveDown Presiona intro her o.moveLeft Presio…" at bounding box center [685, 280] width 202 height 102
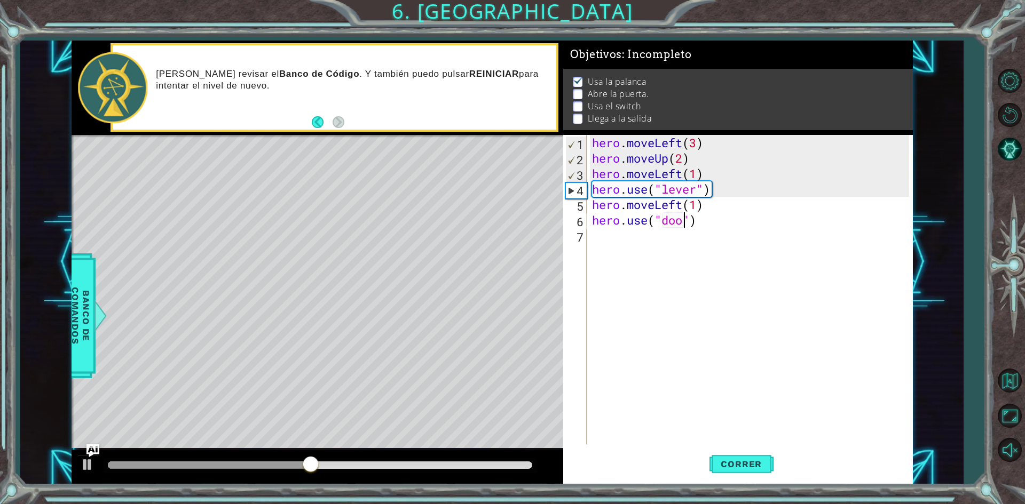
type textarea "hero.use("door")"
click at [648, 237] on div "hero . moveLeft ( 3 ) hero . moveUp ( 2 ) hero . moveLeft ( 1 ) hero . use ( "l…" at bounding box center [752, 305] width 324 height 340
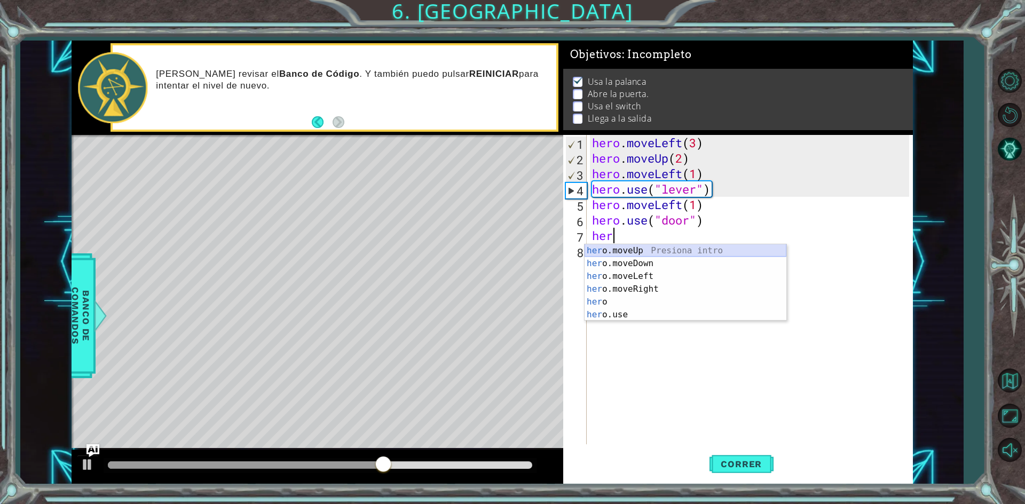
click at [657, 253] on div "her o.moveUp Presiona intro her o.moveDown Presiona intro her o.moveLeft Presio…" at bounding box center [685, 295] width 202 height 102
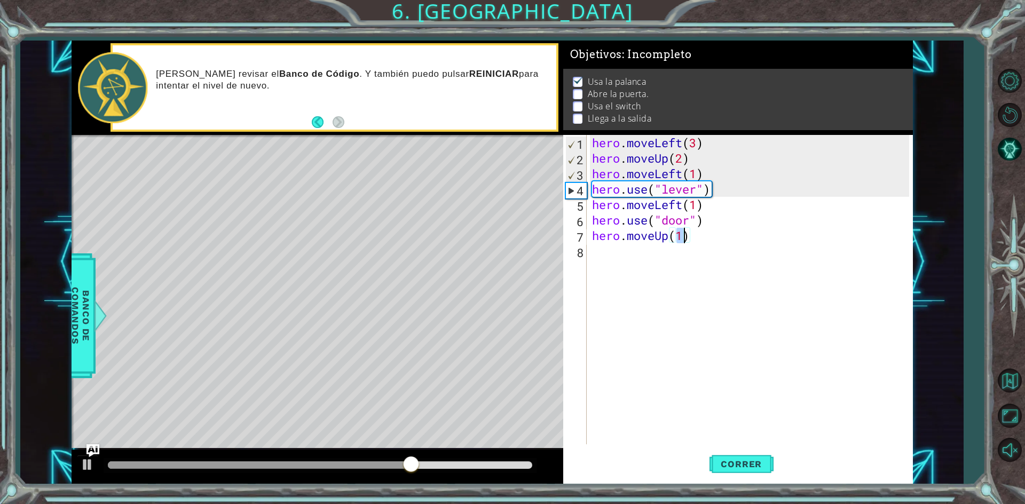
type textarea "hero.moveUp(2)"
click at [657, 253] on div "hero . moveLeft ( 3 ) hero . moveUp ( 2 ) hero . moveLeft ( 1 ) hero . use ( "l…" at bounding box center [752, 305] width 324 height 340
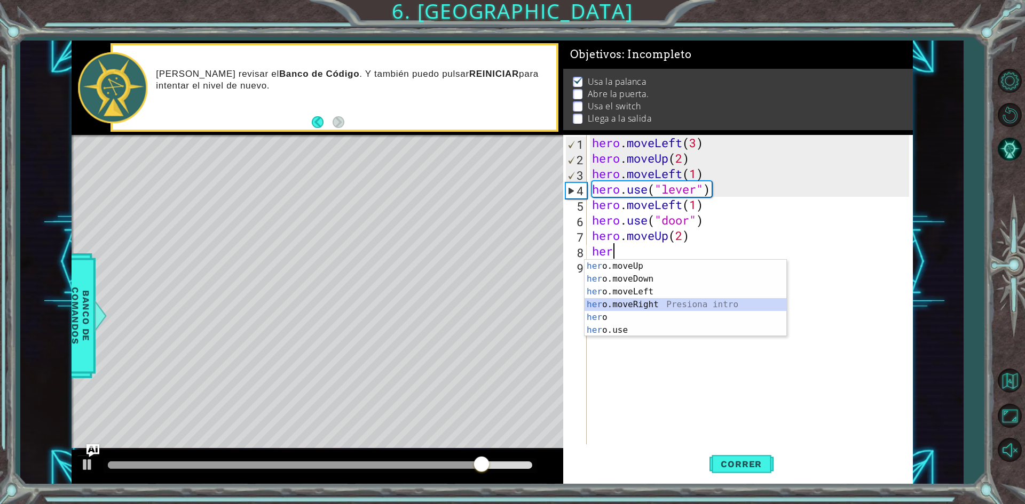
click at [678, 304] on div "her o.moveUp Presiona intro her o.moveDown Presiona intro her o.moveLeft Presio…" at bounding box center [685, 311] width 202 height 102
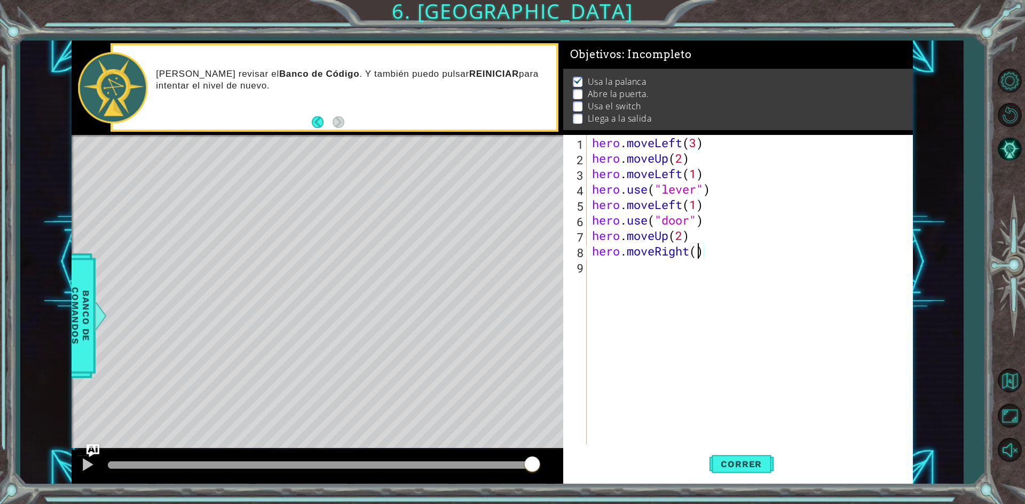
type textarea "hero.moveRight(3)"
click at [666, 274] on div "hero . moveLeft ( 3 ) hero . moveUp ( 2 ) hero . moveLeft ( 1 ) hero . use ( "l…" at bounding box center [752, 305] width 324 height 340
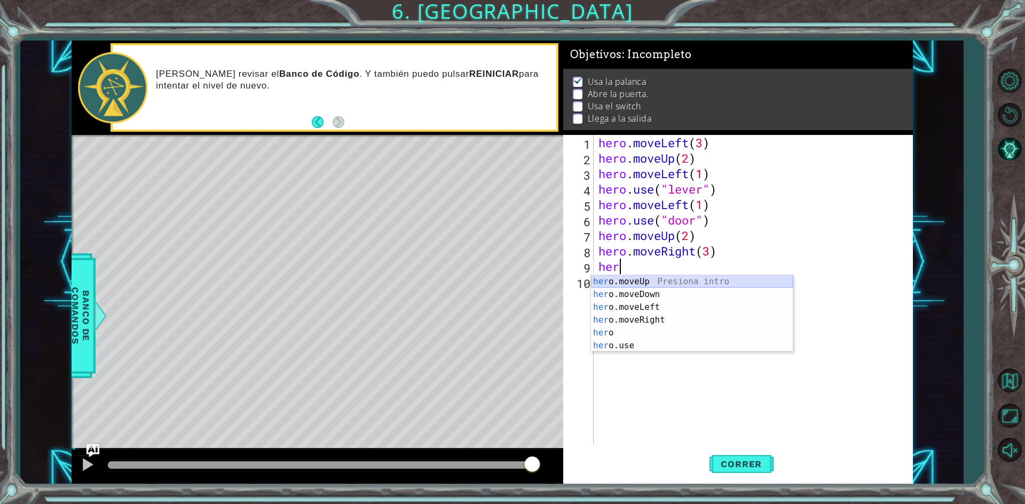
click at [669, 285] on div "her o.moveUp Presiona intro her o.moveDown Presiona intro her o.moveLeft Presio…" at bounding box center [692, 326] width 202 height 102
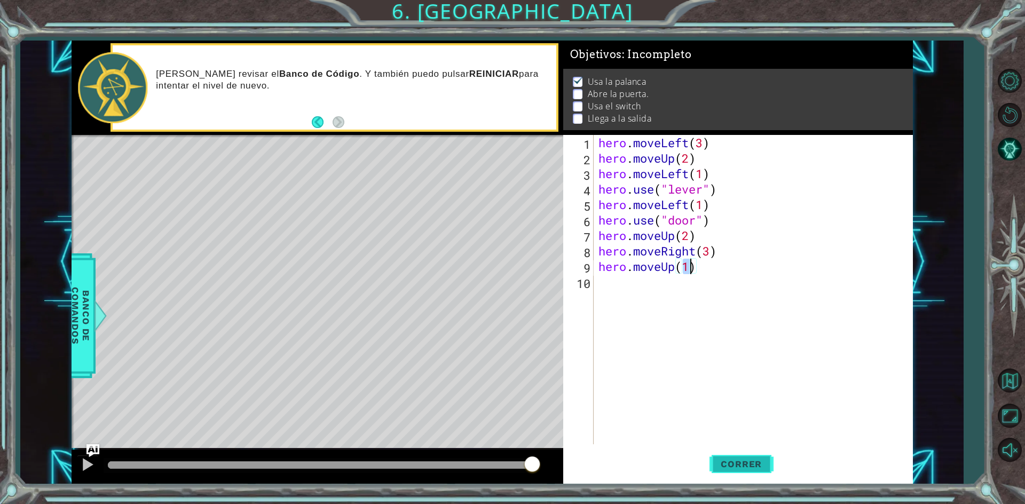
click at [757, 466] on span "Correr" at bounding box center [741, 464] width 62 height 11
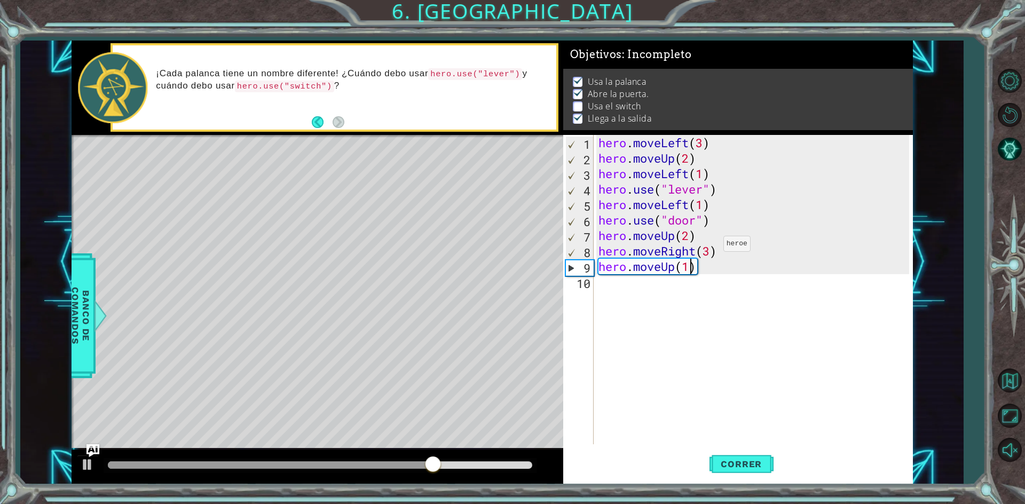
click at [713, 247] on div "hero . moveLeft ( 3 ) hero . moveUp ( 2 ) hero . moveLeft ( 1 ) hero . use ( "l…" at bounding box center [755, 305] width 318 height 340
type textarea "hero.moveRight(2)"
click at [725, 256] on div "hero . moveLeft ( 3 ) hero . moveUp ( 2 ) hero . moveLeft ( 1 ) hero . use ( "l…" at bounding box center [755, 305] width 318 height 340
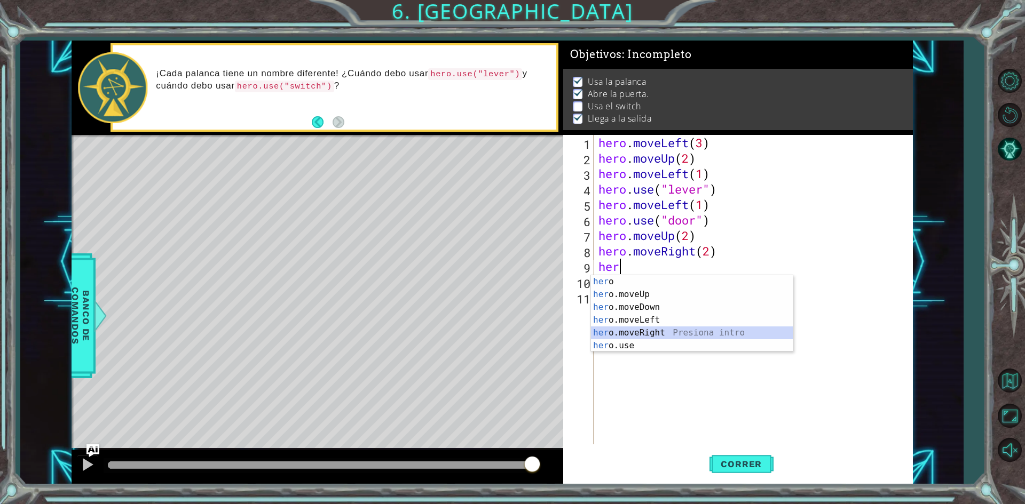
click at [672, 338] on div "her o Presiona intro her o.moveUp Presiona intro her o.moveDown Presiona intro …" at bounding box center [692, 326] width 202 height 102
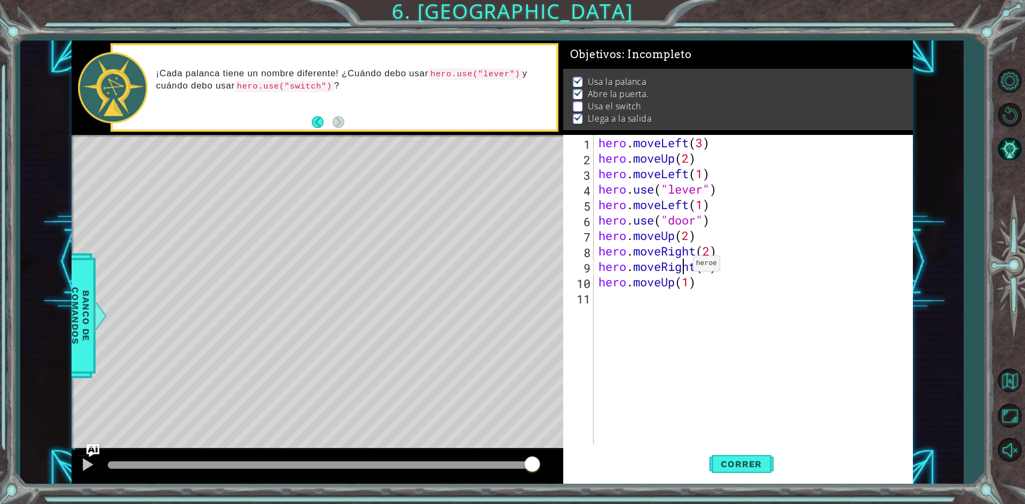
click at [683, 266] on div "hero . moveLeft ( 3 ) hero . moveUp ( 2 ) hero . moveLeft ( 1 ) hero . use ( "l…" at bounding box center [755, 305] width 318 height 340
drag, startPoint x: 696, startPoint y: 269, endPoint x: 646, endPoint y: 266, distance: 50.3
click at [646, 266] on div "hero . moveLeft ( 3 ) hero . moveUp ( 2 ) hero . moveLeft ( 1 ) hero . use ( "l…" at bounding box center [755, 305] width 318 height 340
click at [666, 265] on div "hero . moveLeft ( 3 ) hero . moveUp ( 2 ) hero . moveLeft ( 1 ) hero . use ( "l…" at bounding box center [755, 305] width 318 height 340
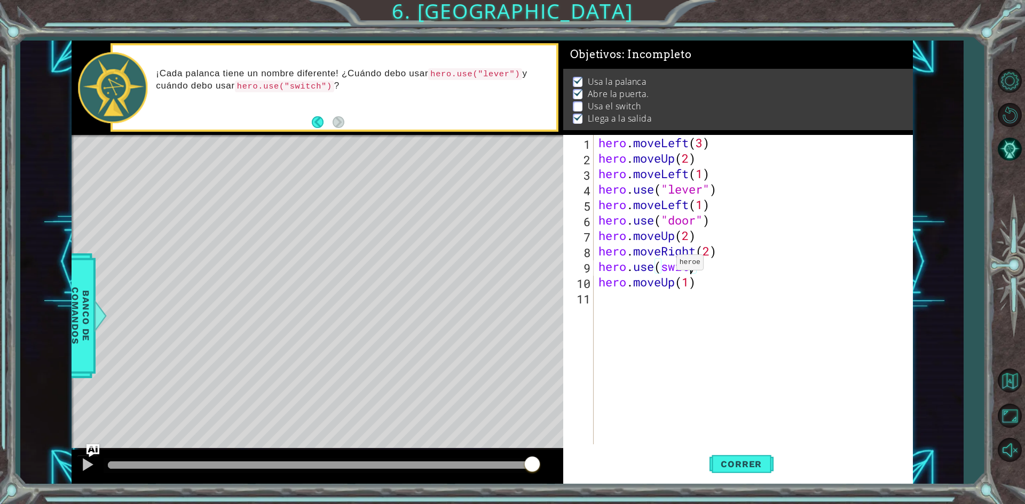
scroll to position [0, 4]
drag, startPoint x: 712, startPoint y: 278, endPoint x: 500, endPoint y: 285, distance: 212.0
click at [500, 285] on div "1 ההההההההההההההההההההההההההההההההההההההההההההההההההההההההההההההההההההההההההההה…" at bounding box center [492, 263] width 841 height 444
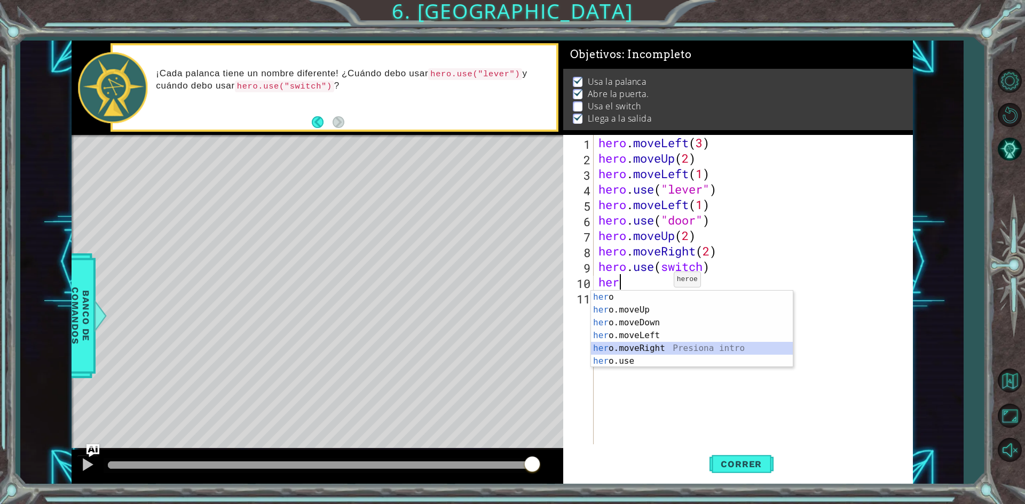
click at [665, 343] on div "her o Presiona intro her o.moveUp Presiona intro her o.moveDown Presiona intro …" at bounding box center [692, 342] width 202 height 102
type textarea "hero.moveRight(1)"
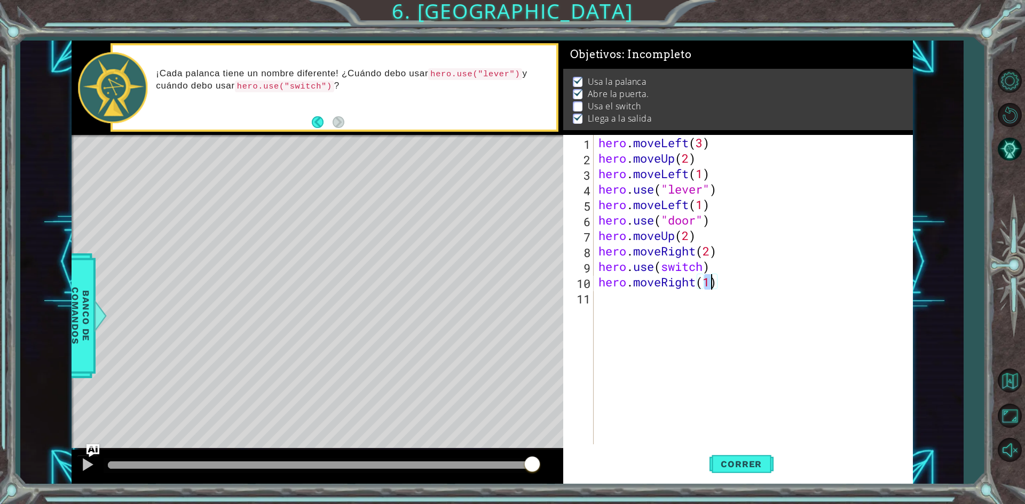
click at [678, 313] on div "hero . moveLeft ( 3 ) hero . moveUp ( 2 ) hero . moveLeft ( 1 ) hero . use ( "l…" at bounding box center [755, 305] width 318 height 340
type textarea "g"
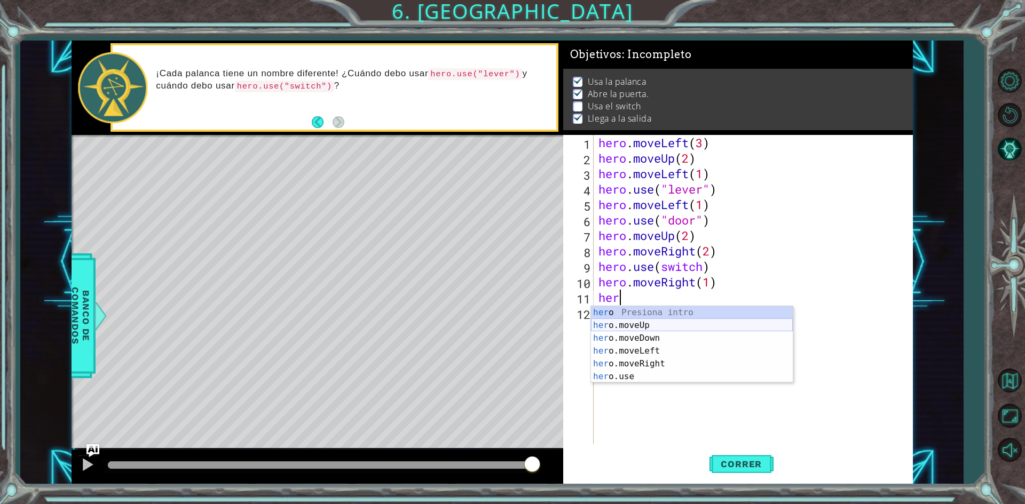
click at [660, 330] on div "her o Presiona intro her o.moveUp Presiona intro her o.moveDown Presiona intro …" at bounding box center [692, 357] width 202 height 102
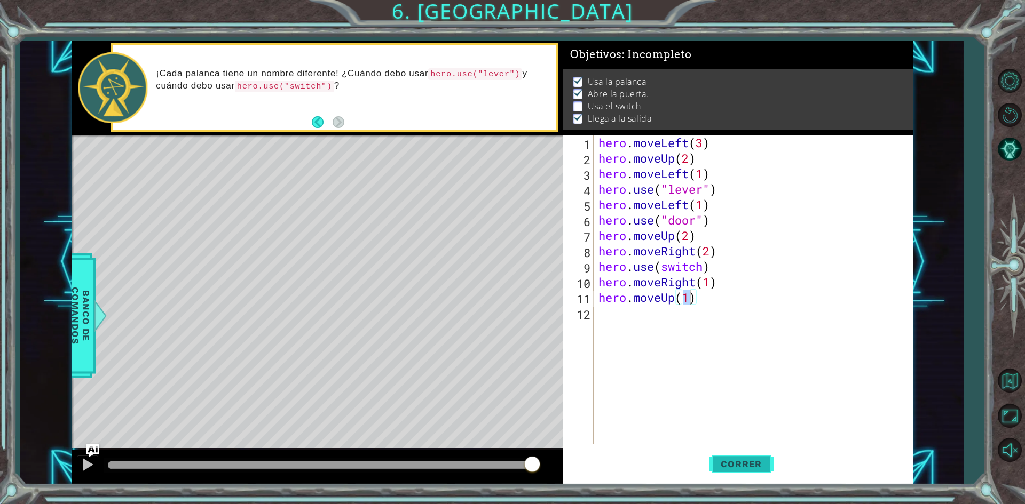
click at [749, 468] on span "Correr" at bounding box center [741, 464] width 62 height 11
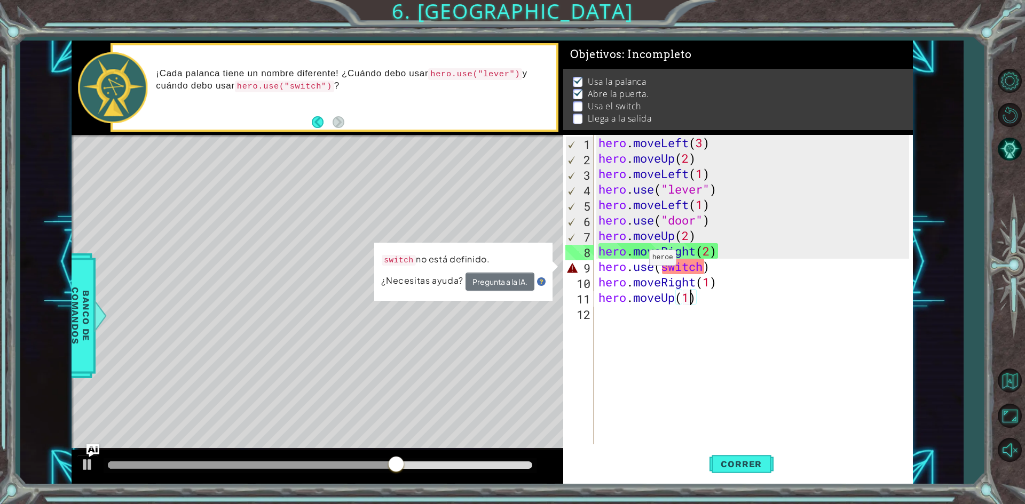
click at [639, 260] on div "hero . moveLeft ( 3 ) hero . moveUp ( 2 ) hero . moveLeft ( 1 ) hero . use ( "l…" at bounding box center [755, 305] width 318 height 340
click at [653, 266] on div "hero . moveLeft ( 3 ) hero . moveUp ( 2 ) hero . moveLeft ( 1 ) hero . use ( "l…" at bounding box center [752, 289] width 313 height 309
click at [699, 266] on div "hero . moveLeft ( 3 ) hero . moveUp ( 2 ) hero . moveLeft ( 1 ) hero . use ( "l…" at bounding box center [755, 305] width 318 height 340
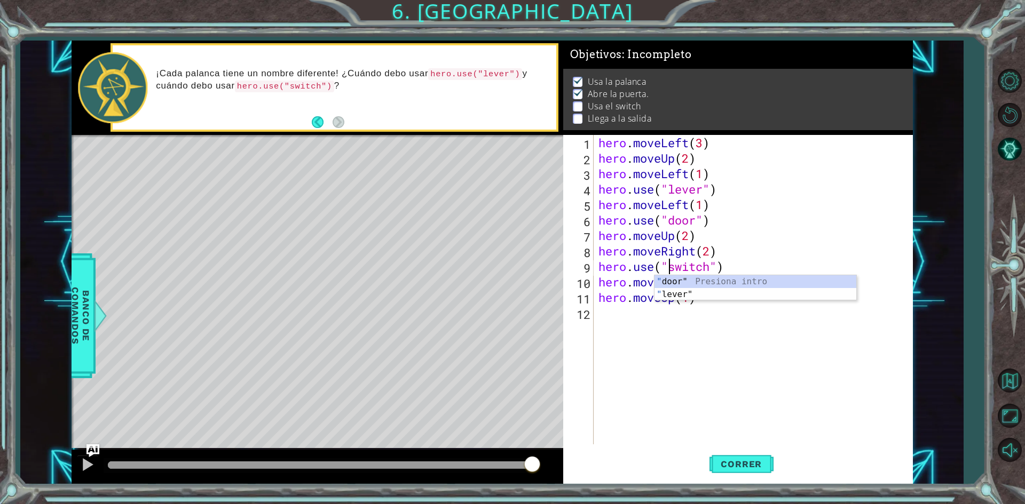
scroll to position [0, 3]
type textarea "hero.use("switch")"
click at [760, 458] on button "Correr" at bounding box center [741, 464] width 64 height 35
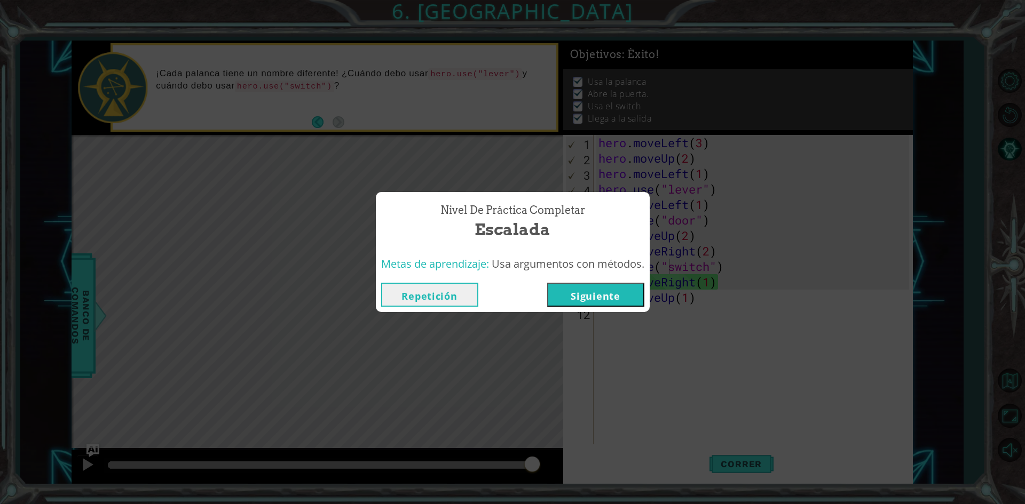
click at [581, 287] on button "Siguiente" at bounding box center [595, 295] width 97 height 24
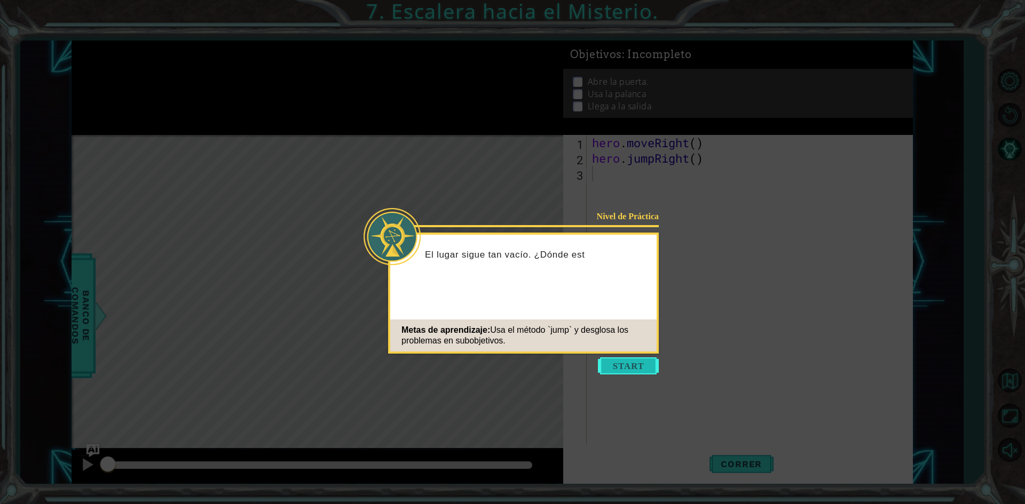
click at [613, 367] on button "Start" at bounding box center [628, 366] width 61 height 17
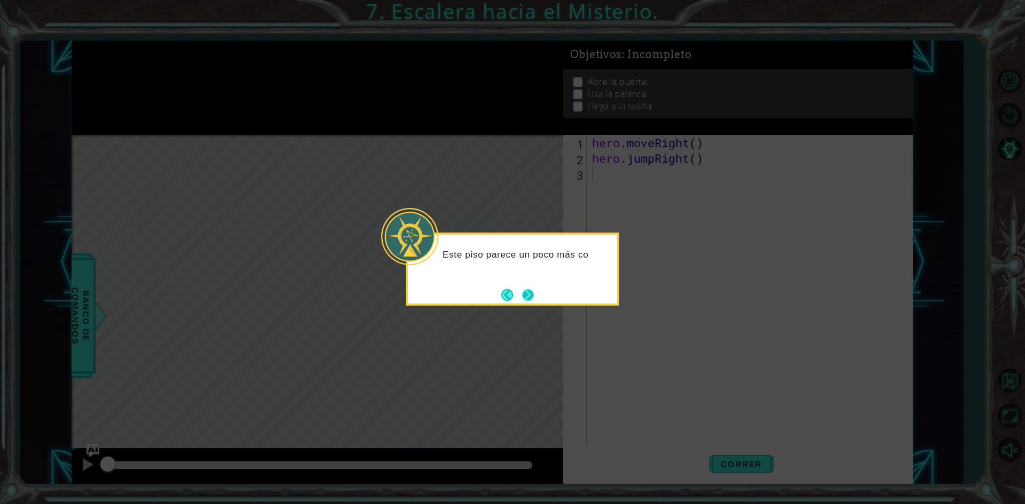
click at [533, 298] on button "Next" at bounding box center [528, 295] width 12 height 12
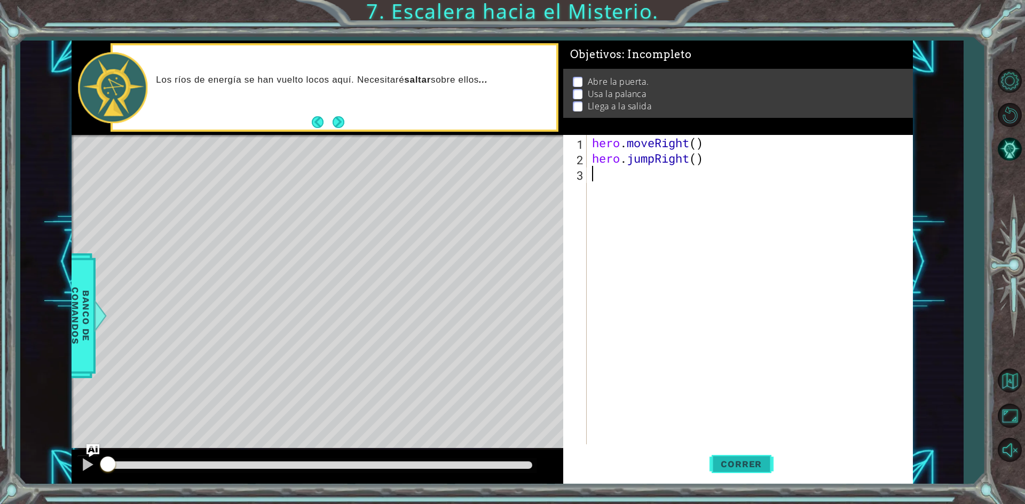
click at [765, 465] on span "Correr" at bounding box center [741, 464] width 62 height 11
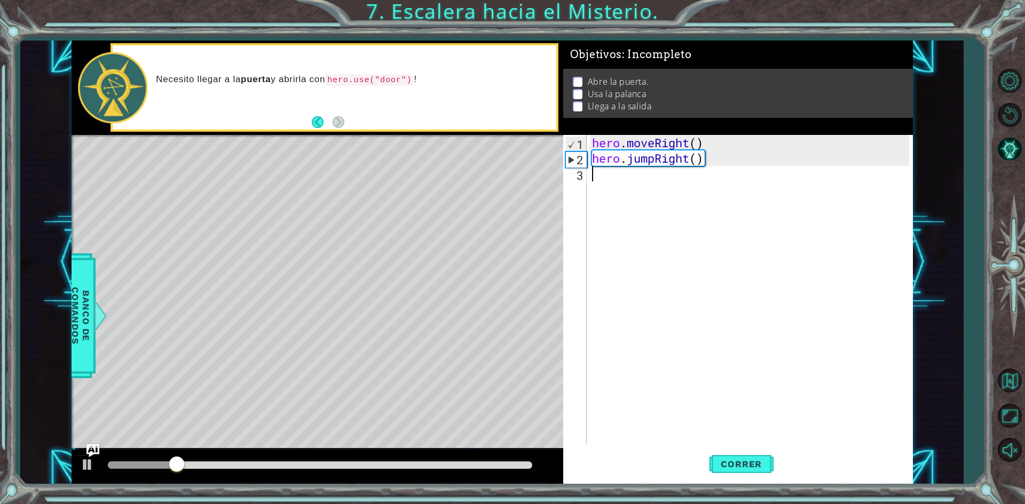
click at [661, 188] on div "hero . moveRight ( ) hero . jumpRight ( )" at bounding box center [752, 305] width 324 height 340
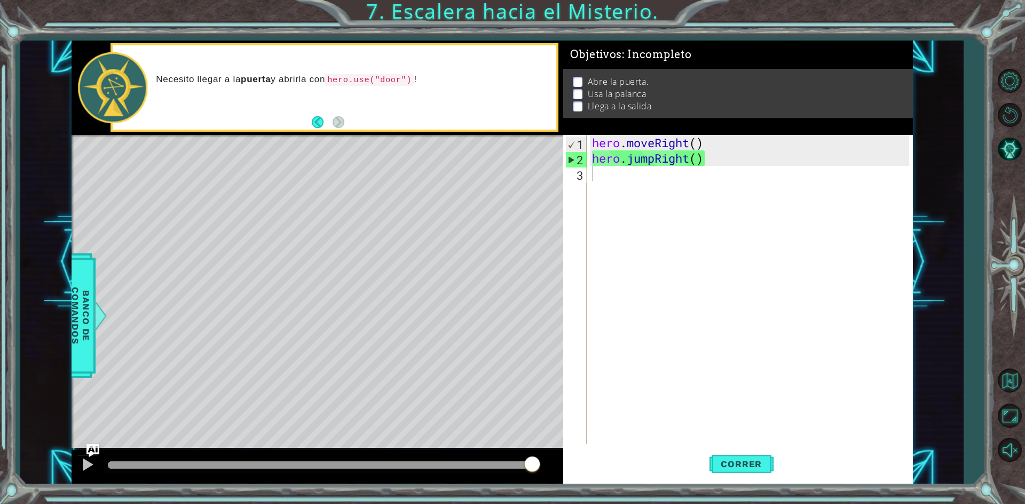
click at [661, 188] on div "hero . moveRight ( ) hero . jumpRight ( )" at bounding box center [752, 305] width 324 height 340
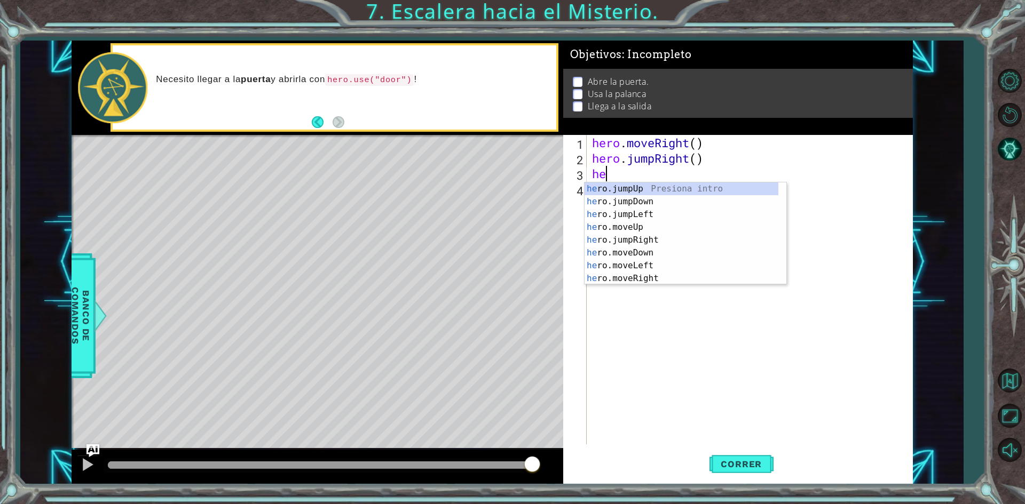
type textarea "her"
click at [682, 245] on div "her o.jumpUp Presiona intro her o.jumpDown Presiona intro her o.jumpLeft Presio…" at bounding box center [681, 246] width 194 height 128
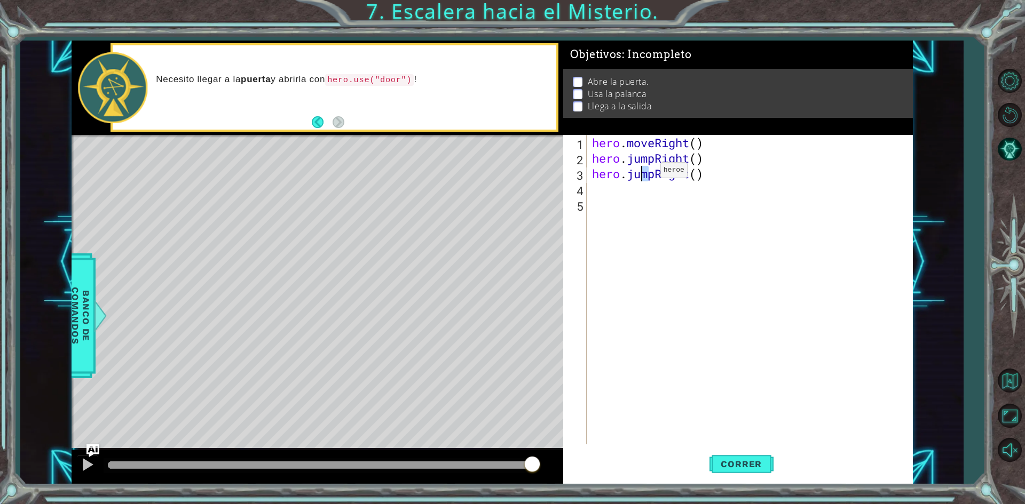
click at [644, 173] on div "hero . moveRight ( ) hero . jumpRight ( ) hero . jumpRight ( )" at bounding box center [752, 305] width 324 height 340
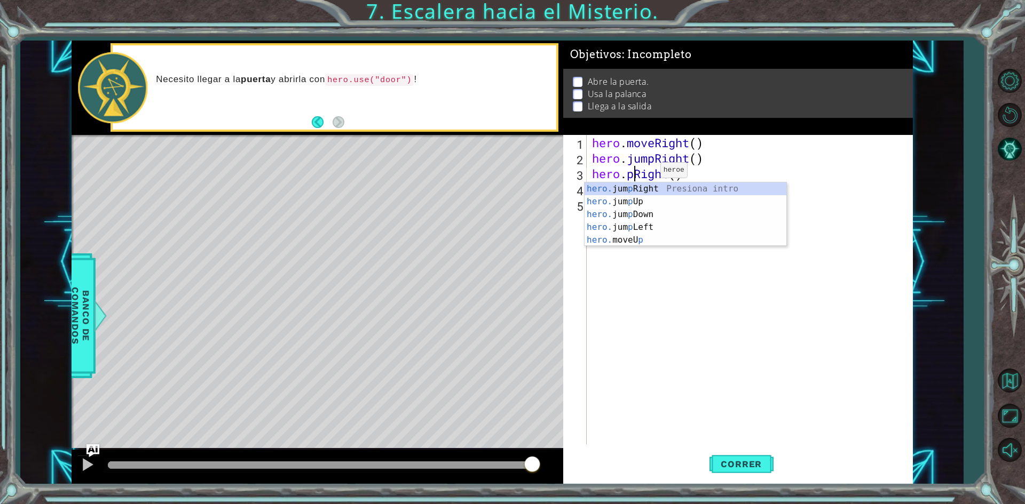
type textarea "hero.Right()"
click at [698, 174] on div "hero . moveRight ( ) hero . jumpRight ( ) hero . Right ( )" at bounding box center [752, 305] width 324 height 340
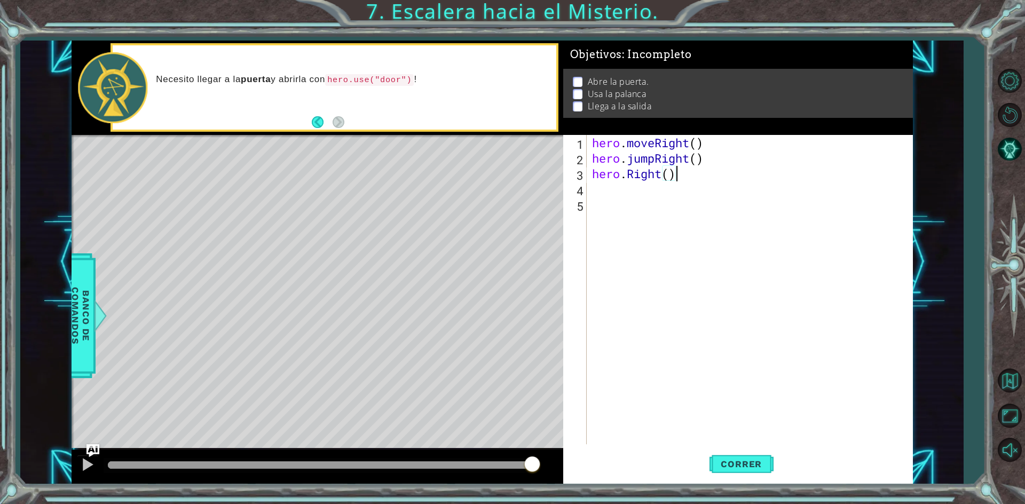
click at [664, 204] on div "hero . moveRight ( ) hero . jumpRight ( ) hero . Right ( )" at bounding box center [752, 305] width 324 height 340
click at [658, 190] on div "hero . moveRight ( ) hero . jumpRight ( ) hero . Right ( )" at bounding box center [752, 305] width 324 height 340
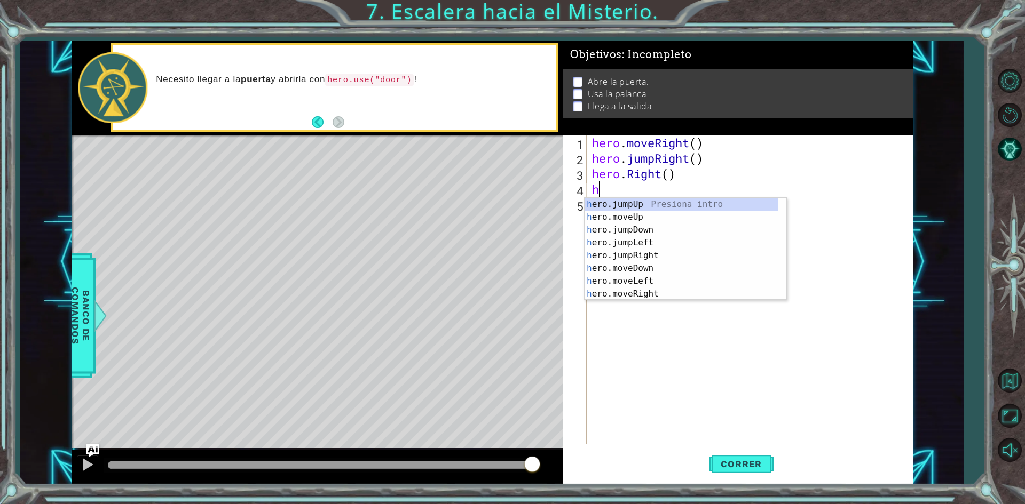
type textarea "her"
click at [669, 205] on div "her o.jumpUp Presiona intro her o.jumpDown Presiona intro her o.jumpLeft Presio…" at bounding box center [681, 262] width 194 height 128
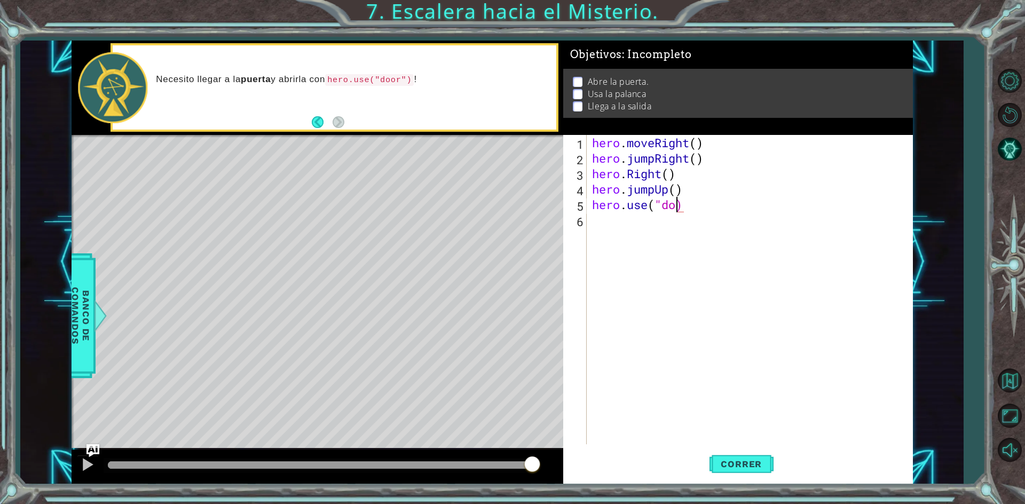
scroll to position [0, 4]
type textarea "hero.use("door")"
click at [679, 241] on div "hero . moveRight ( ) hero . jumpRight ( ) hero . Right ( ) hero . jumpUp ( ) he…" at bounding box center [752, 305] width 324 height 340
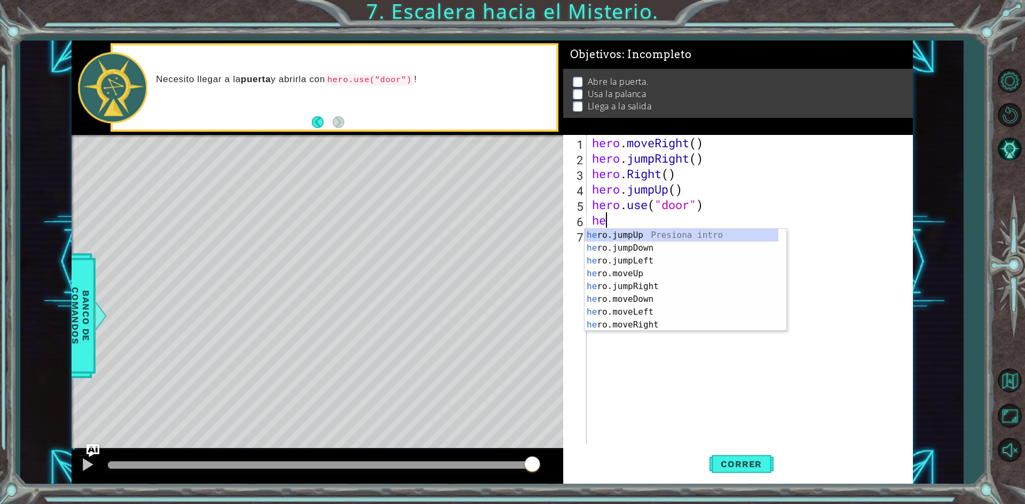
type textarea "her"
click at [654, 229] on div "her o.jumpUp Presiona intro her o.jumpDown Presiona intro her o.jumpLeft Presio…" at bounding box center [681, 293] width 194 height 128
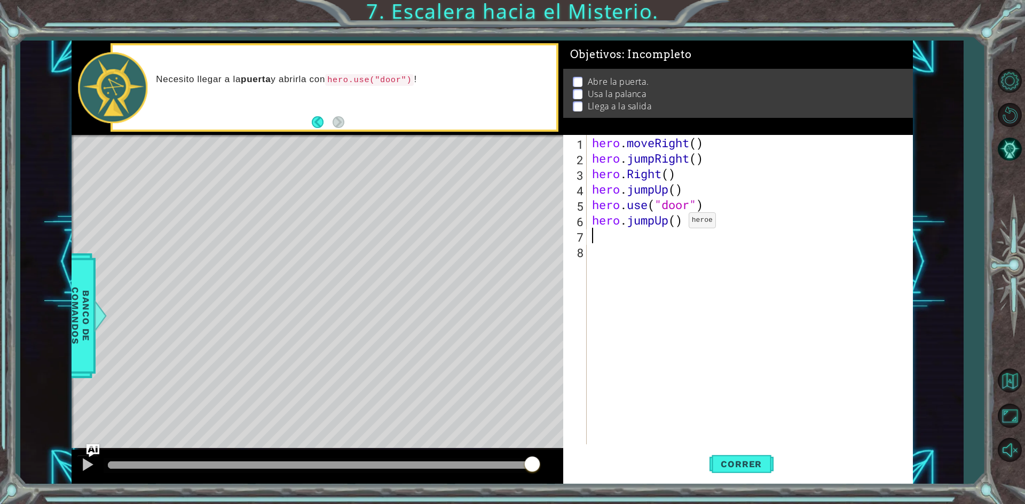
click at [672, 223] on div "hero . moveRight ( ) hero . jumpRight ( ) hero . Right ( ) hero . jumpUp ( ) he…" at bounding box center [752, 305] width 324 height 340
click at [676, 223] on div "hero . moveRight ( ) hero . jumpRight ( ) hero . Right ( ) hero . jumpUp ( ) he…" at bounding box center [752, 305] width 324 height 340
type textarea "hero.jumpUp(2)"
click at [672, 231] on div "hero . moveRight ( ) hero . jumpRight ( ) hero . Right ( ) hero . jumpUp ( ) he…" at bounding box center [752, 305] width 324 height 340
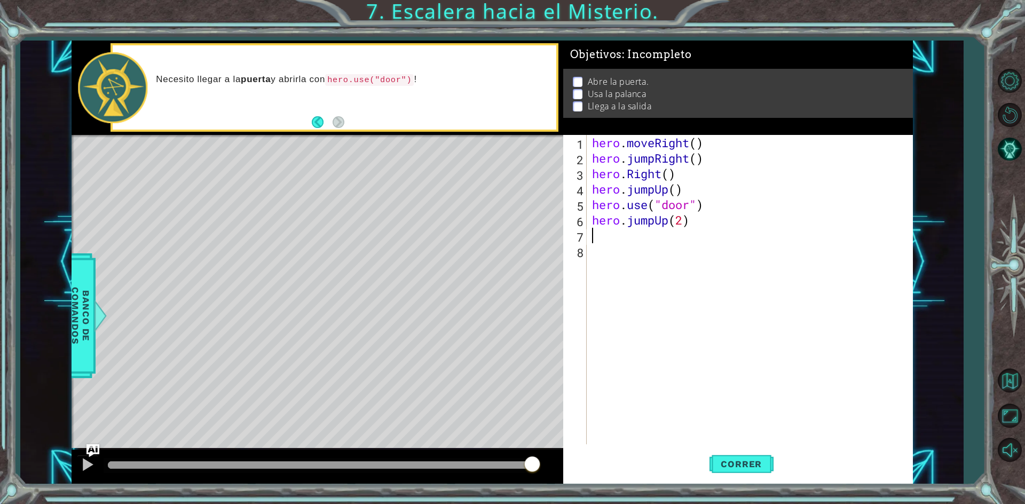
scroll to position [0, 0]
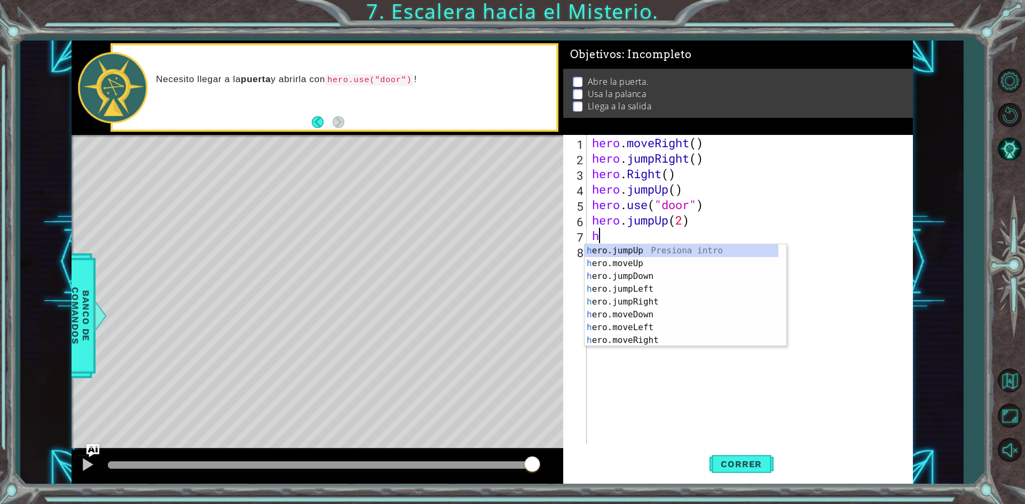
type textarea "he"
click at [674, 275] on div "he ro.jumpUp Presiona intro he ro.jumpDown Presiona intro he ro.jumpLeft Presio…" at bounding box center [681, 308] width 194 height 128
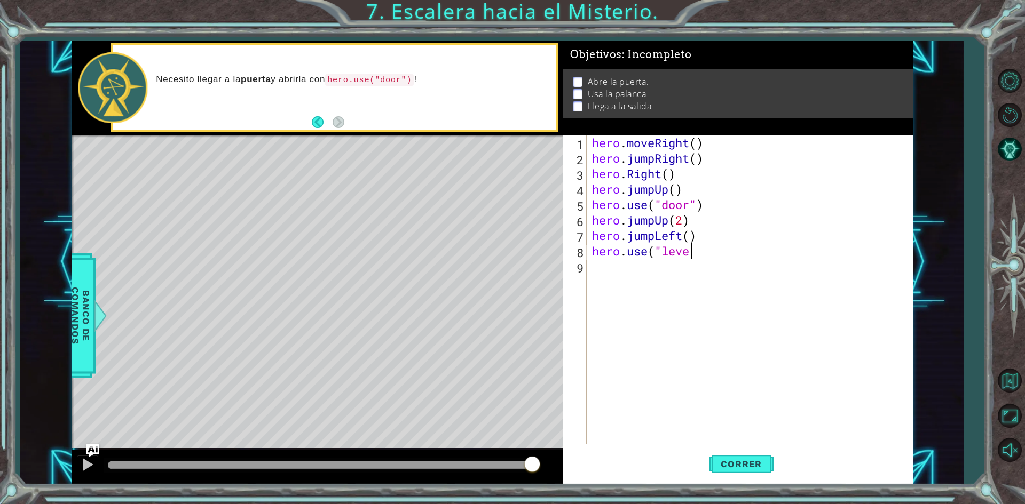
scroll to position [0, 4]
type textarea "hero.use("lever")"
click at [642, 281] on div "hero . moveRight ( ) hero . jumpRight ( ) hero . Right ( ) hero . jumpUp ( ) he…" at bounding box center [752, 305] width 324 height 340
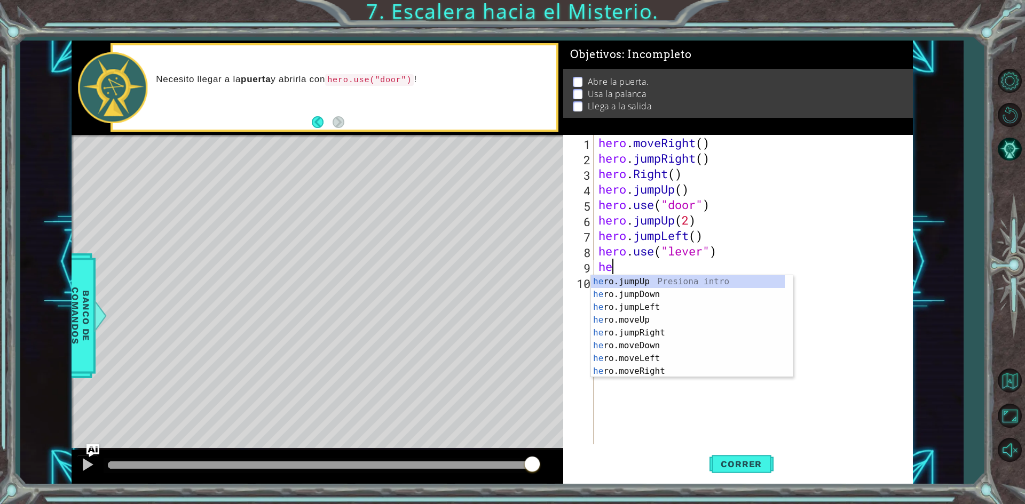
type textarea "her"
click at [640, 304] on div "her o.jumpUp Presiona intro her o.jumpDown Presiona intro her o.jumpLeft Presio…" at bounding box center [688, 339] width 194 height 128
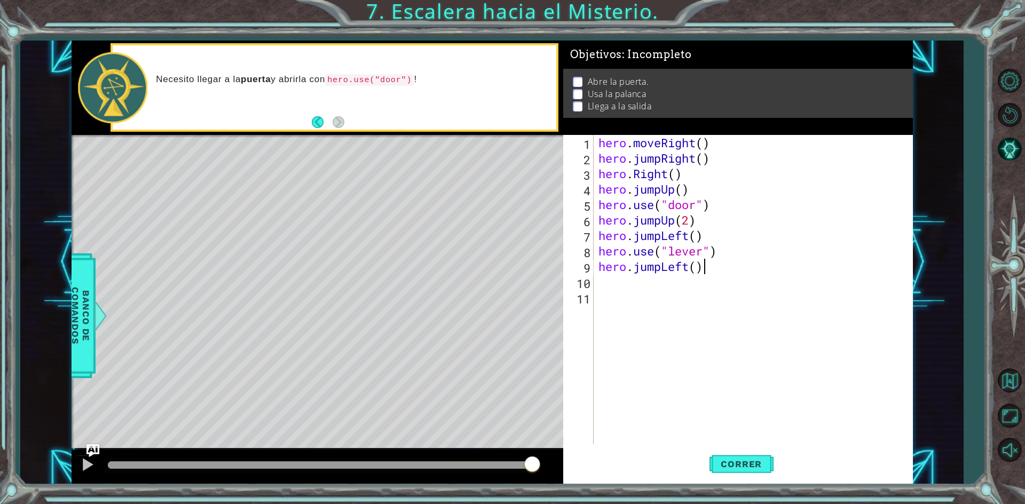
click at [701, 267] on div "hero . moveRight ( ) hero . jumpRight ( ) hero . Right ( ) hero . jumpUp ( ) he…" at bounding box center [755, 305] width 318 height 340
type textarea "hero.jumpLeft()"
click at [696, 277] on div "hero . moveRight ( ) hero . jumpRight ( ) hero . Right ( ) hero . jumpUp ( ) he…" at bounding box center [755, 305] width 318 height 340
click at [696, 271] on div "hero . moveRight ( ) hero . jumpRight ( ) hero . Right ( ) hero . jumpUp ( ) he…" at bounding box center [755, 305] width 318 height 340
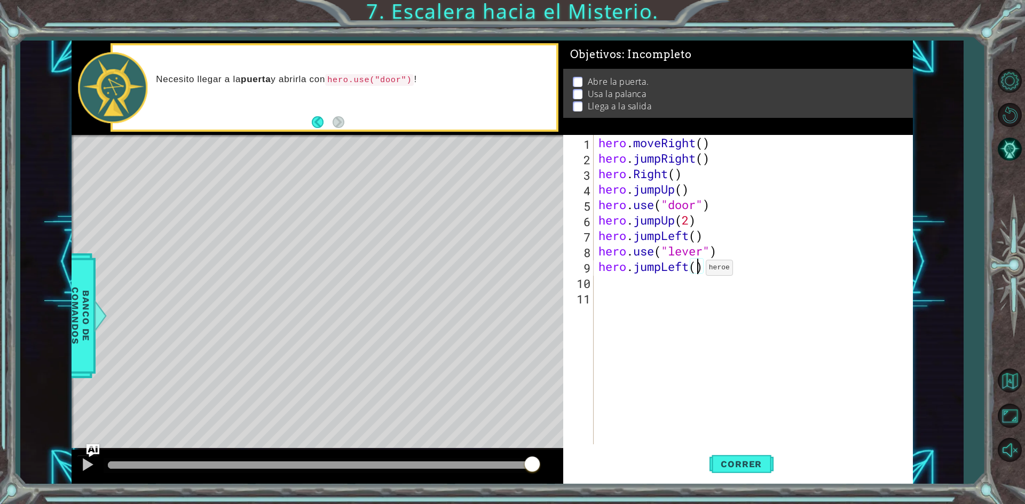
type textarea "hero.jumpLeft(2)"
click at [684, 277] on div "hero . moveRight ( ) hero . jumpRight ( ) hero . Right ( ) hero . jumpUp ( ) he…" at bounding box center [755, 305] width 318 height 340
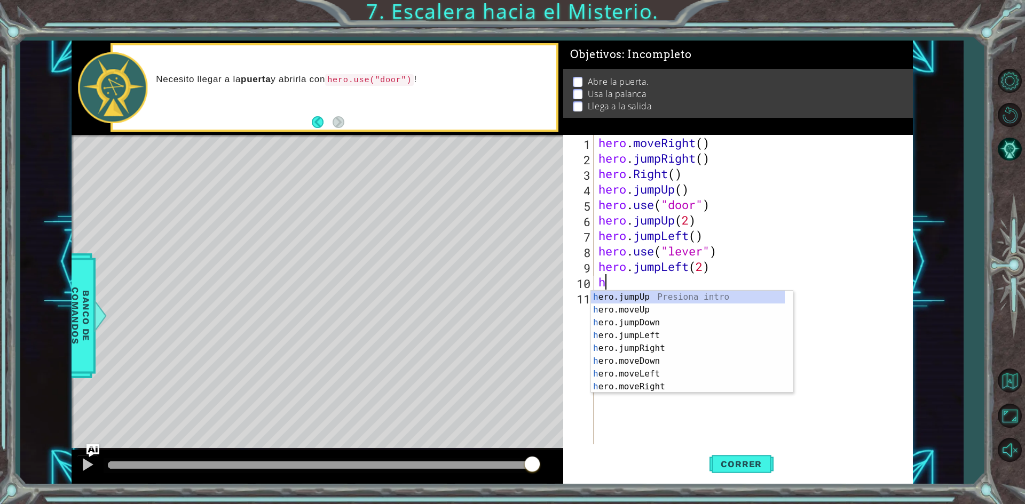
type textarea "her"
click at [678, 310] on div "her o.jumpUp Presiona intro her o.jumpDown Presiona intro her o.jumpLeft Presio…" at bounding box center [688, 355] width 194 height 128
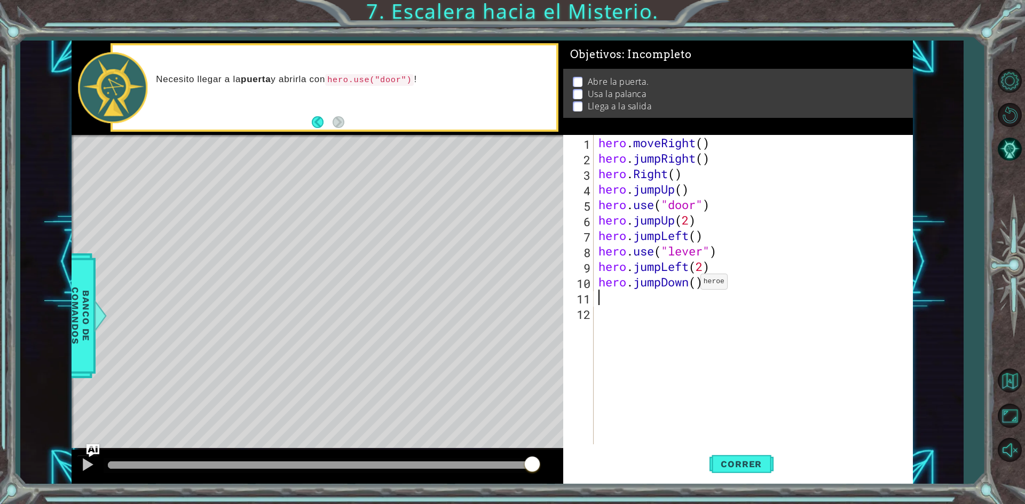
click at [689, 284] on div "hero . moveRight ( ) hero . jumpRight ( ) hero . Right ( ) hero . jumpUp ( ) he…" at bounding box center [755, 305] width 318 height 340
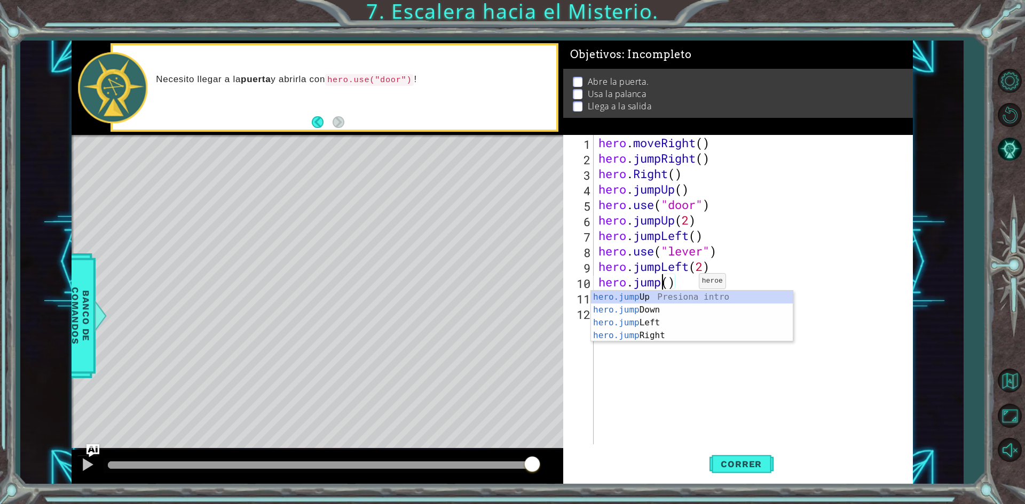
scroll to position [0, 3]
type textarea "hero.jumpup()"
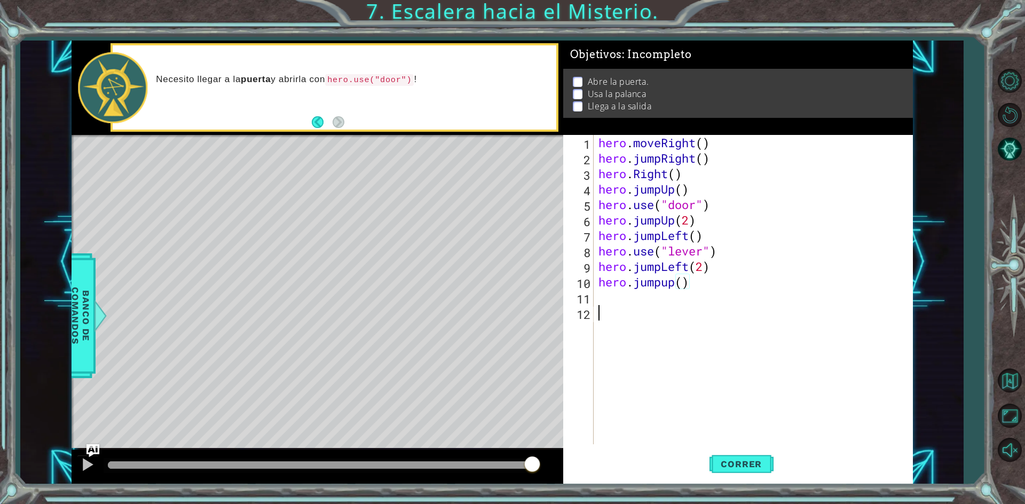
click at [809, 348] on div "hero . moveRight ( ) hero . jumpRight ( ) hero . Right ( ) hero . jumpUp ( ) he…" at bounding box center [755, 305] width 318 height 340
click at [654, 290] on div "hero . moveRight ( ) hero . jumpRight ( ) hero . Right ( ) hero . jumpUp ( ) he…" at bounding box center [755, 305] width 318 height 340
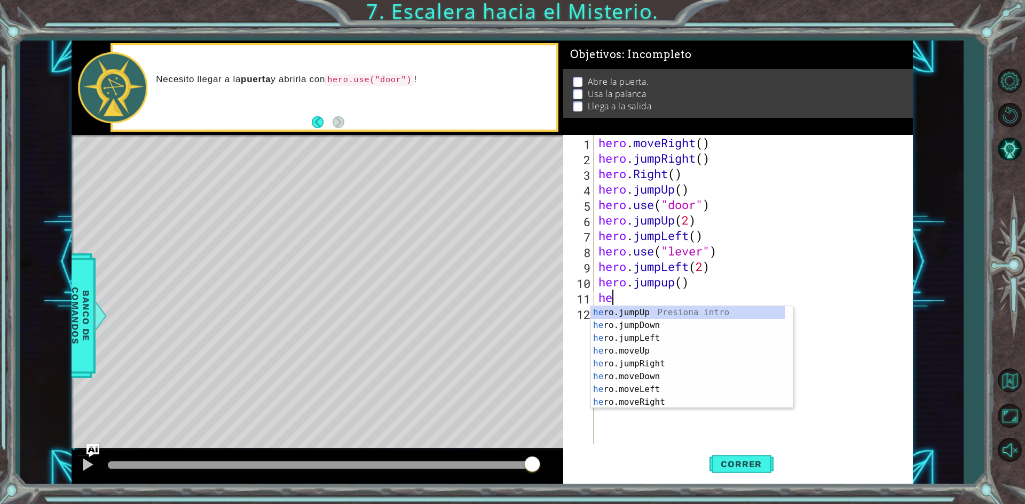
type textarea "her"
click at [661, 364] on div "her o.jumpUp Presiona intro her o.jumpDown Presiona intro her o.jumpLeft Presio…" at bounding box center [688, 370] width 194 height 128
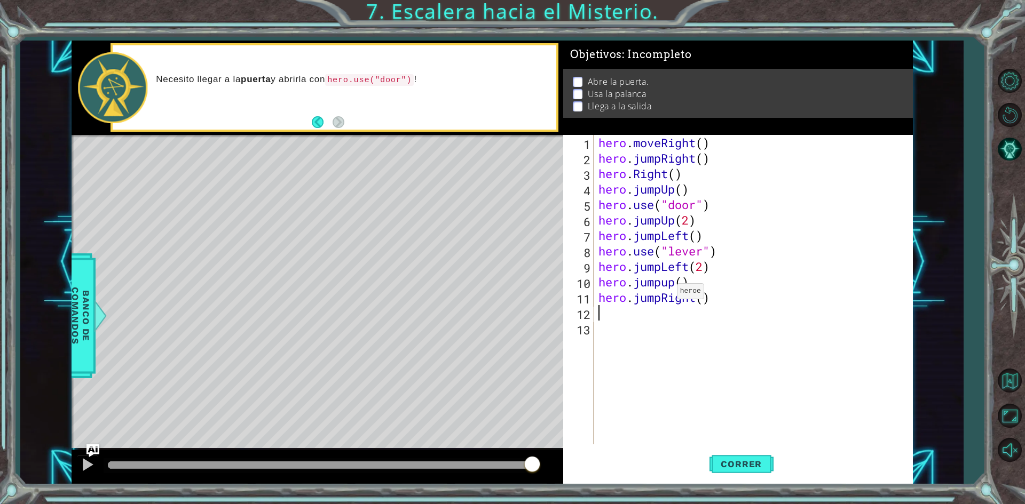
click at [665, 299] on div "hero . moveRight ( ) hero . jumpRight ( ) hero . Right ( ) hero . jumpUp ( ) he…" at bounding box center [755, 305] width 318 height 340
click at [651, 266] on div "hero . moveRight ( ) hero . jumpRight ( ) hero . Right ( ) hero . jumpUp ( ) he…" at bounding box center [755, 305] width 318 height 340
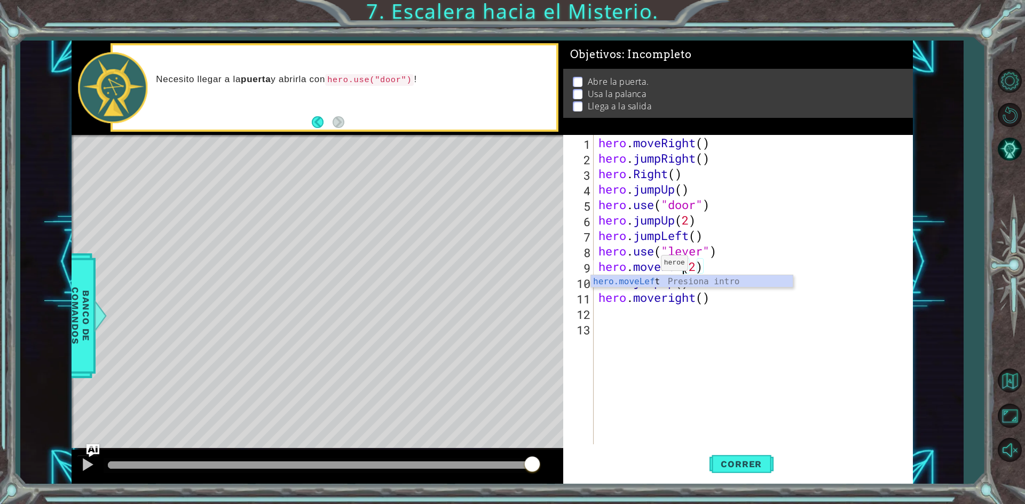
scroll to position [0, 4]
click at [708, 252] on div "hero . moveRight ( ) hero . jumpRight ( ) hero . Right ( ) hero . jumpUp ( ) he…" at bounding box center [755, 305] width 318 height 340
click at [663, 241] on div "hero . moveRight ( ) hero . jumpRight ( ) hero . Right ( ) hero . jumpUp ( ) he…" at bounding box center [755, 305] width 318 height 340
click at [666, 222] on div "hero . moveRight ( ) hero . jumpRight ( ) hero . Right ( ) hero . jumpUp ( ) he…" at bounding box center [755, 305] width 318 height 340
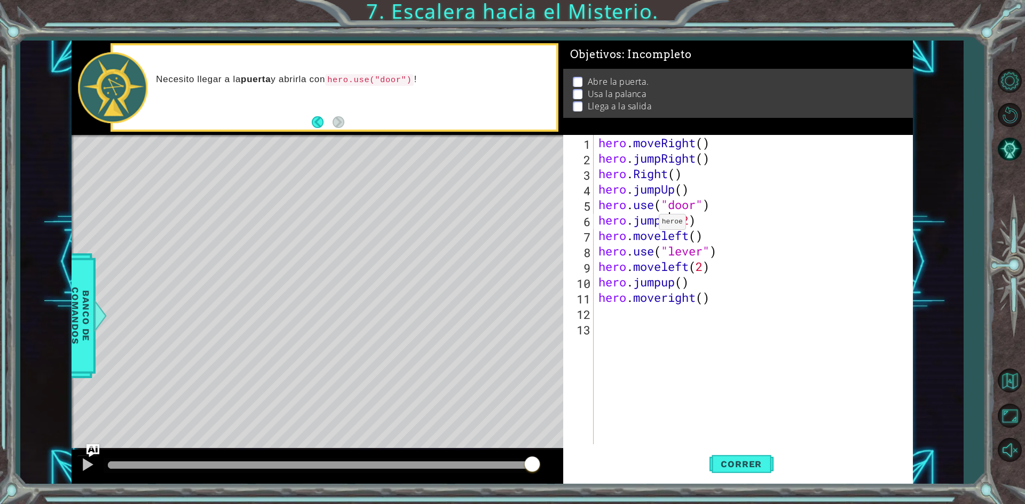
click at [649, 225] on div "hero . moveRight ( ) hero . jumpRight ( ) hero . Right ( ) hero . jumpUp ( ) he…" at bounding box center [755, 305] width 318 height 340
click at [782, 190] on div "hero . moveRight ( ) hero . jumpRight ( ) hero . Right ( ) hero . jumpUp ( ) he…" at bounding box center [755, 305] width 318 height 340
click at [653, 187] on div "hero . moveRight ( ) hero . jumpRight ( ) hero . Right ( ) hero . jumpUp ( ) he…" at bounding box center [755, 305] width 318 height 340
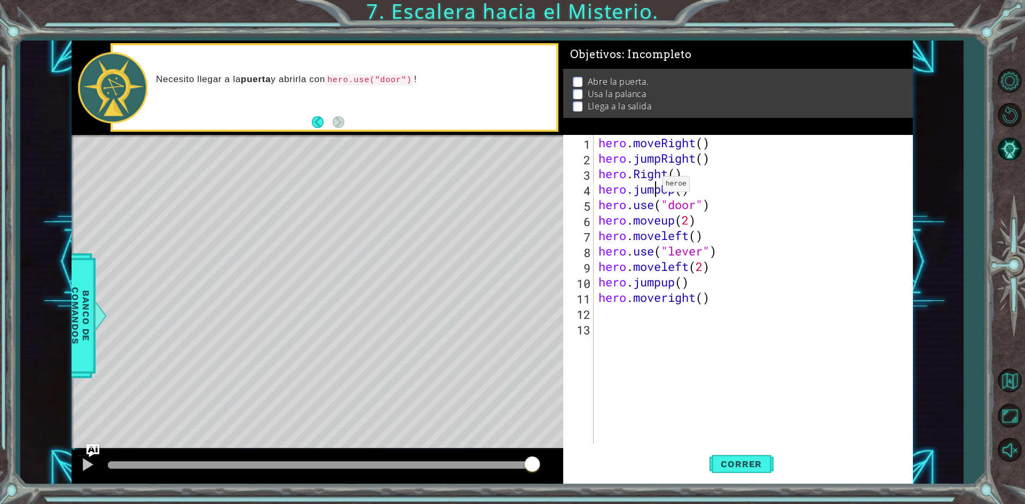
click at [653, 187] on div "hero . moveRight ( ) hero . jumpRight ( ) hero . Right ( ) hero . jumpUp ( ) he…" at bounding box center [755, 305] width 318 height 340
click at [728, 300] on div "hero . moveRight ( ) hero . jumpRight ( ) hero . Right ( ) hero . moceup ( ) he…" at bounding box center [755, 305] width 318 height 340
type textarea "hero.moveright()"
click at [704, 295] on div "hero . moveRight ( ) hero . jumpRight ( ) hero . Right ( ) hero . moceup ( ) he…" at bounding box center [755, 305] width 318 height 340
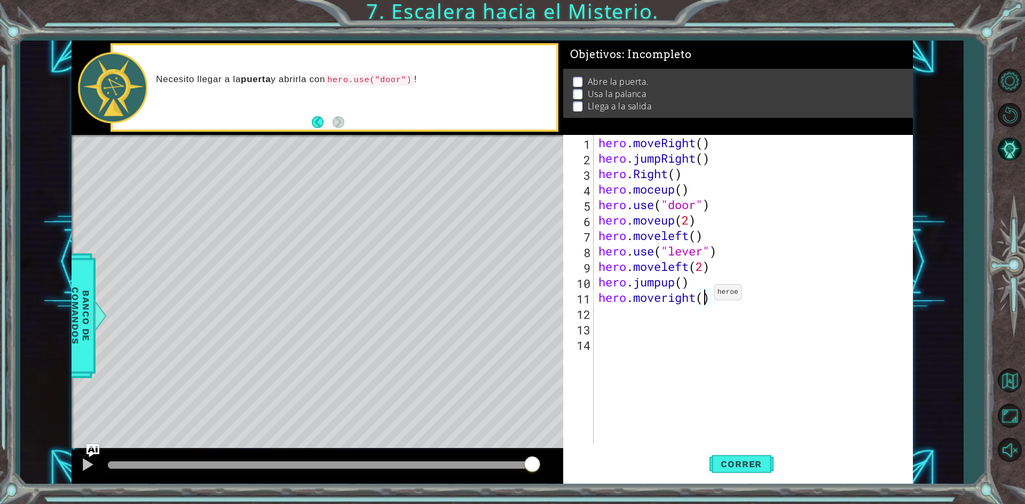
type textarea "hero.moveright(2)"
click at [741, 462] on span "Correr" at bounding box center [741, 464] width 62 height 11
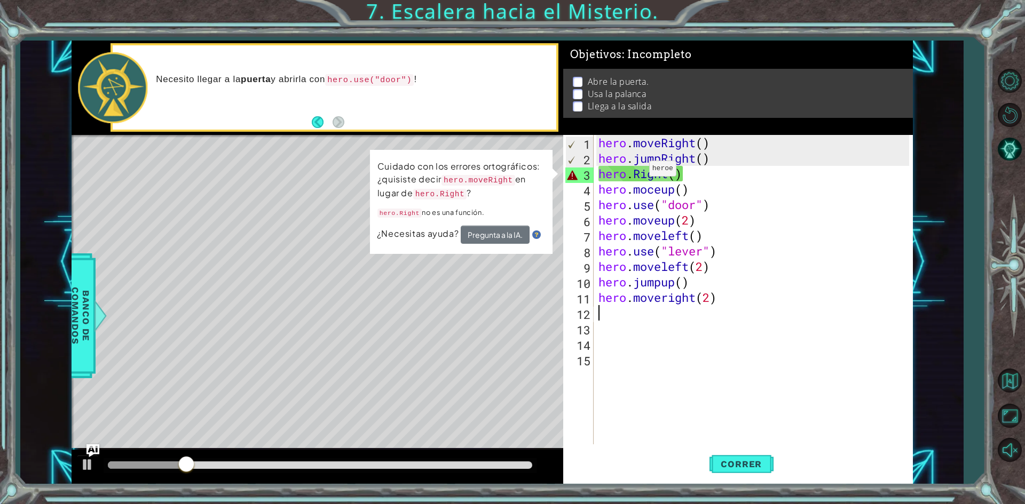
click at [638, 171] on div "hero . moveRight ( ) hero . jumpRight ( ) hero . Right ( ) hero . moceup ( ) he…" at bounding box center [755, 305] width 318 height 340
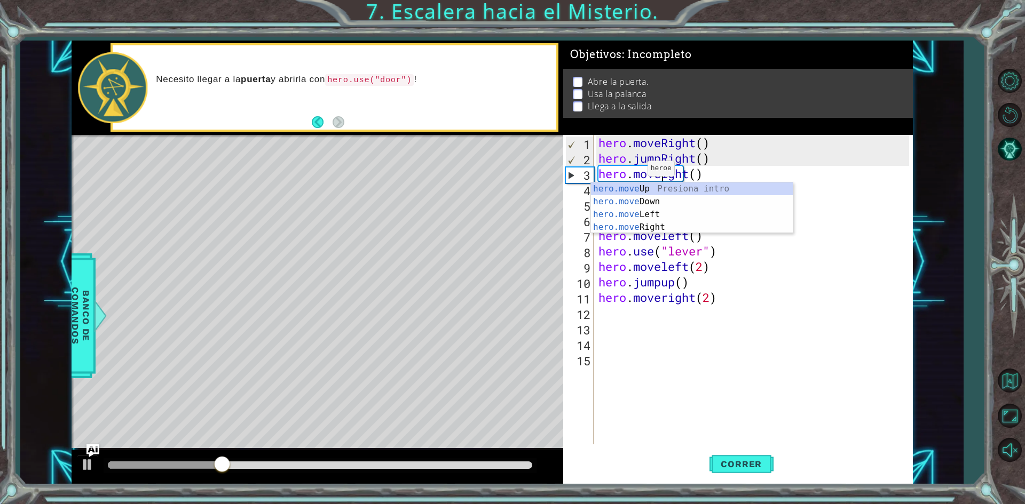
scroll to position [0, 3]
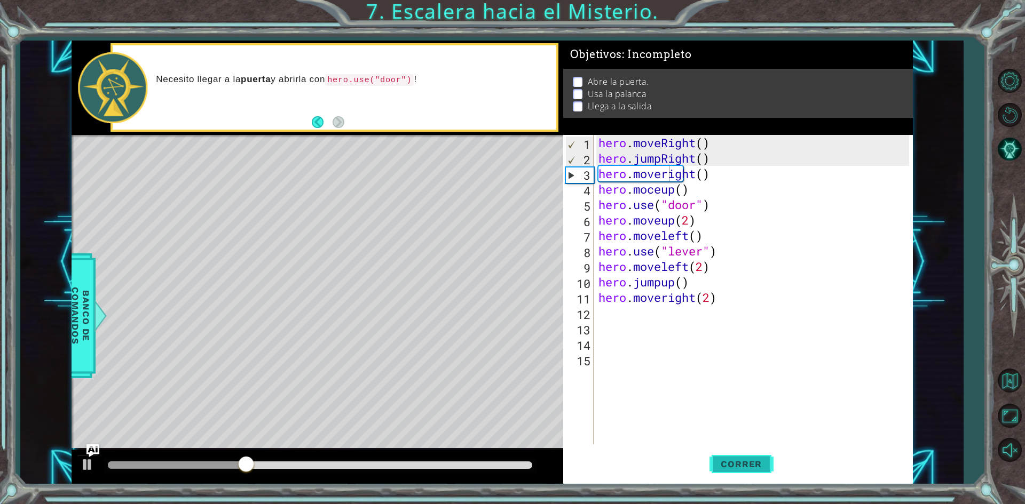
click at [755, 475] on button "Correr" at bounding box center [741, 464] width 64 height 35
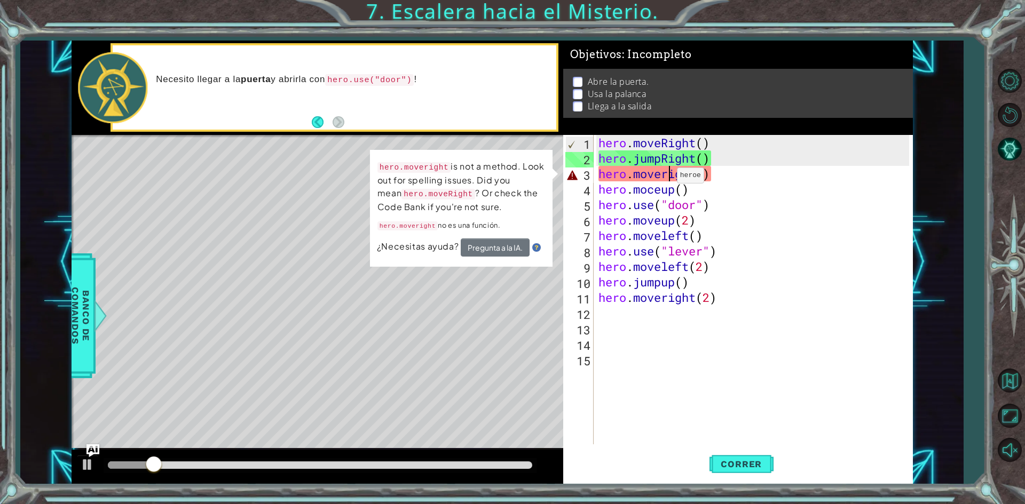
click at [667, 178] on div "hero . moveRight ( ) hero . jumpRight ( ) hero . moveright ( ) hero . moceup ( …" at bounding box center [755, 305] width 318 height 340
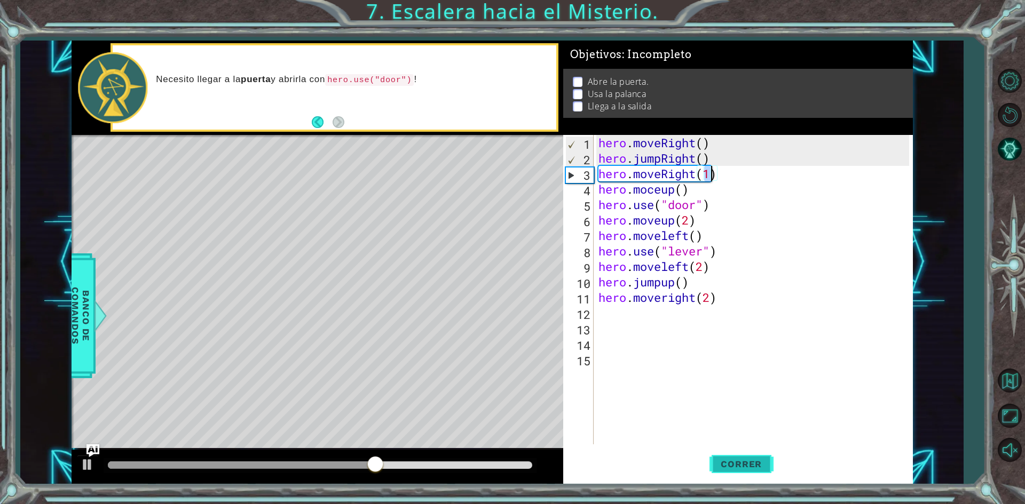
click at [767, 469] on span "Correr" at bounding box center [741, 464] width 62 height 11
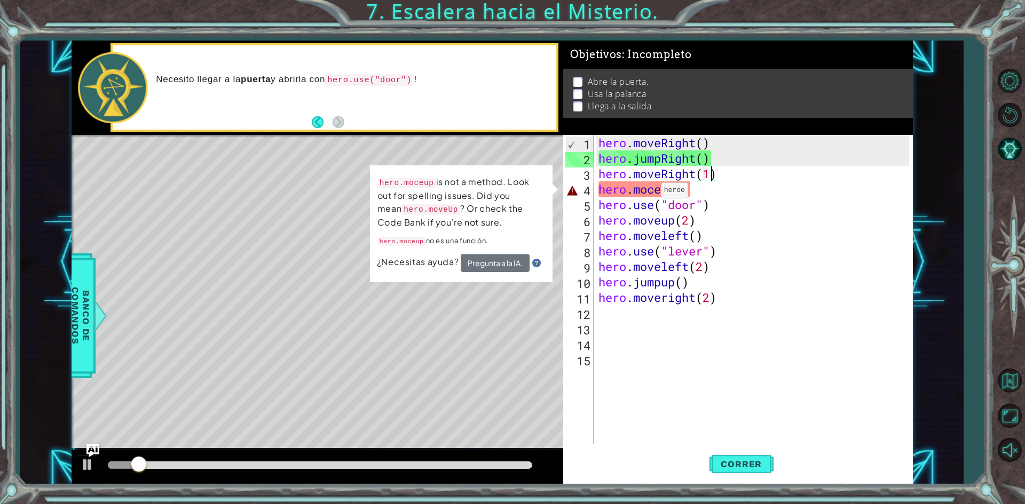
click at [651, 193] on div "hero . moveRight ( ) hero . jumpRight ( ) hero . moveRight ( 1 ) hero . moceup …" at bounding box center [755, 305] width 318 height 340
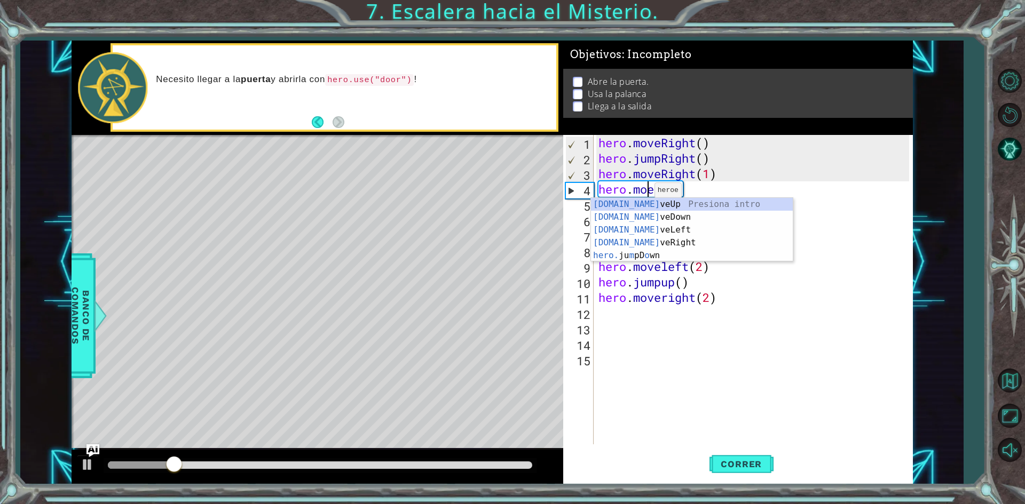
scroll to position [0, 2]
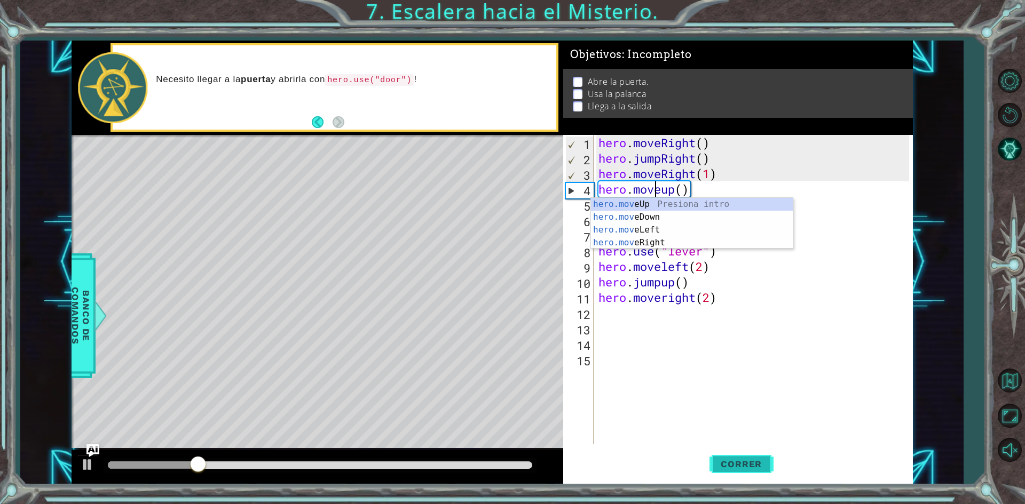
click at [763, 456] on button "Correr" at bounding box center [741, 464] width 64 height 35
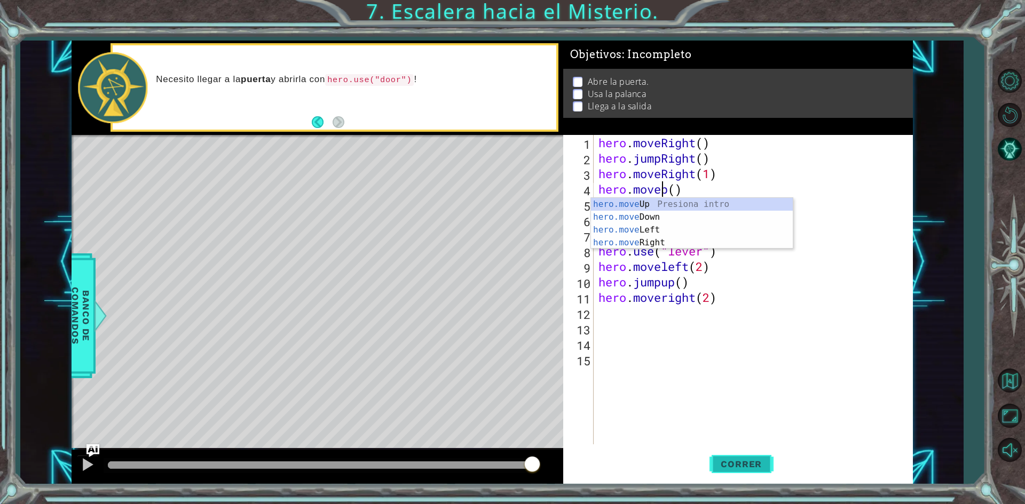
scroll to position [0, 3]
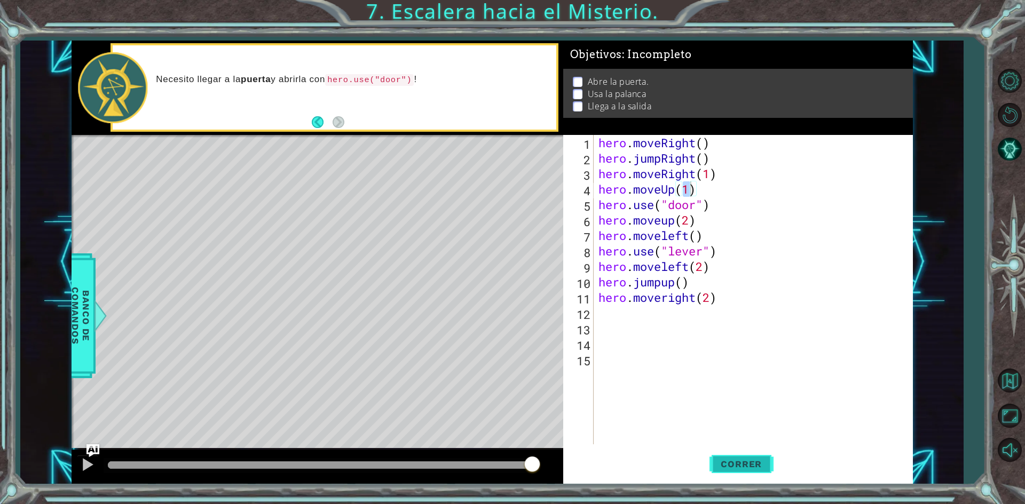
click at [763, 456] on button "Correr" at bounding box center [741, 464] width 64 height 35
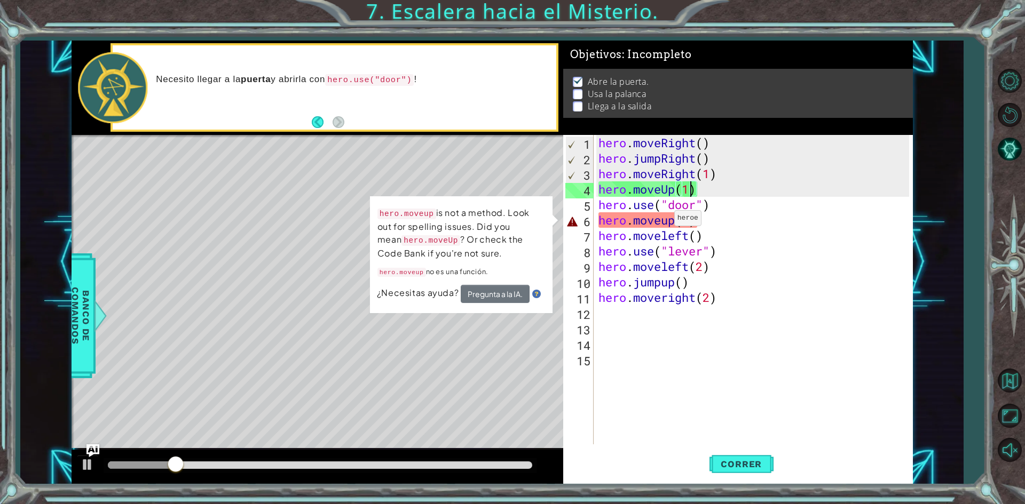
click at [664, 221] on div "hero . moveRight ( ) hero . jumpRight ( ) hero . moveRight ( 1 ) hero . moveUp …" at bounding box center [755, 305] width 318 height 340
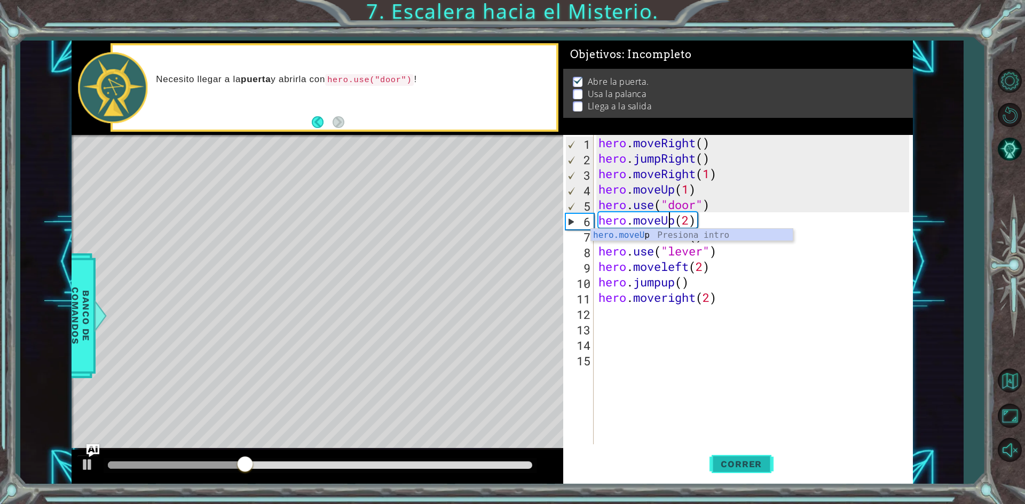
click at [740, 467] on span "Correr" at bounding box center [741, 464] width 62 height 11
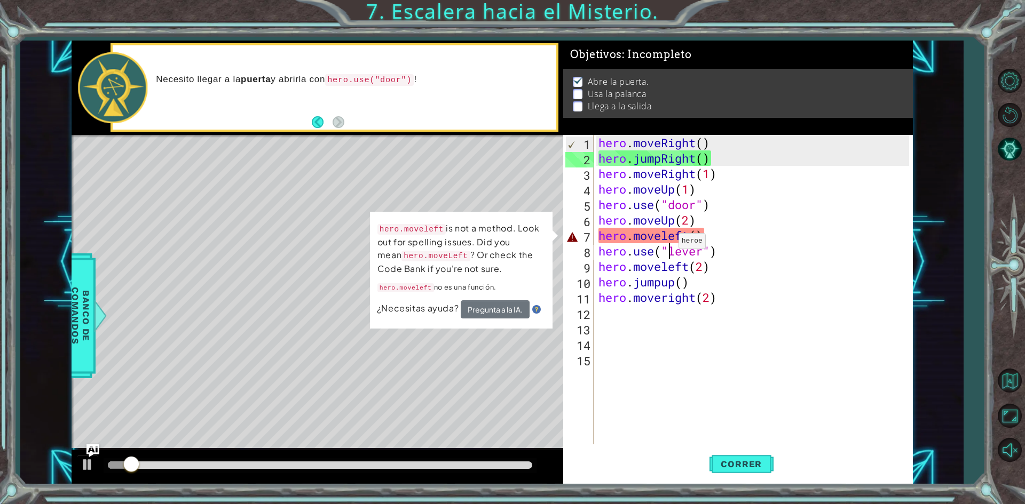
click at [669, 244] on div "hero . moveRight ( ) hero . jumpRight ( ) hero . moveRight ( 1 ) hero . moveUp …" at bounding box center [755, 305] width 318 height 340
click at [668, 242] on div "hero . moveRight ( ) hero . jumpRight ( ) hero . moveRight ( 1 ) hero . moveUp …" at bounding box center [755, 305] width 318 height 340
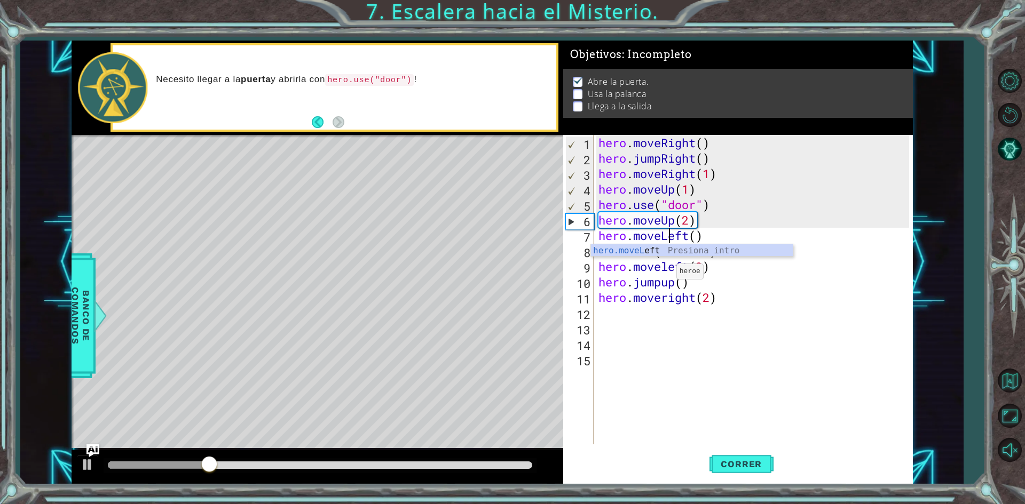
click at [666, 274] on div "hero . moveRight ( ) hero . jumpRight ( ) hero . moveRight ( 1 ) hero . moveUp …" at bounding box center [755, 305] width 318 height 340
click at [666, 272] on div "hero . moveRight ( ) hero . jumpRight ( ) hero . moveRight ( 1 ) hero . moveUp …" at bounding box center [755, 305] width 318 height 340
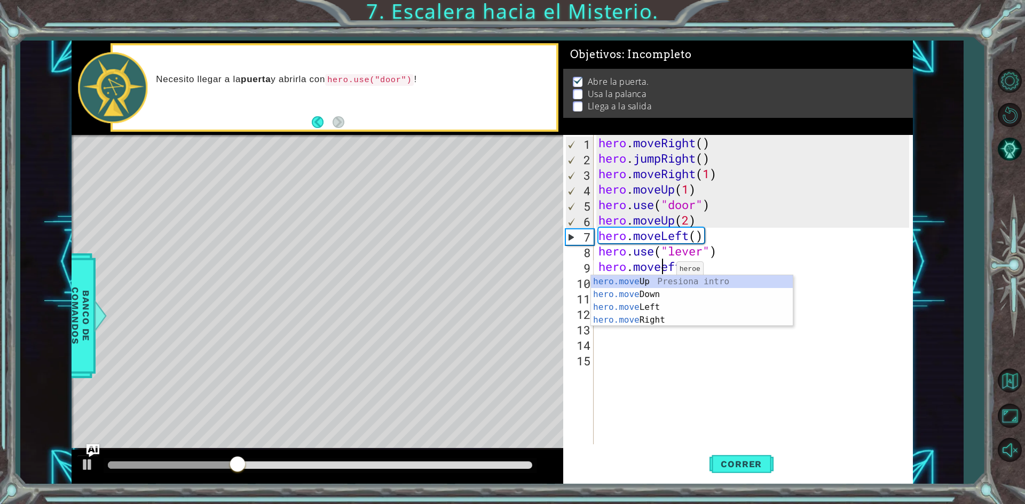
type textarea "hero.moveLeft(2)"
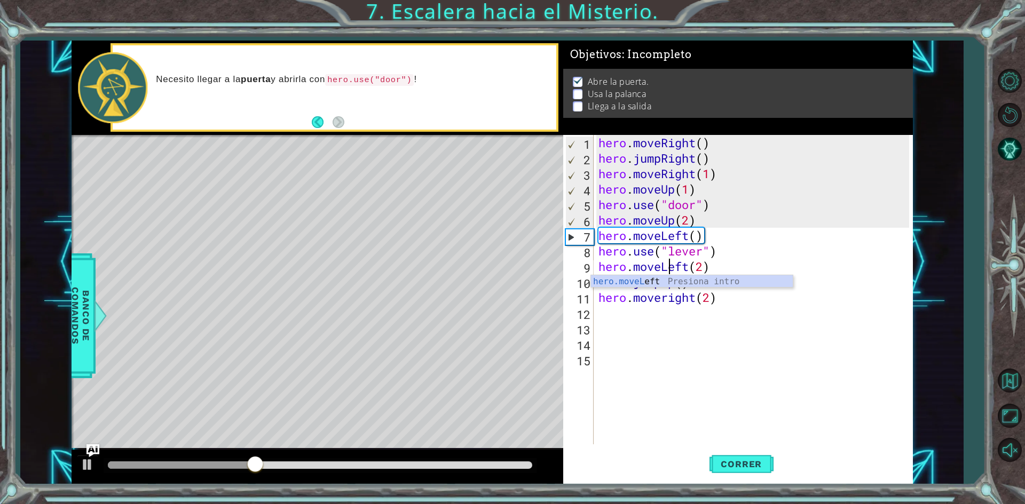
click at [672, 317] on div "hero . moveRight ( ) hero . jumpRight ( ) hero . moveRight ( 1 ) hero . moveUp …" at bounding box center [755, 305] width 318 height 340
click at [661, 281] on div "hero . moveRight ( ) hero . jumpRight ( ) hero . moveRight ( 1 ) hero . moveUp …" at bounding box center [755, 305] width 318 height 340
click at [666, 281] on div "hero . moveRight ( ) hero . jumpRight ( ) hero . moveRight ( 1 ) hero . moveUp …" at bounding box center [755, 305] width 318 height 340
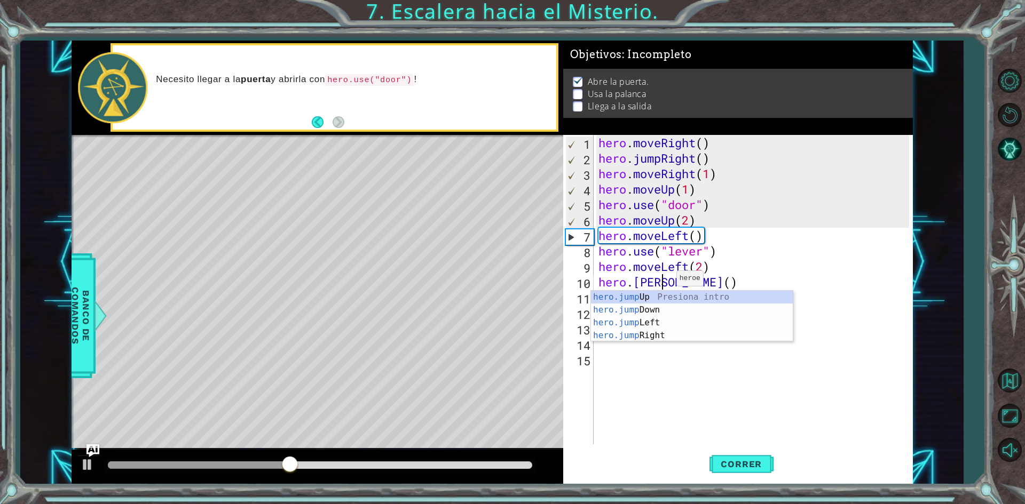
type textarea "hero.jumpUp()"
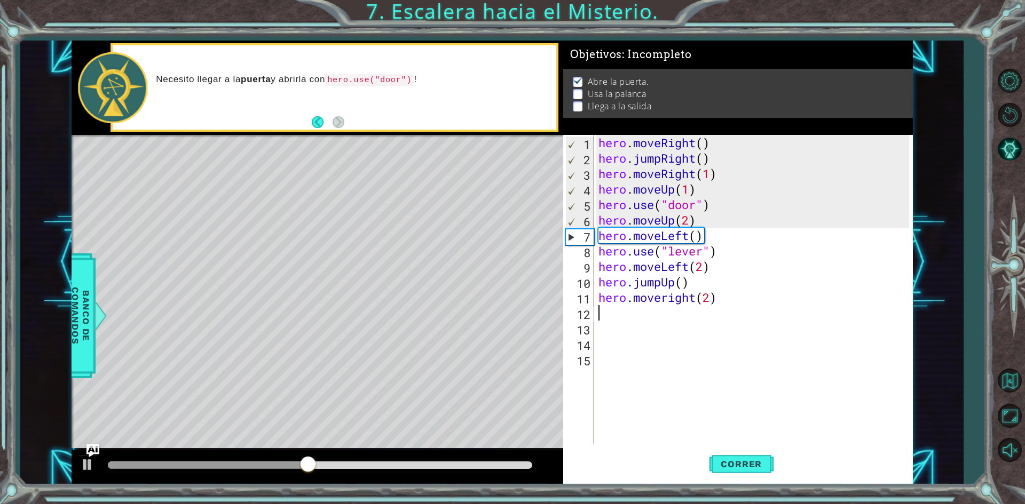
click at [665, 319] on div "hero . moveRight ( ) hero . jumpRight ( ) hero . moveRight ( 1 ) hero . moveUp …" at bounding box center [755, 305] width 318 height 340
click at [668, 295] on div "hero . moveRight ( ) hero . jumpRight ( ) hero . moveRight ( 1 ) hero . moveUp …" at bounding box center [755, 305] width 318 height 340
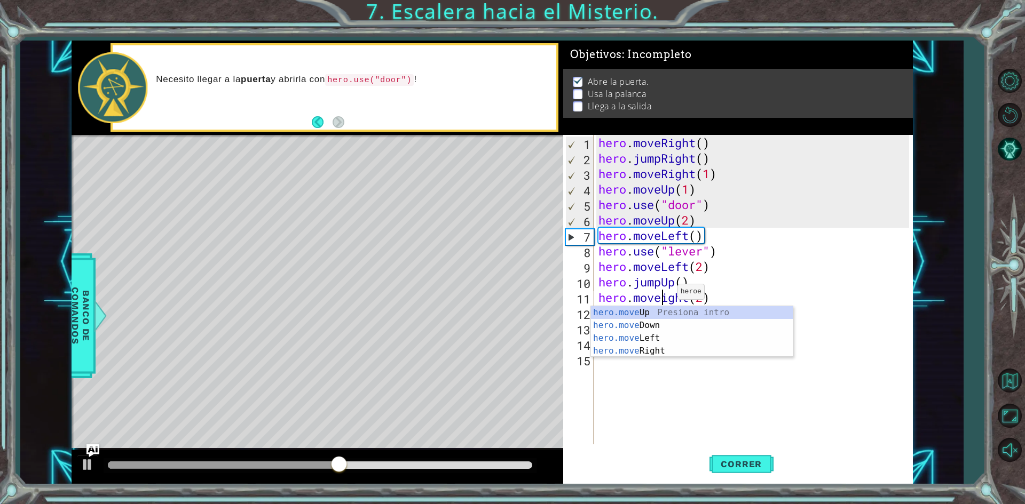
scroll to position [0, 3]
type textarea "hero.moveRight(2)"
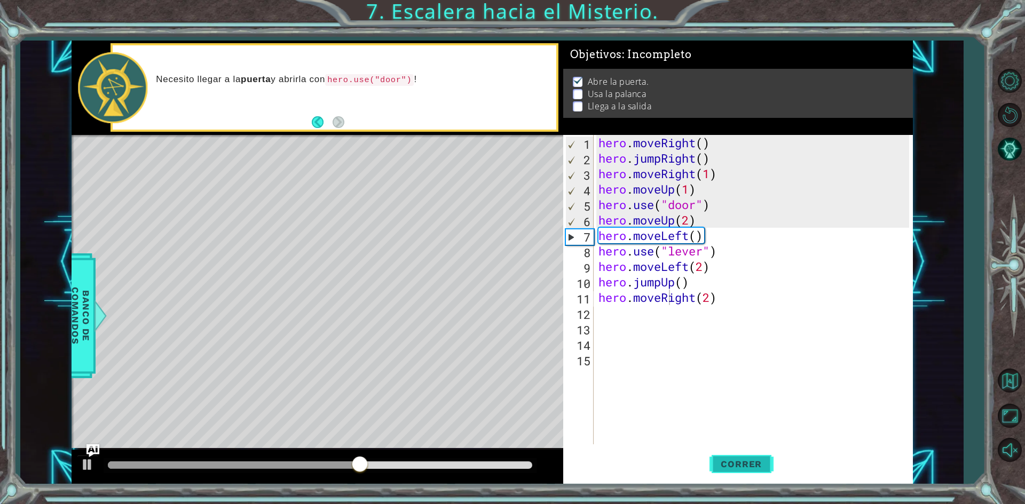
click at [753, 467] on span "Correr" at bounding box center [741, 464] width 62 height 11
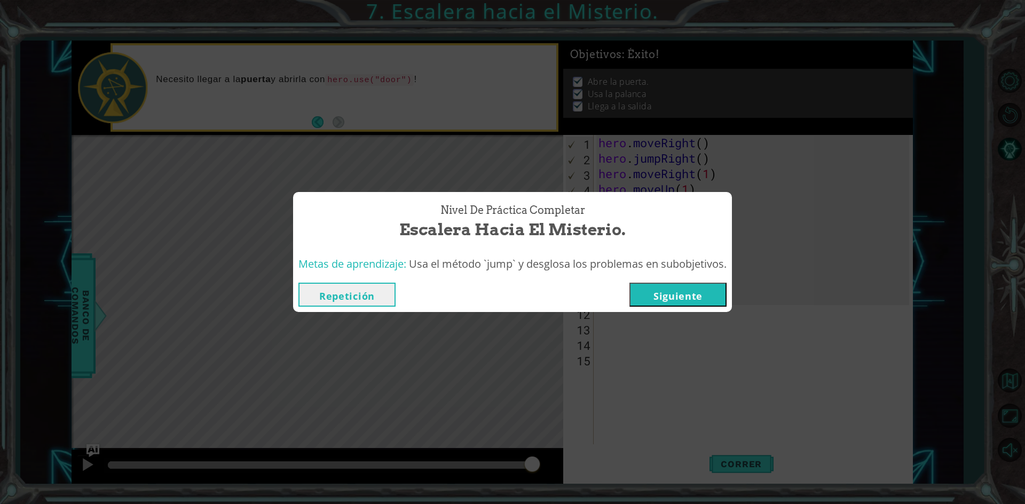
click at [676, 304] on button "Siguiente" at bounding box center [677, 295] width 97 height 24
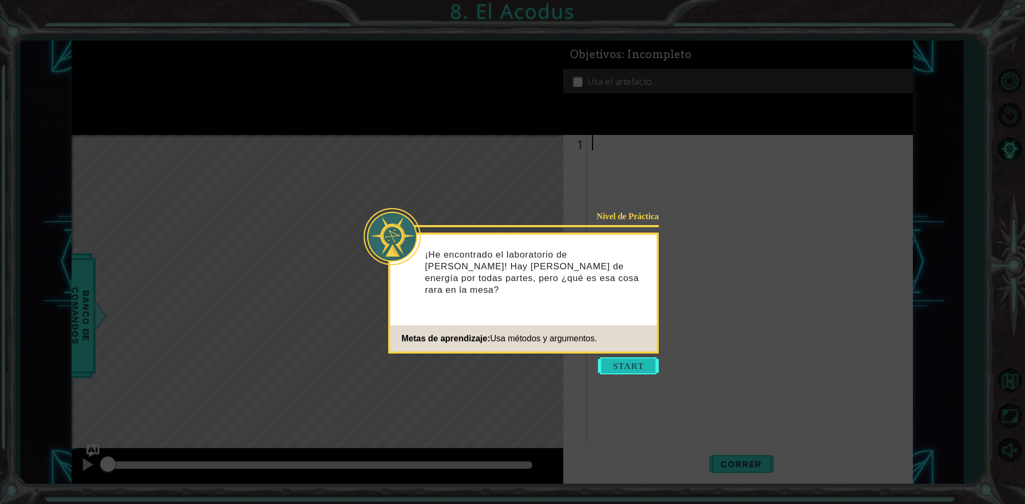
click at [636, 361] on button "Start" at bounding box center [628, 366] width 61 height 17
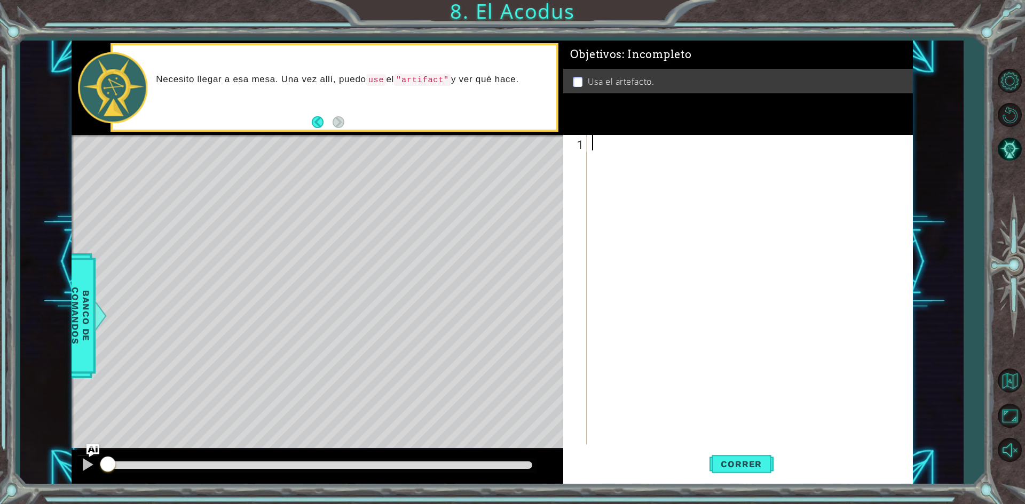
click at [607, 139] on div at bounding box center [752, 305] width 324 height 340
type textarea "M"
click at [637, 160] on div "hero. move Up Presiona intro hero. move Down Presiona intro hero. move Left Pre…" at bounding box center [685, 190] width 202 height 77
type textarea "hero.moveUp(2)"
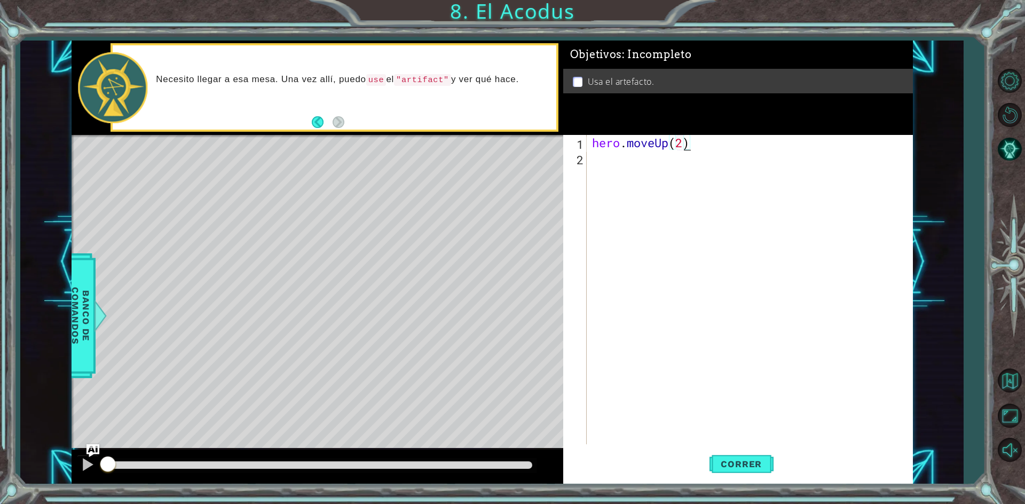
scroll to position [0, 4]
click at [666, 157] on div "hero . moveUp ( 2 )" at bounding box center [752, 305] width 324 height 340
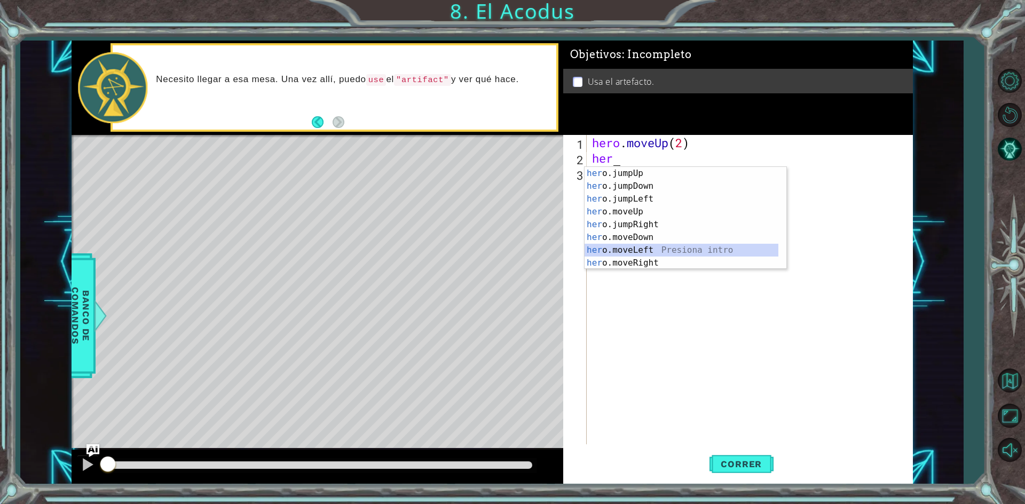
click at [652, 248] on div "her o.jumpUp Presiona intro her o.jumpDown Presiona intro her o.jumpLeft Presio…" at bounding box center [681, 231] width 194 height 128
type textarea "hero.moveLeft(1)"
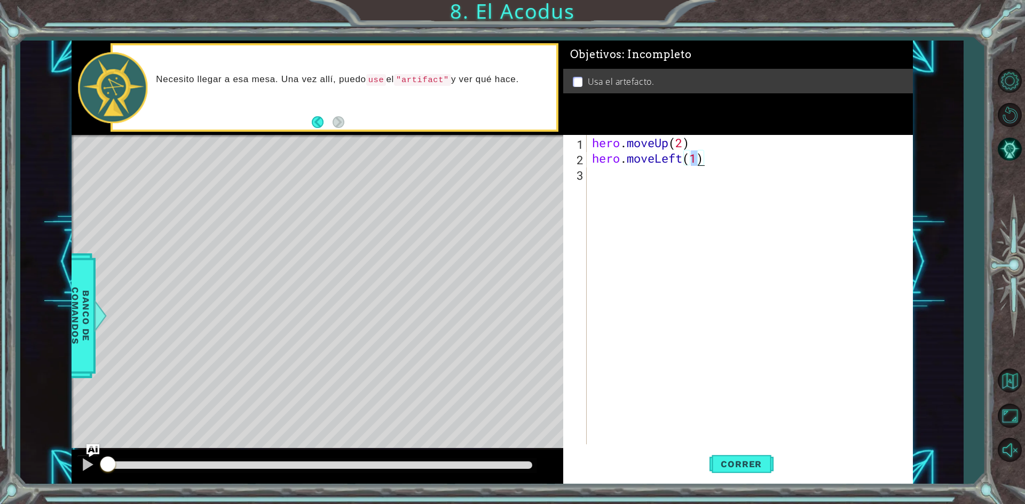
click at [640, 189] on div "hero . moveUp ( 2 ) hero . moveLeft ( 1 )" at bounding box center [752, 305] width 324 height 340
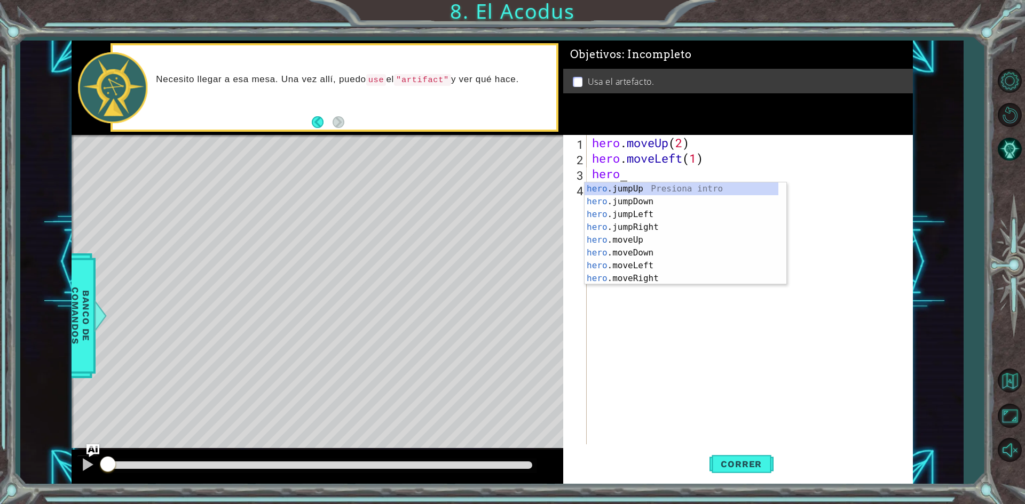
type textarea "hero."
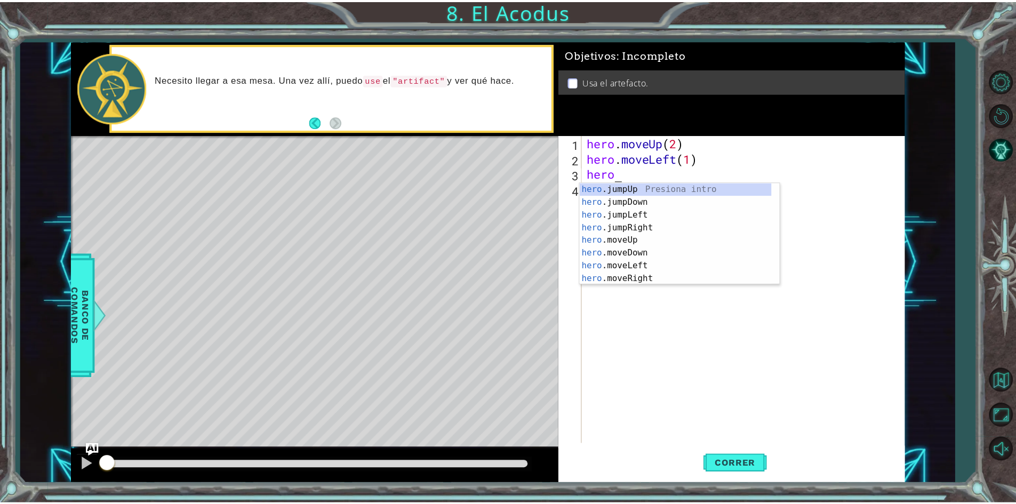
scroll to position [0, 1]
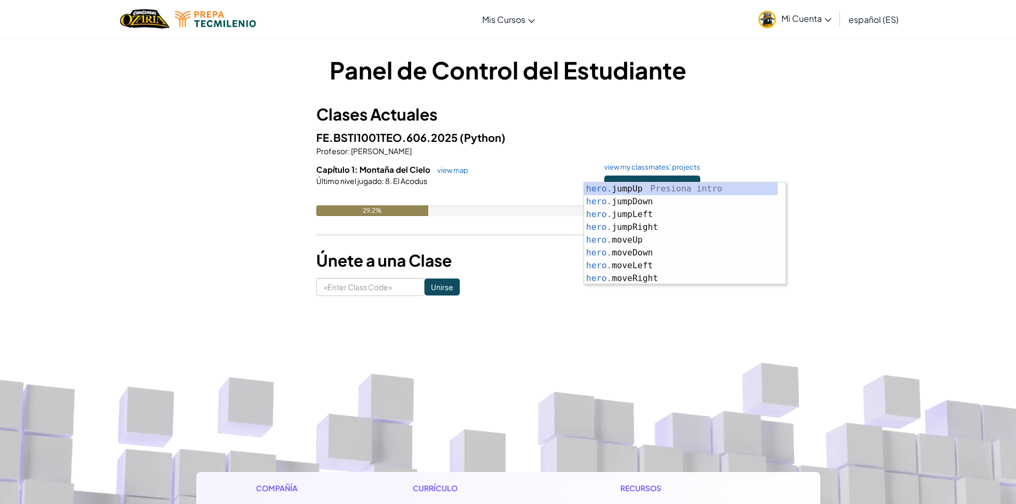
click at [811, 15] on span "Mi Cuenta" at bounding box center [807, 18] width 50 height 11
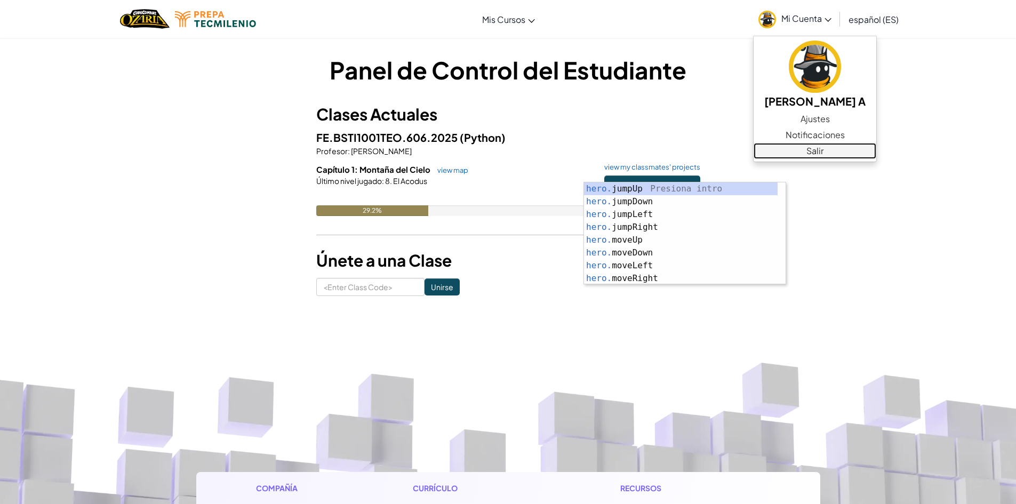
click at [796, 146] on link "Salir" at bounding box center [815, 151] width 123 height 16
